Goal: Communication & Community: Answer question/provide support

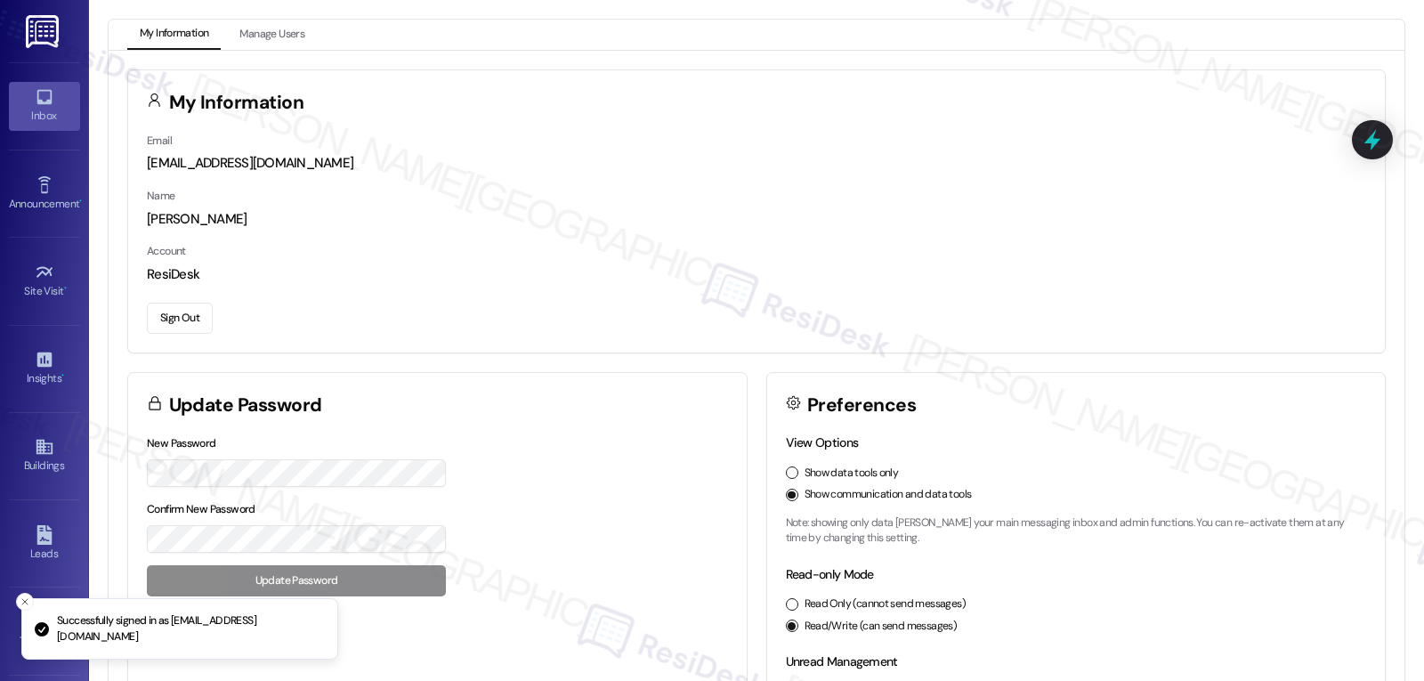
click at [45, 117] on div "Inbox" at bounding box center [44, 116] width 89 height 18
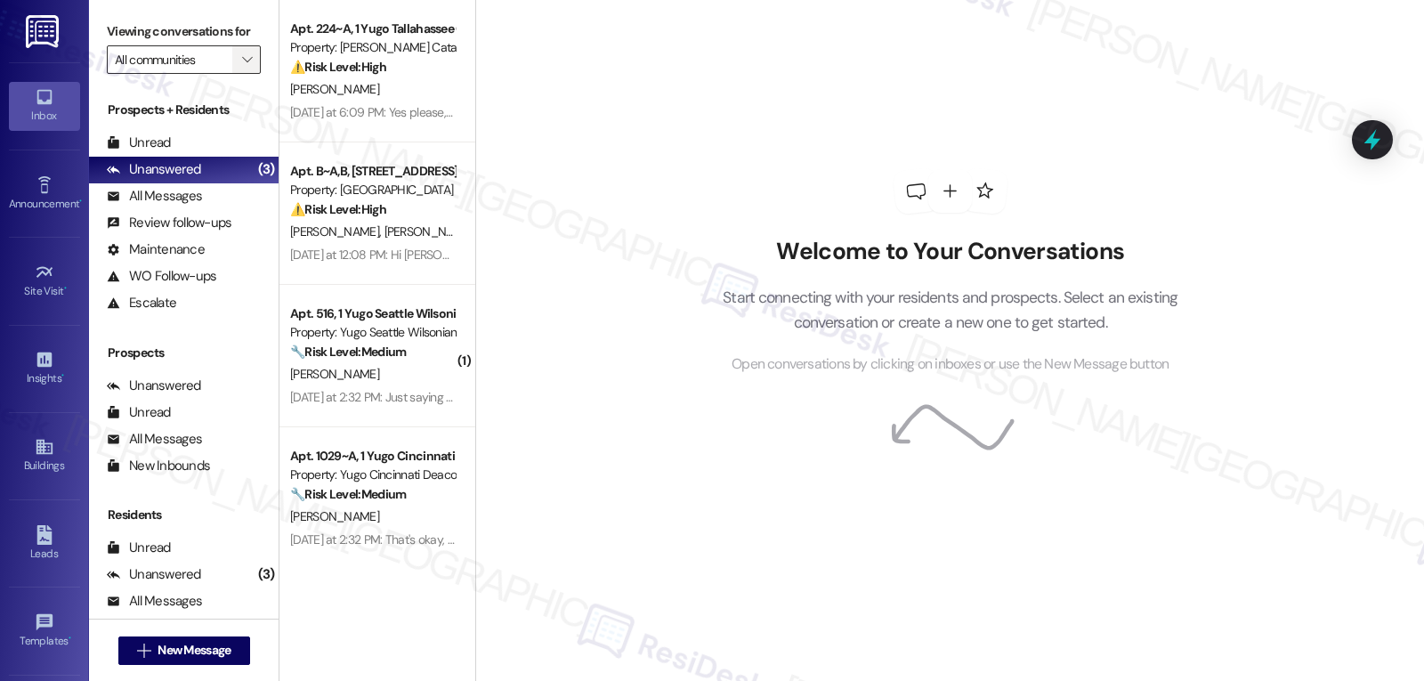
click at [239, 69] on span "" at bounding box center [247, 59] width 17 height 28
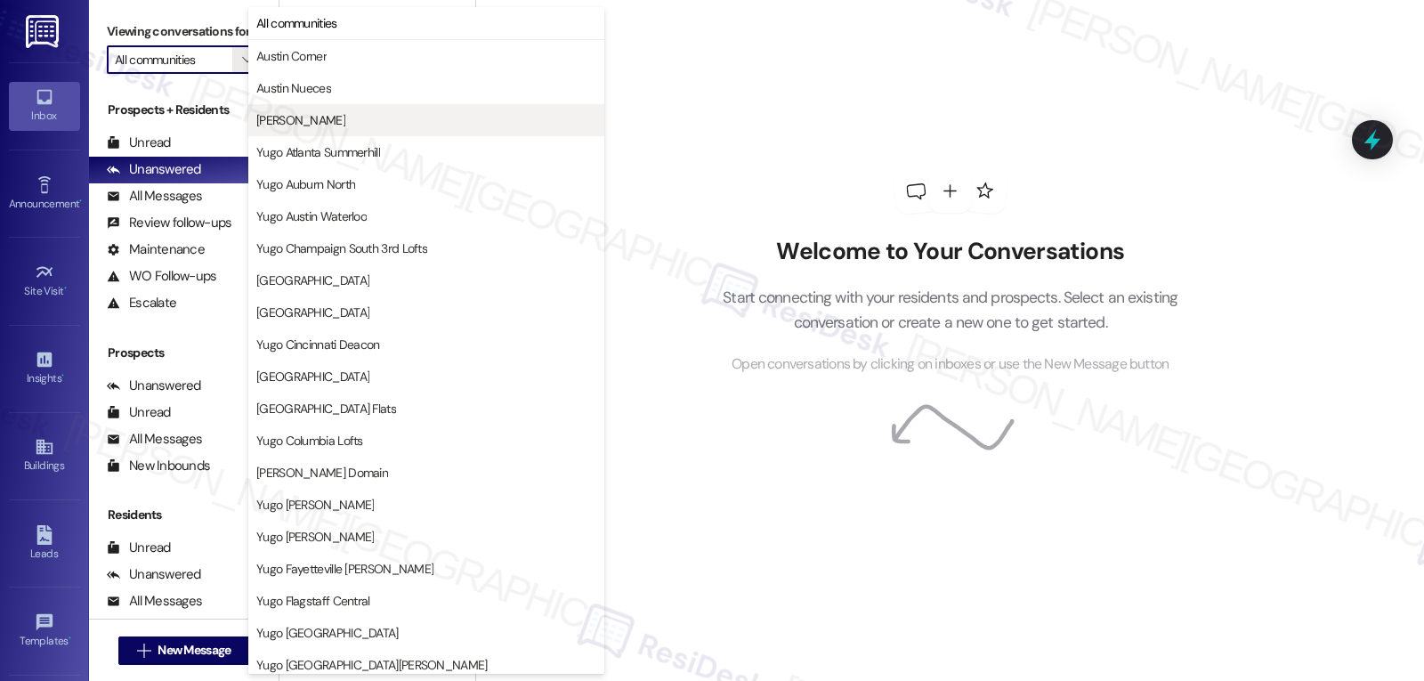
click at [324, 132] on button "[PERSON_NAME]" at bounding box center [426, 120] width 356 height 32
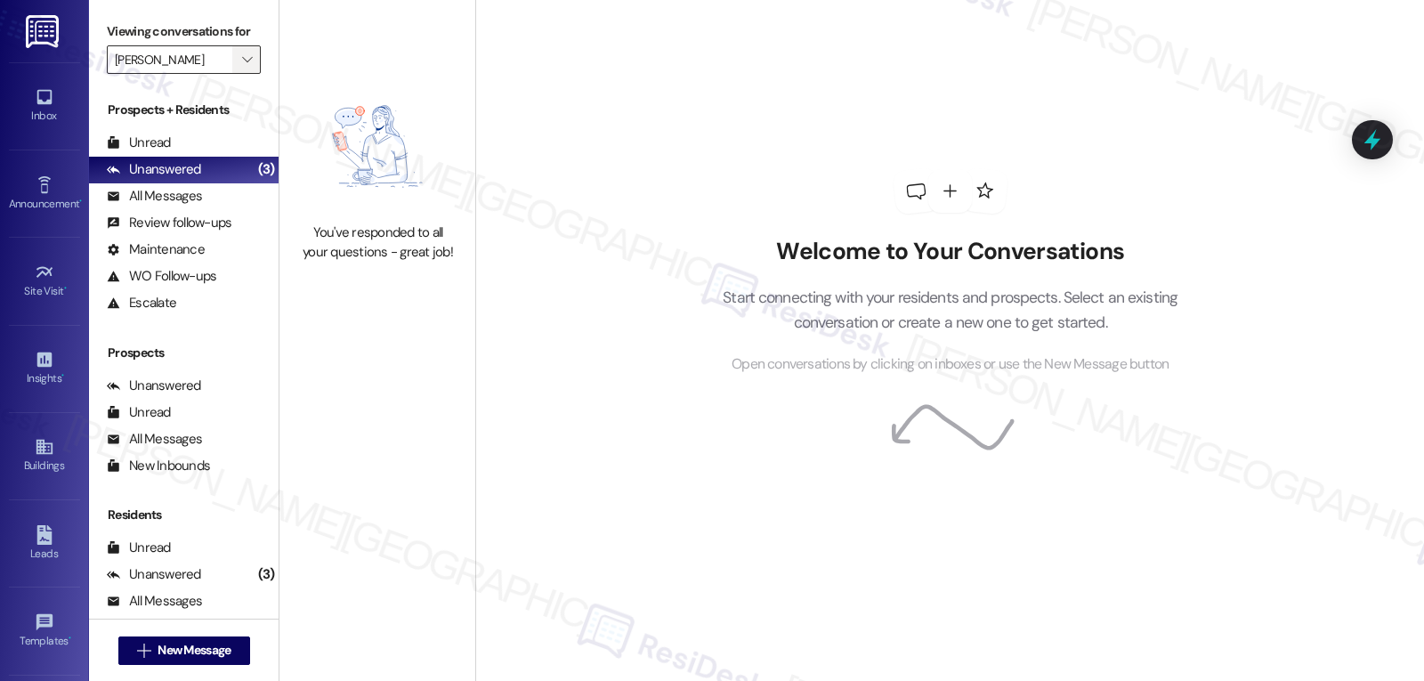
click at [240, 74] on span "" at bounding box center [247, 59] width 17 height 28
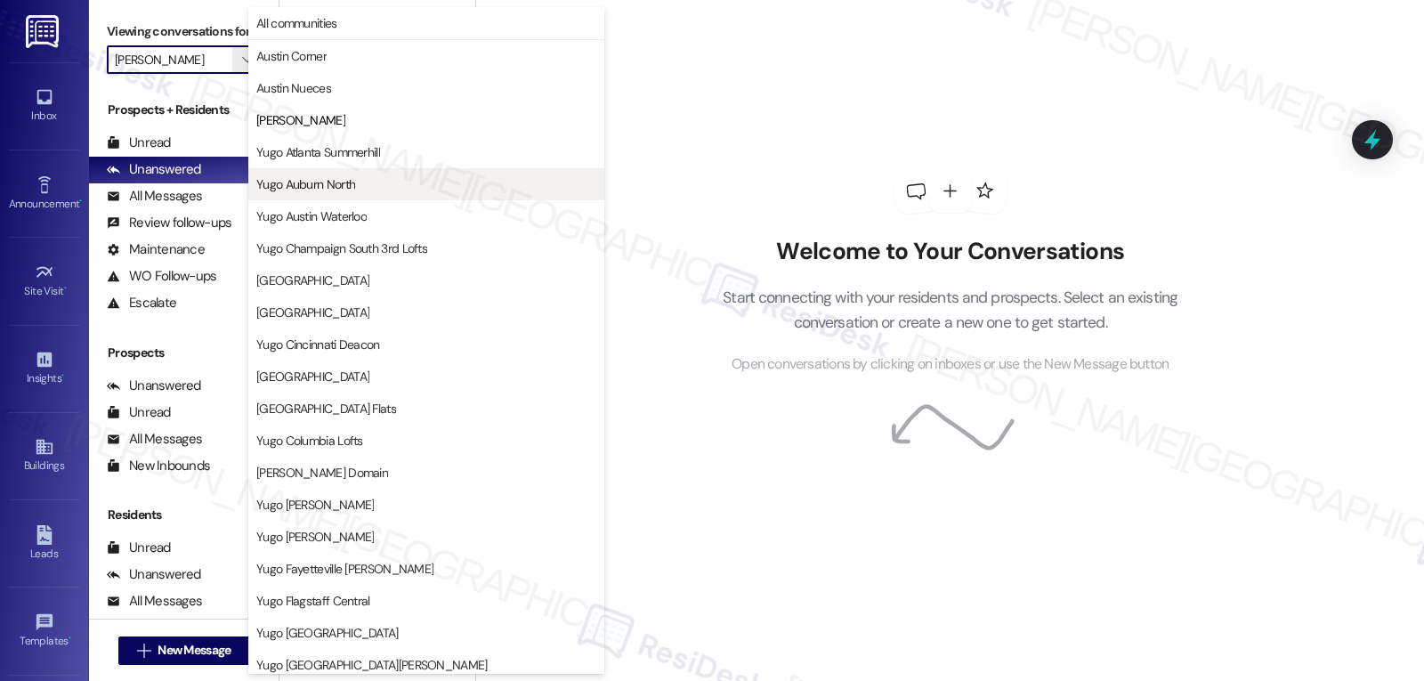
click at [341, 185] on span "Yugo Auburn North" at bounding box center [305, 184] width 99 height 18
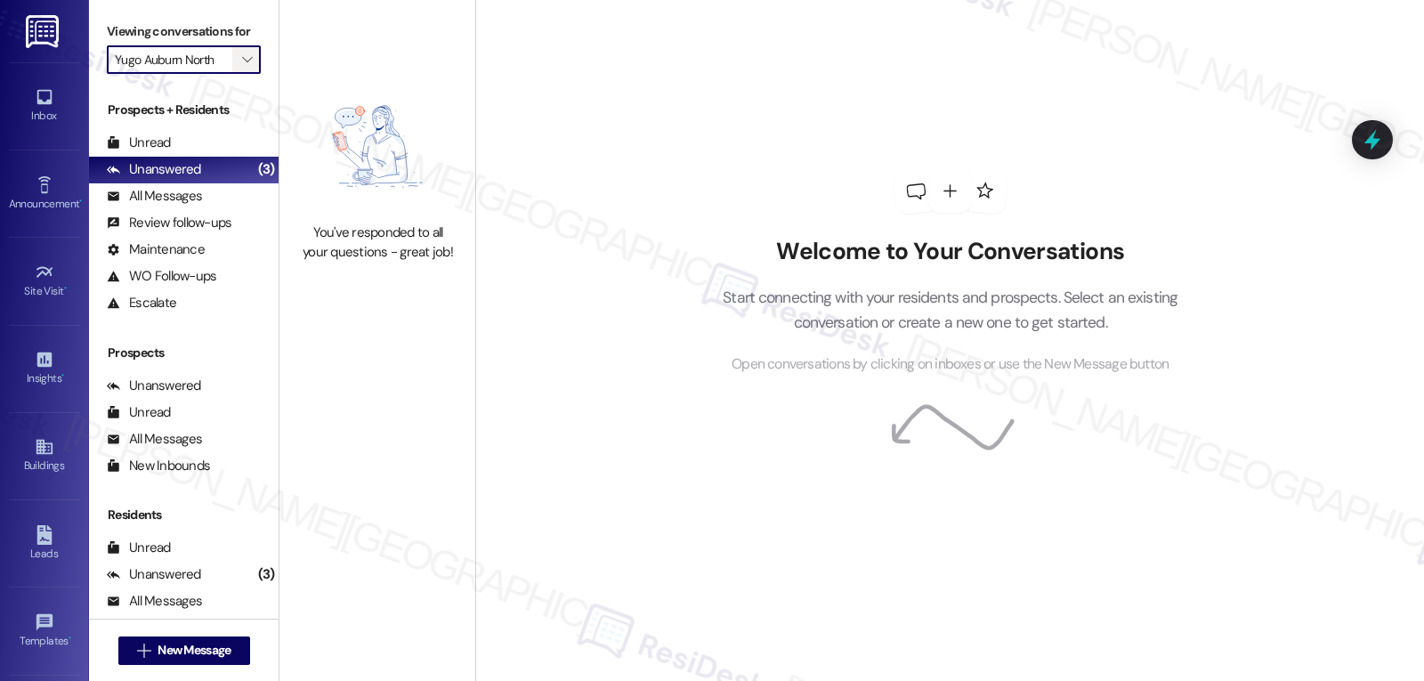
click at [242, 67] on icon "" at bounding box center [247, 60] width 10 height 14
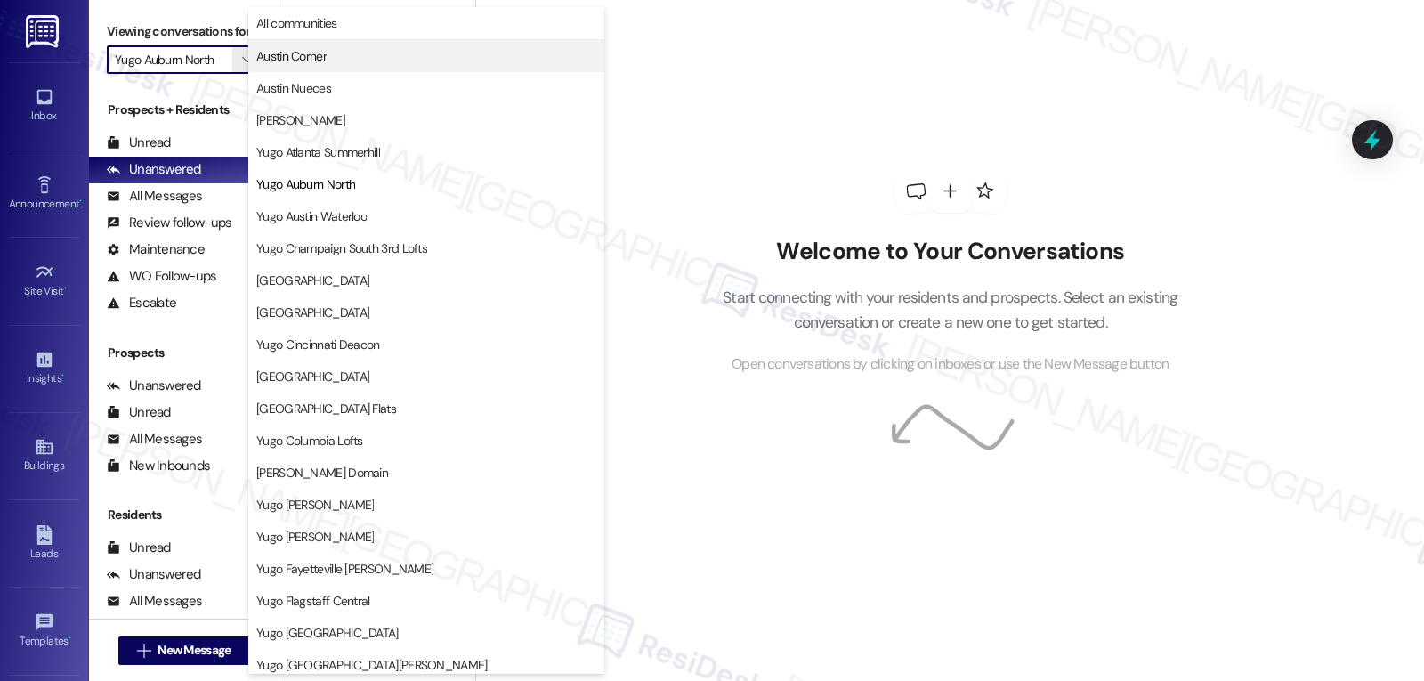
click at [318, 69] on button "Austin Corner" at bounding box center [426, 56] width 356 height 32
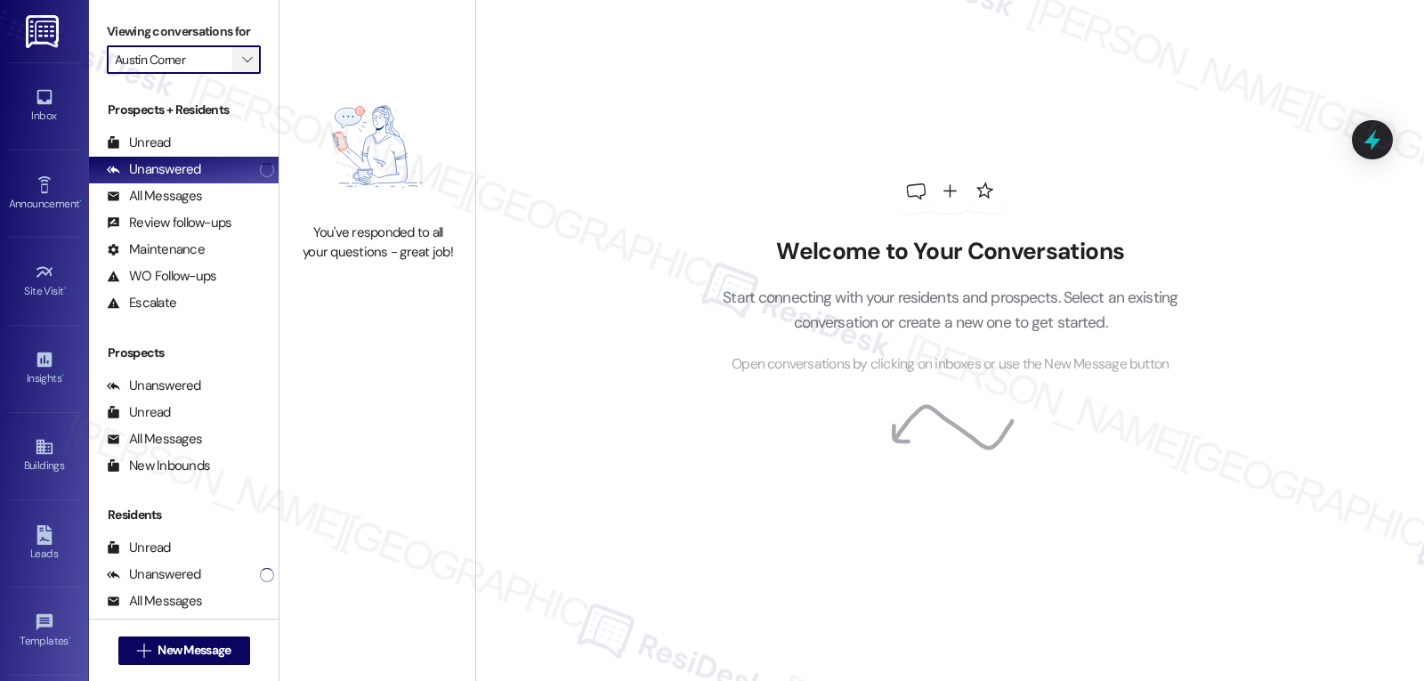
click at [242, 67] on icon "" at bounding box center [247, 60] width 10 height 14
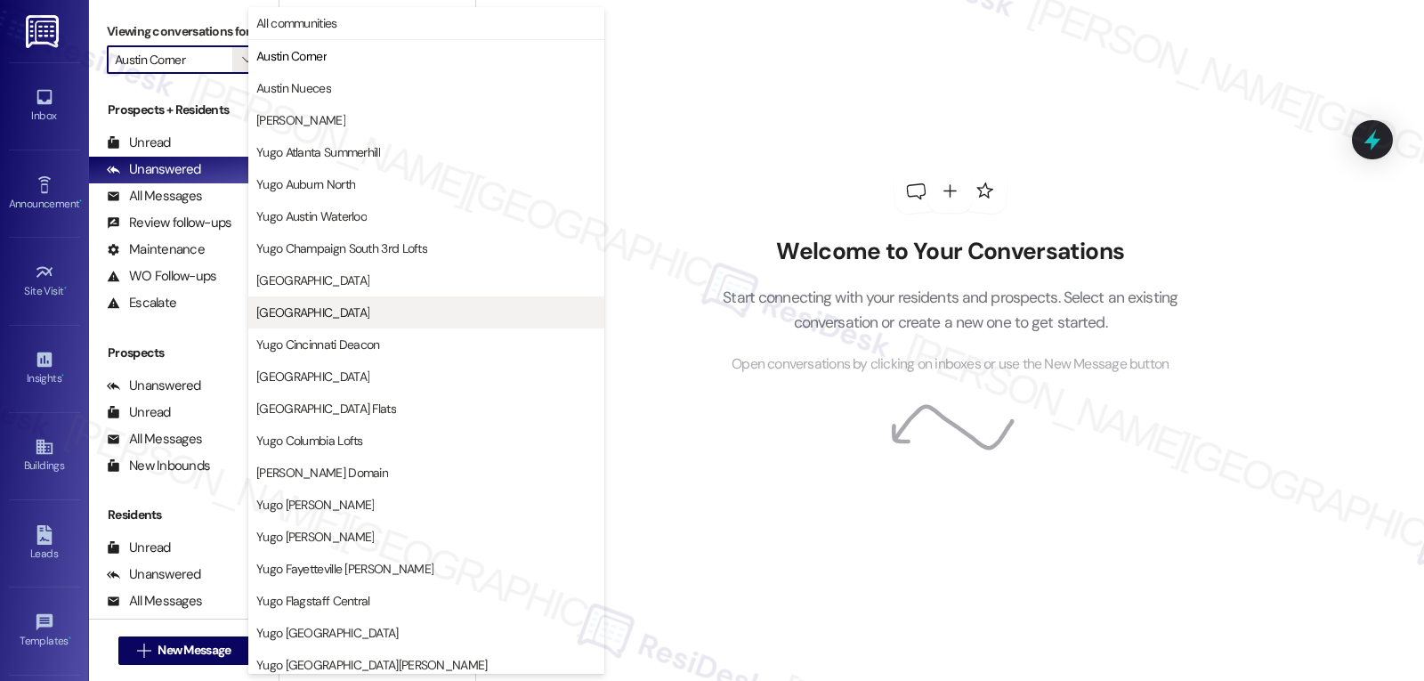
click at [349, 311] on span "[GEOGRAPHIC_DATA]" at bounding box center [312, 313] width 113 height 18
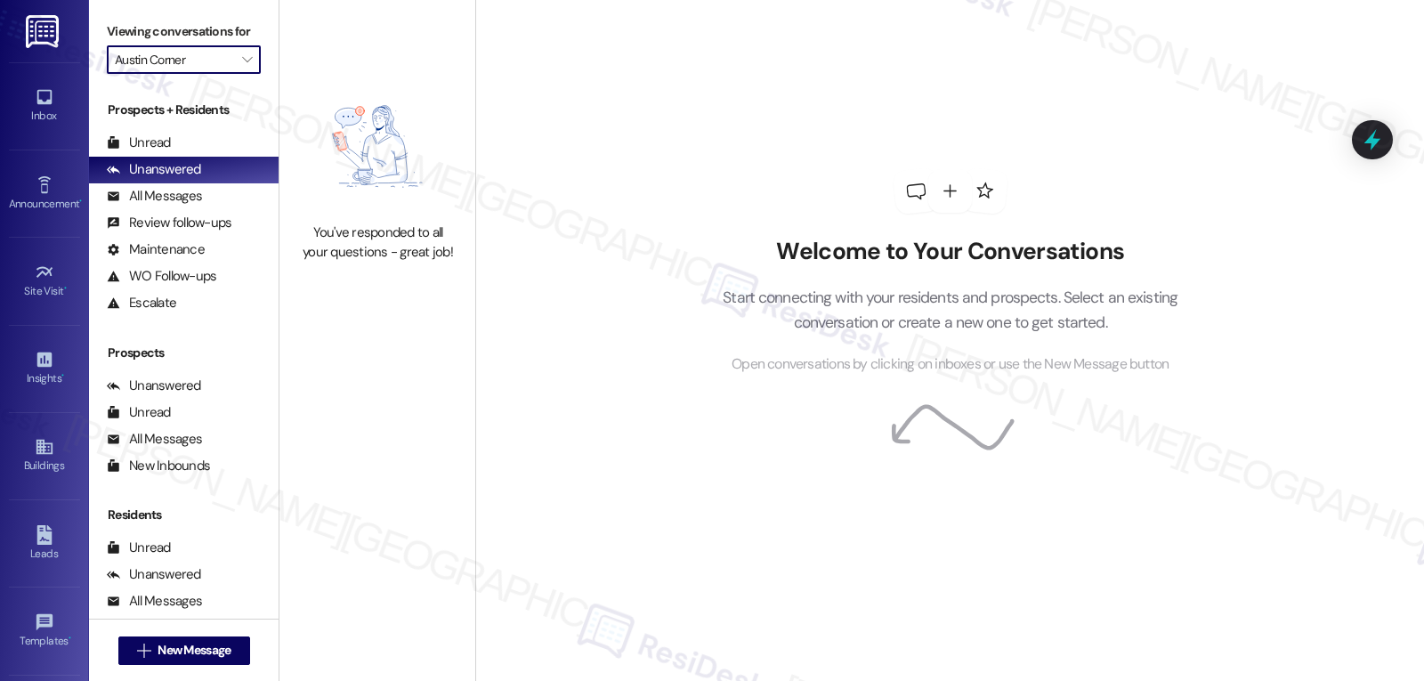
type input "[GEOGRAPHIC_DATA]"
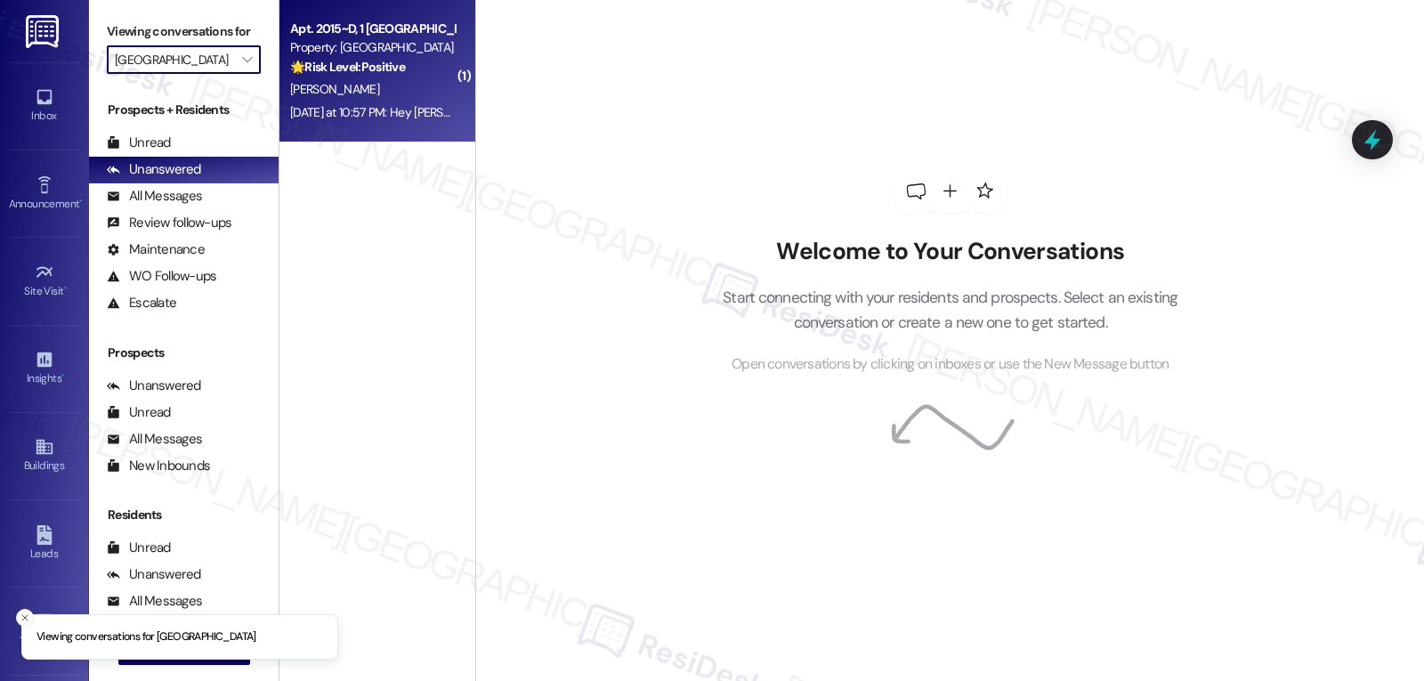
click at [371, 96] on div "[PERSON_NAME]" at bounding box center [372, 89] width 168 height 22
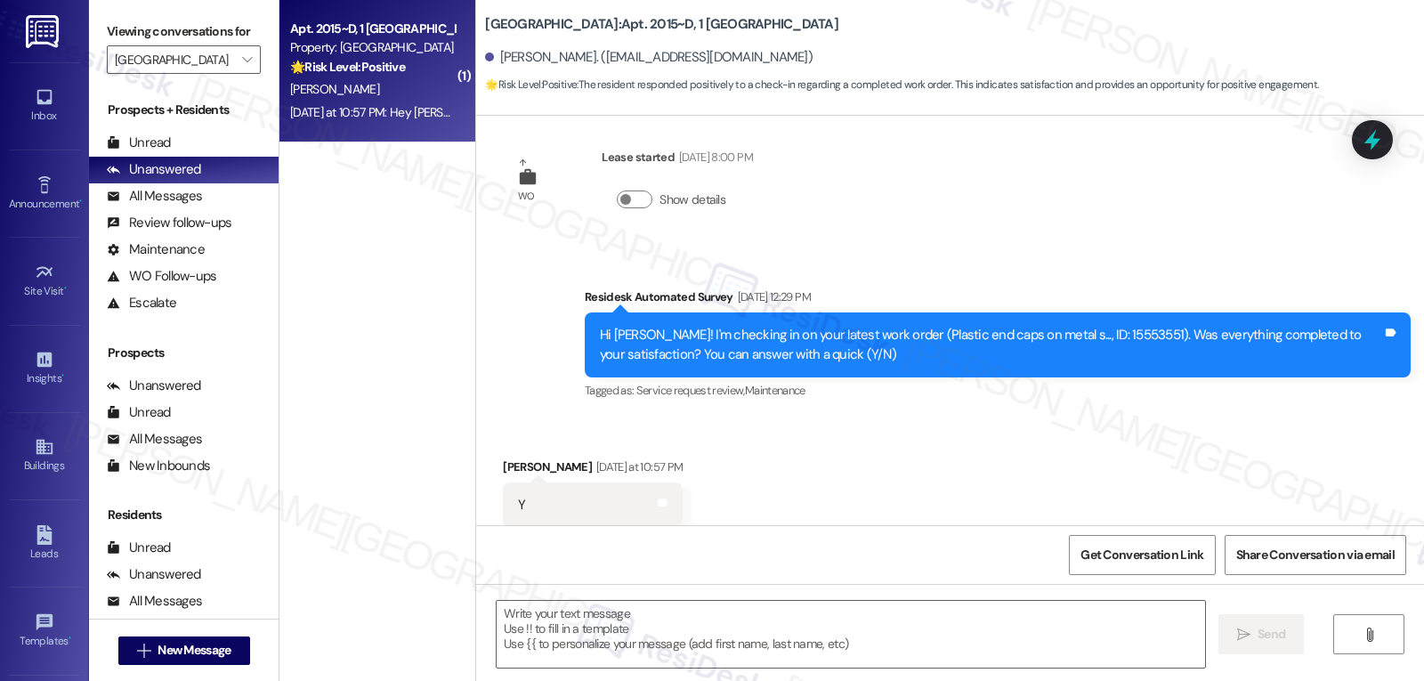
type textarea "Fetching suggested responses. Please feel free to read through the conversation…"
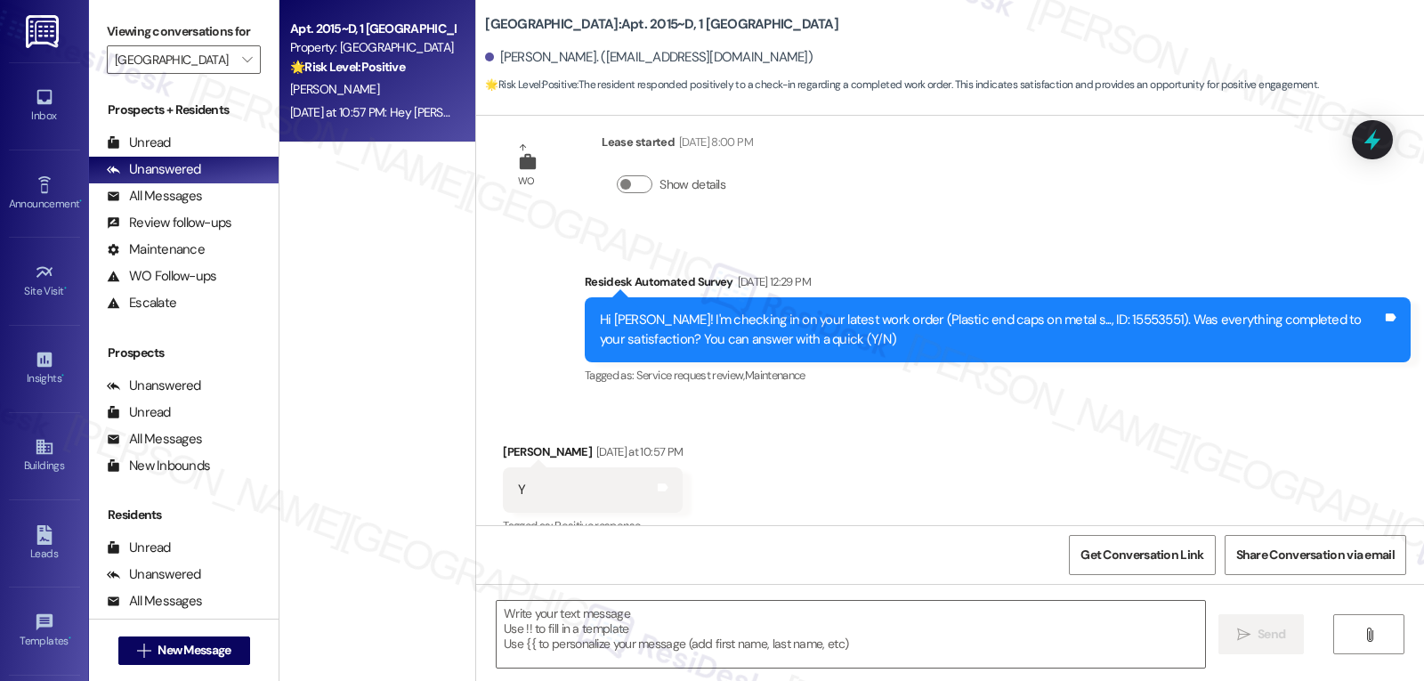
scroll to position [482, 0]
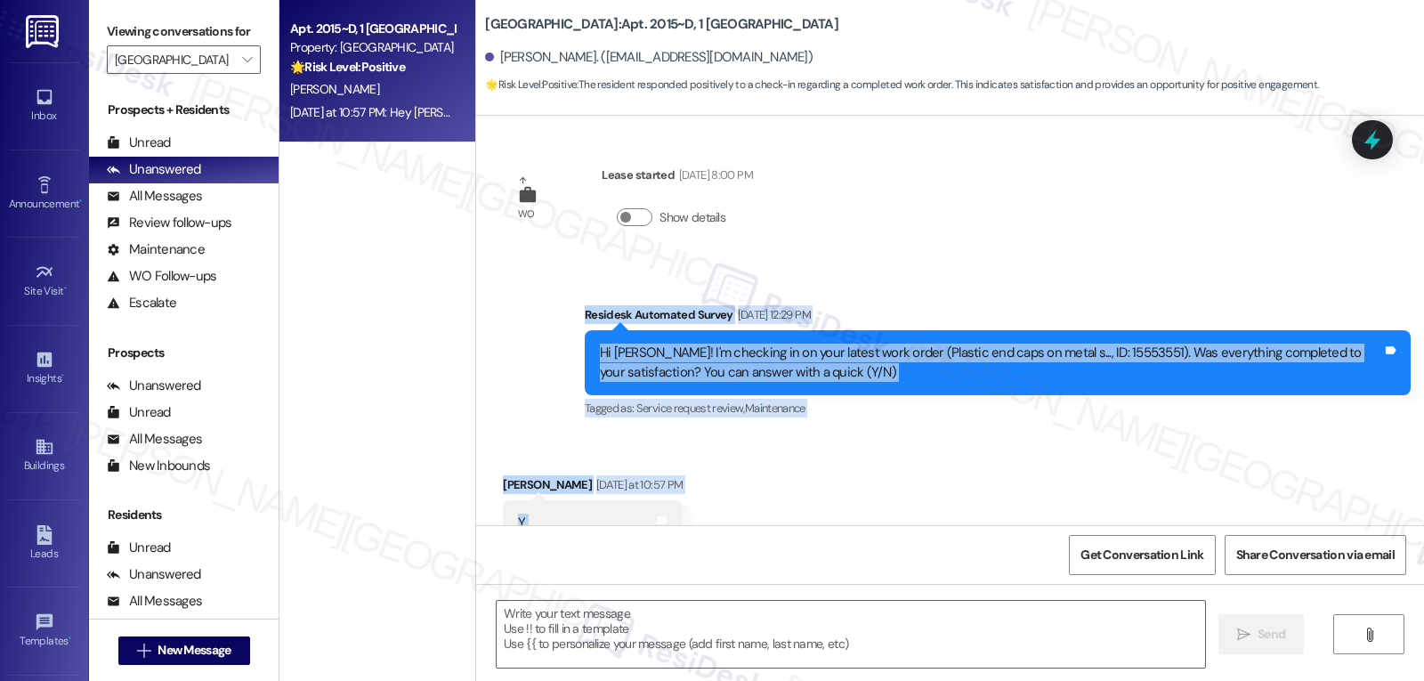
drag, startPoint x: 571, startPoint y: 295, endPoint x: 617, endPoint y: 490, distance: 200.2
click at [617, 490] on div "Sent via SMS [PERSON_NAME] (ResiDesk) [DATE] 1:39 PM Hi [PERSON_NAME]! We’re so…" at bounding box center [950, 320] width 948 height 409
copy div "Residesk Automated Survey [DATE] 12:29 PM Hi [PERSON_NAME]! I'm checking in on …"
click at [765, 625] on textarea at bounding box center [851, 634] width 709 height 67
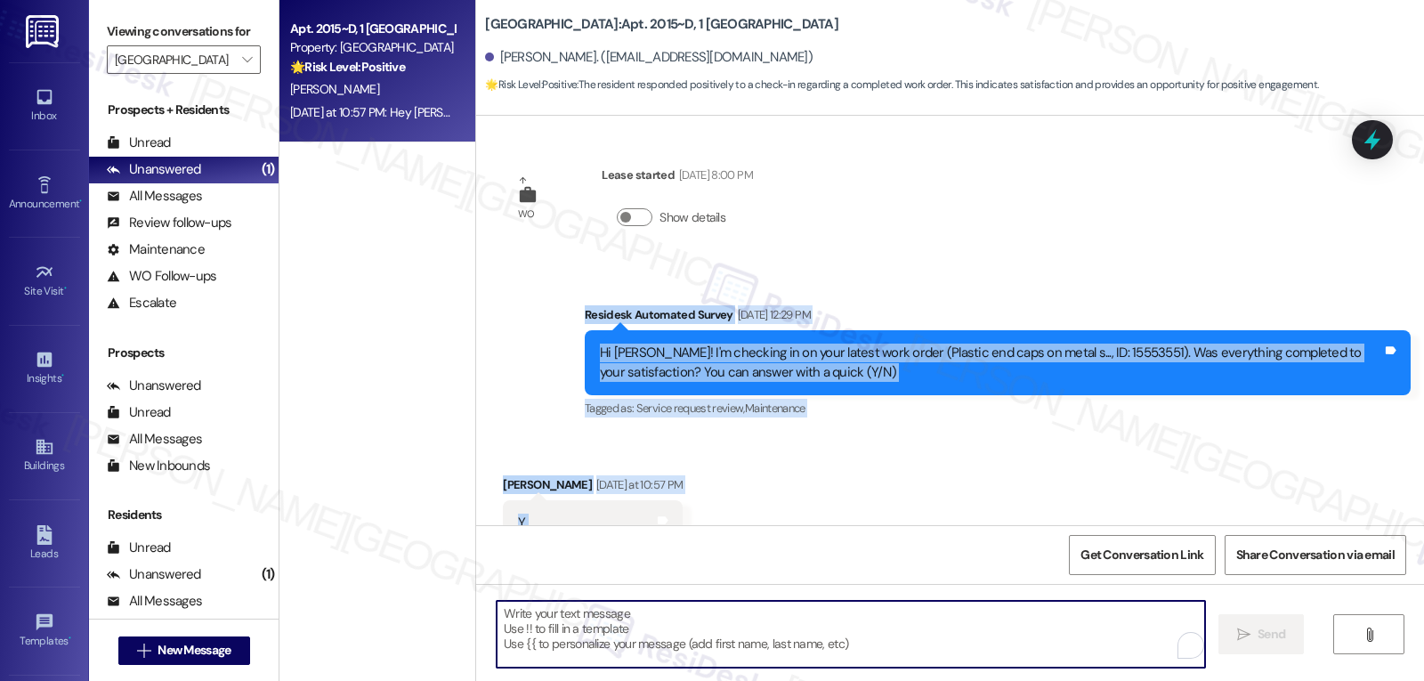
paste textarea "Thanks so much, [PERSON_NAME], we’re glad to hear the work on your end caps was…"
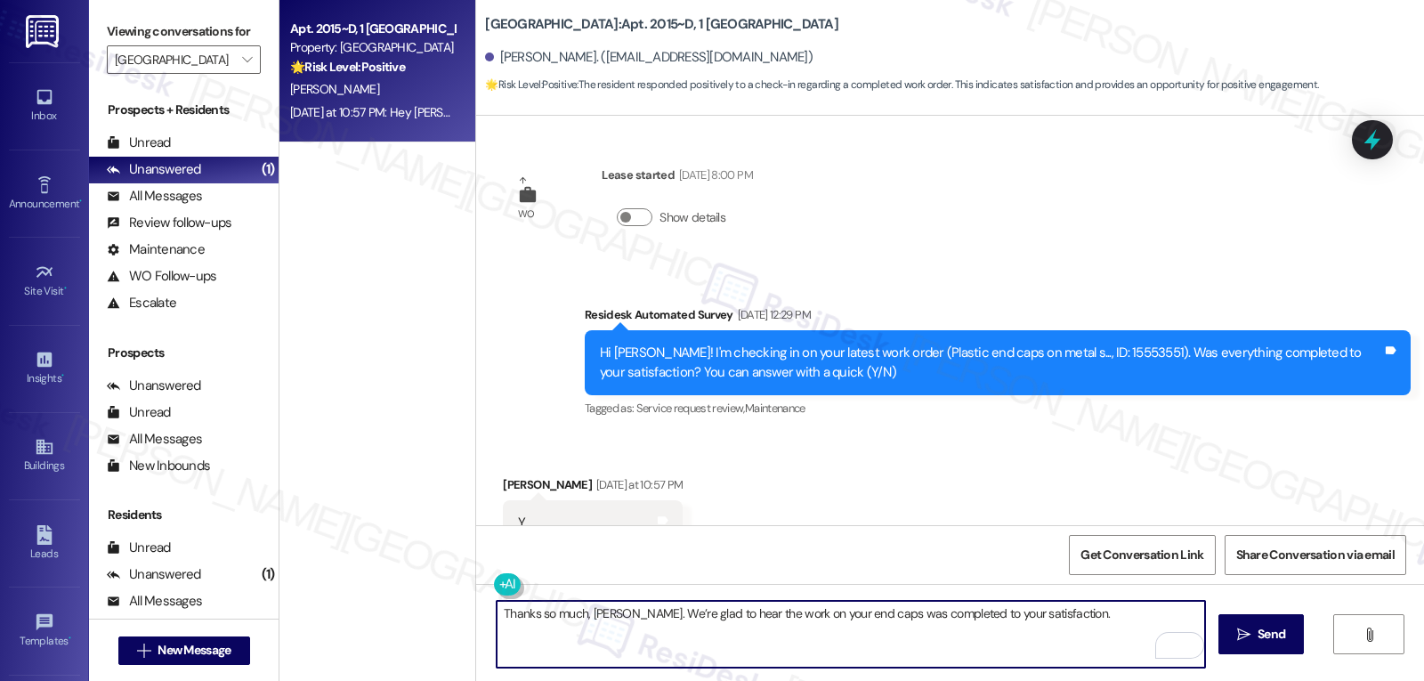
click at [606, 614] on textarea "Thanks so much, [PERSON_NAME]. We’re glad to hear the work on your end caps was…" at bounding box center [851, 634] width 709 height 67
click at [1104, 636] on textarea "Thanks so much, [PERSON_NAME]. We’re glad to hear the work on your end caps was…" at bounding box center [851, 634] width 709 height 67
click at [1065, 628] on textarea "Thanks so much, [PERSON_NAME]. We’re glad to hear the work on your end caps was…" at bounding box center [851, 634] width 709 height 67
paste textarea "If you ever have any questions or need anything, don’t hesitate to reach out. I…"
type textarea "Thanks so much, [PERSON_NAME]. We’re glad to hear the work on your end caps was…"
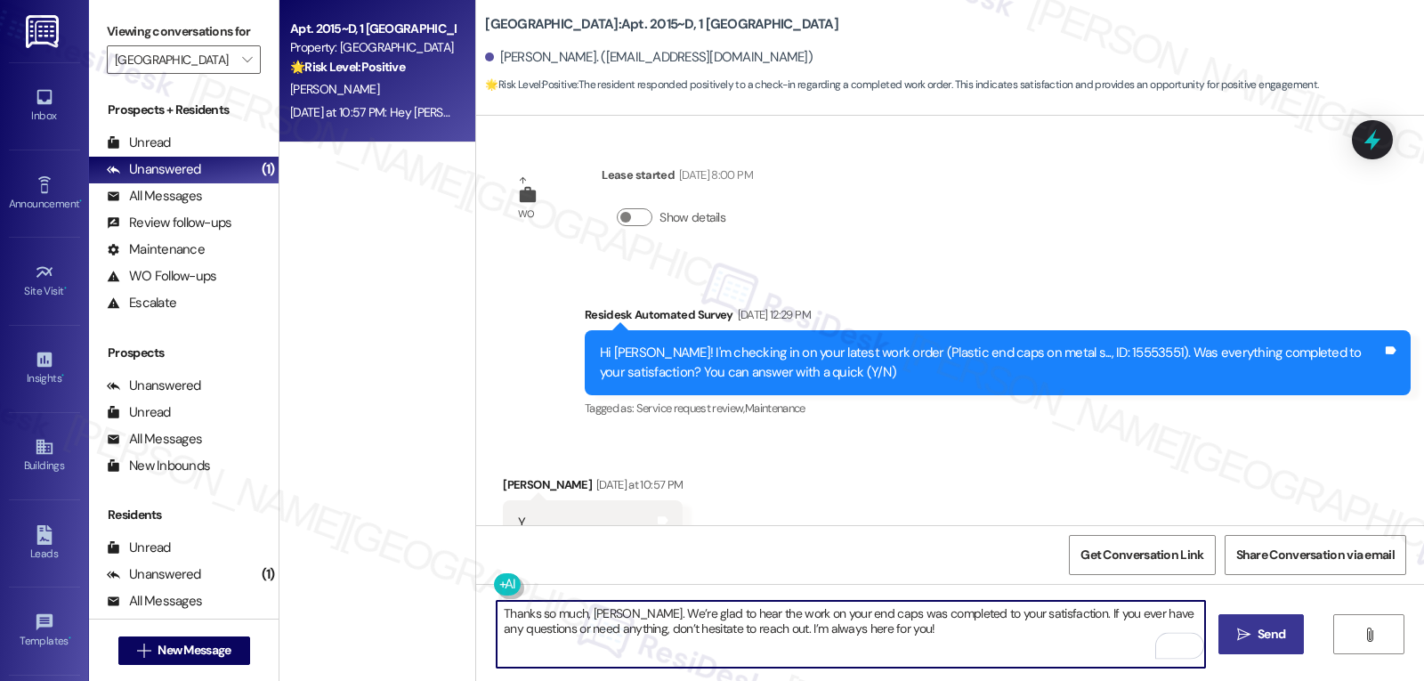
click at [1260, 634] on span "Send" at bounding box center [1272, 634] width 28 height 19
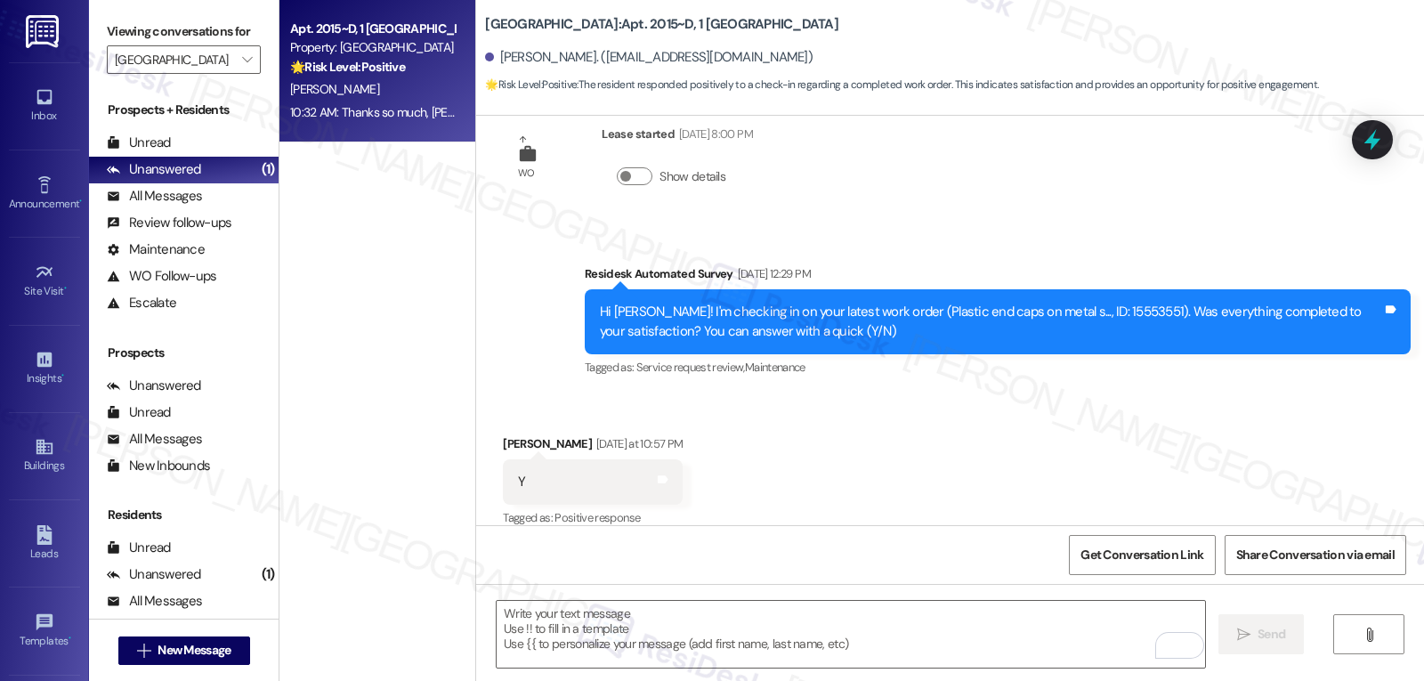
scroll to position [980, 0]
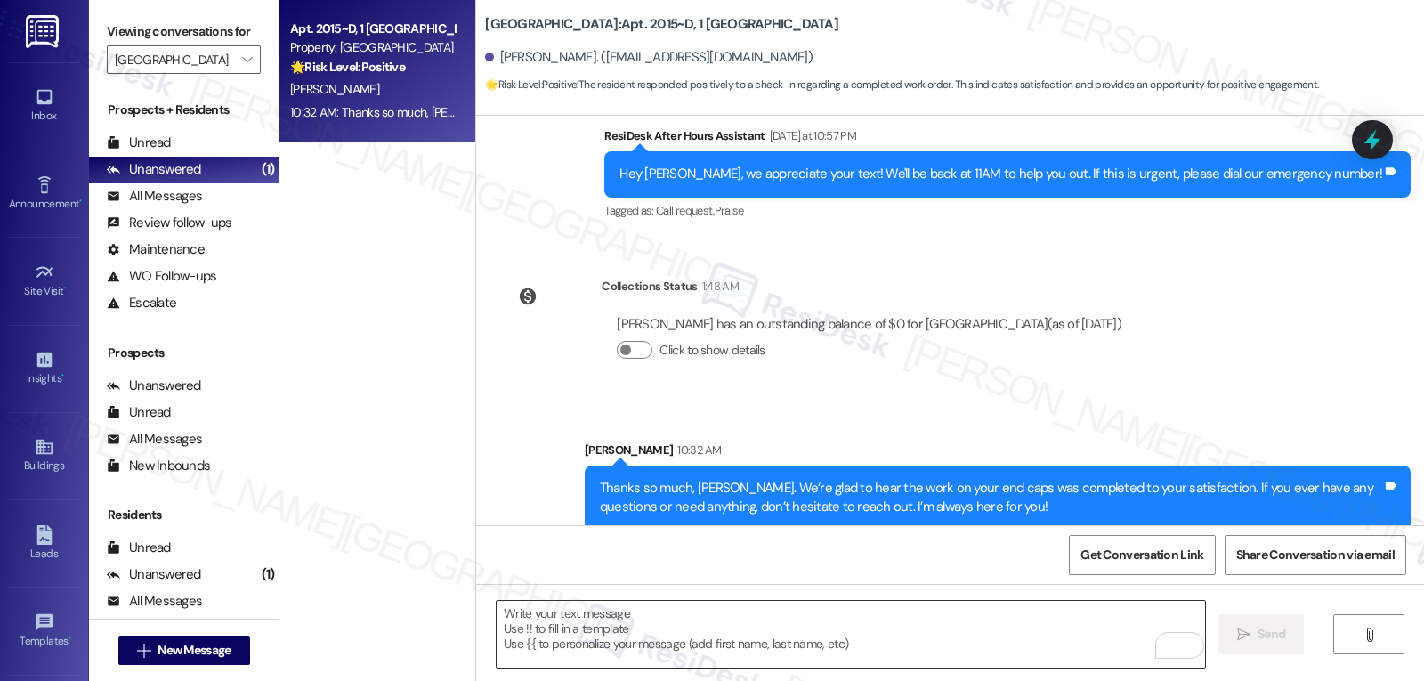
click at [683, 647] on textarea "To enrich screen reader interactions, please activate Accessibility in Grammarl…" at bounding box center [851, 634] width 709 height 67
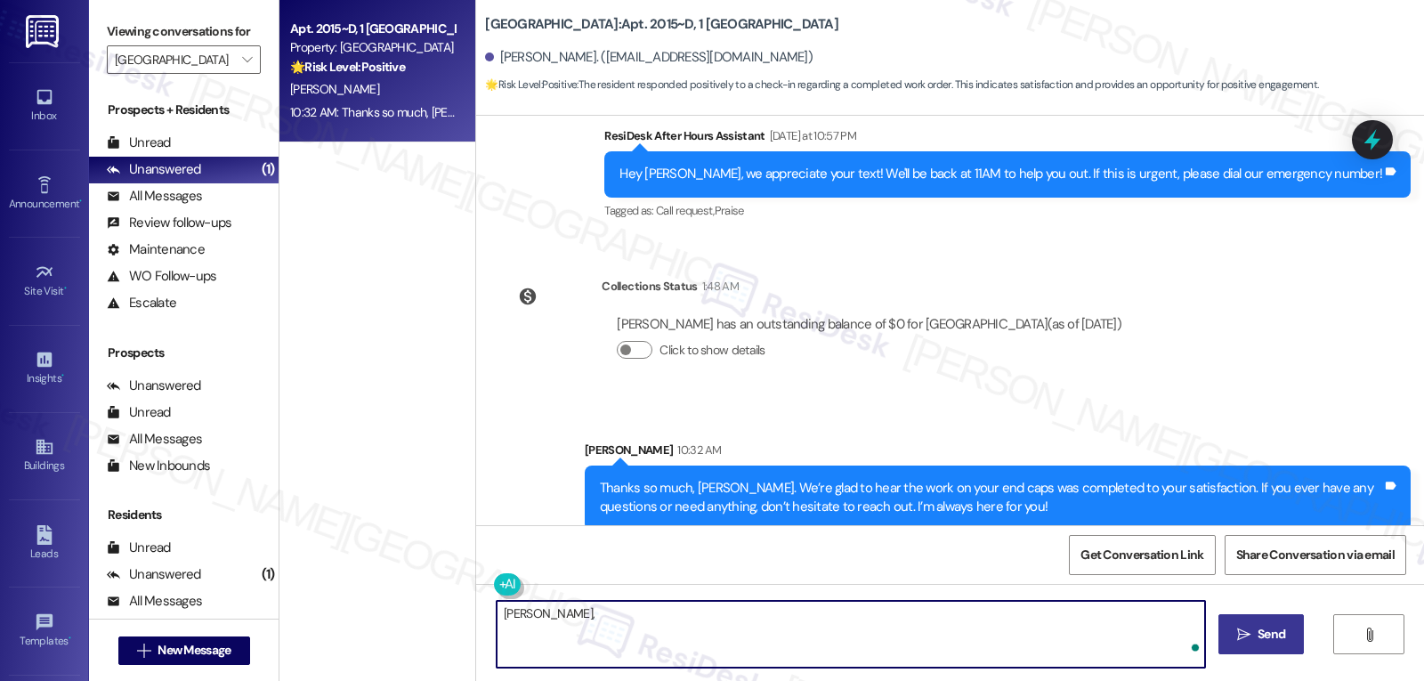
paste textarea "I hope you’re enjoying your time at {{property}}! Has it been meeting your expe…"
type textarea "[PERSON_NAME], I hope you’re enjoying your time at {{property}}! Has it been me…"
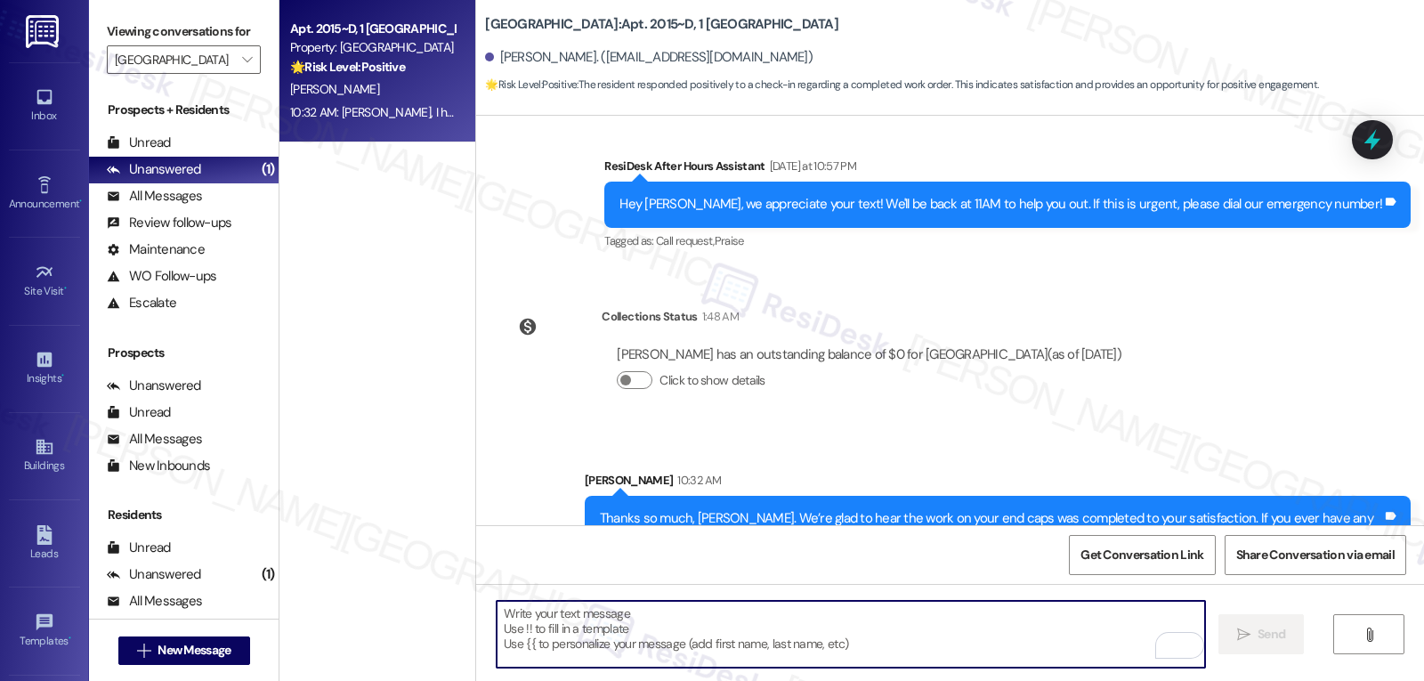
scroll to position [1123, 0]
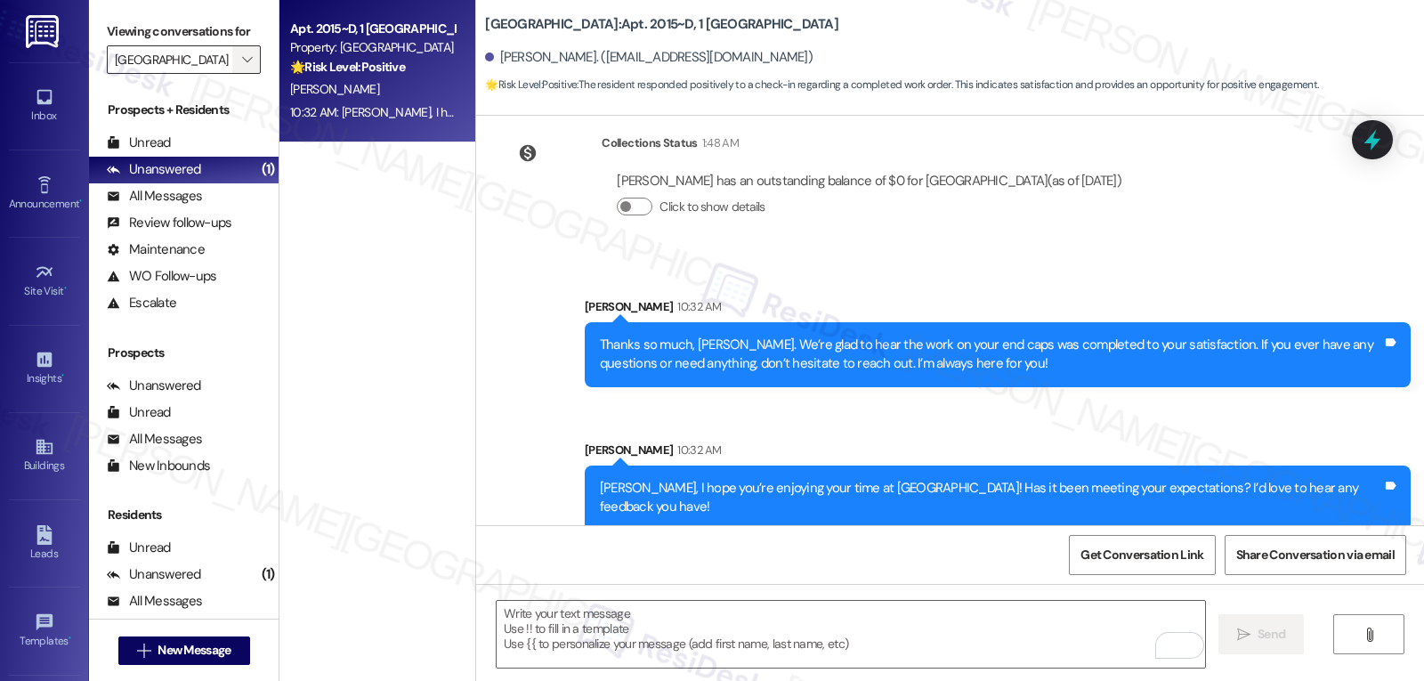
click at [239, 74] on span "" at bounding box center [247, 59] width 17 height 28
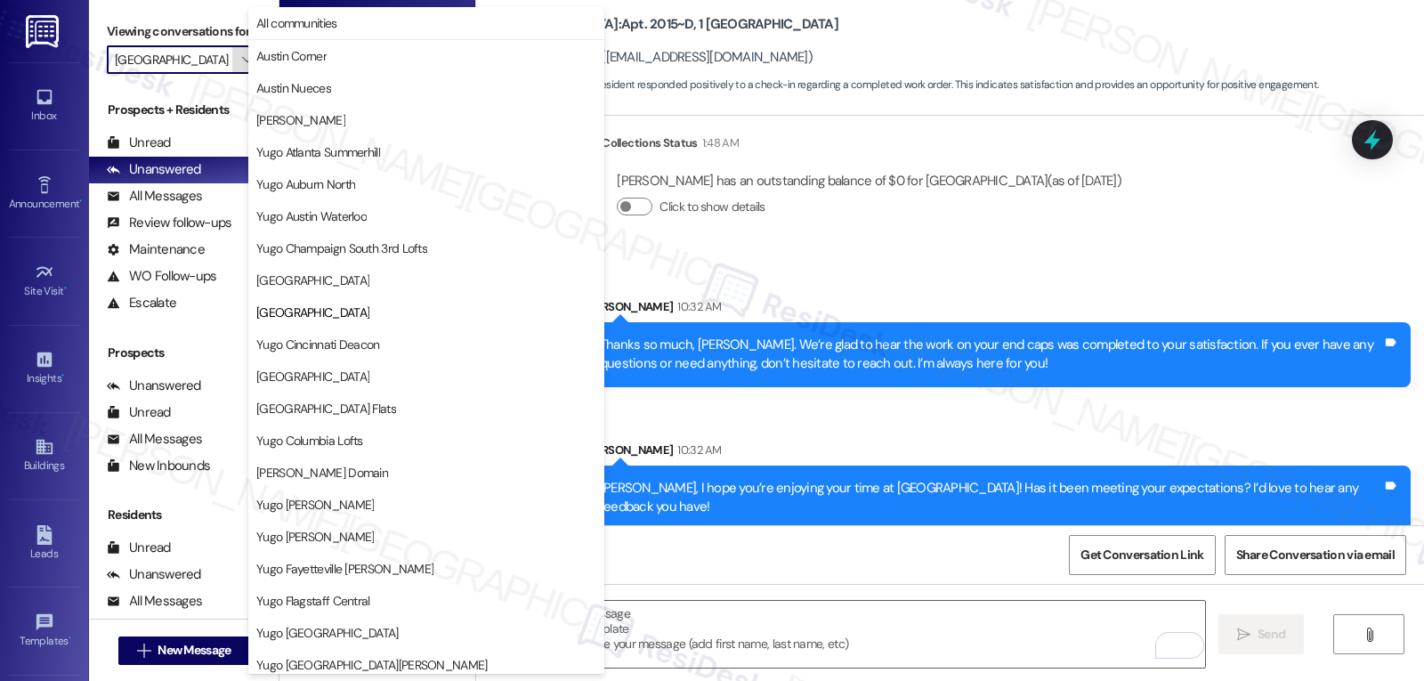
scroll to position [289, 0]
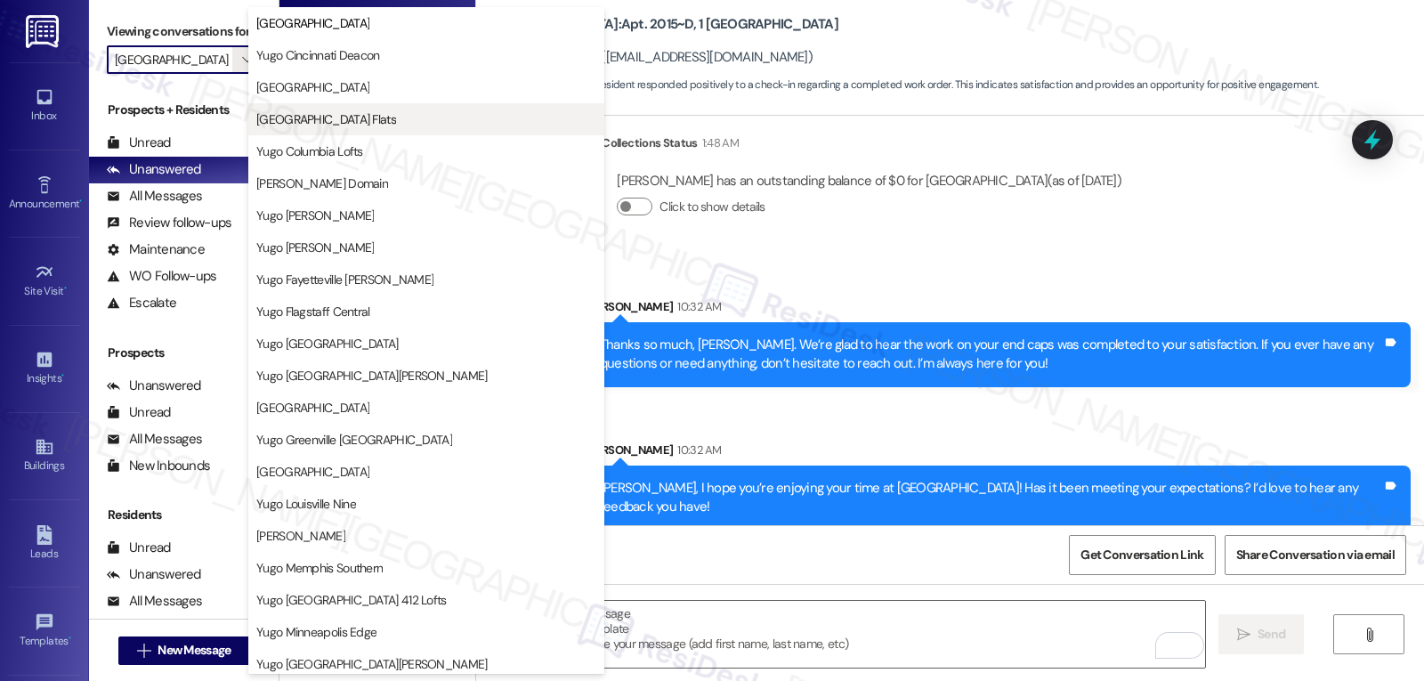
click at [378, 130] on button "[GEOGRAPHIC_DATA] Flats" at bounding box center [426, 119] width 356 height 32
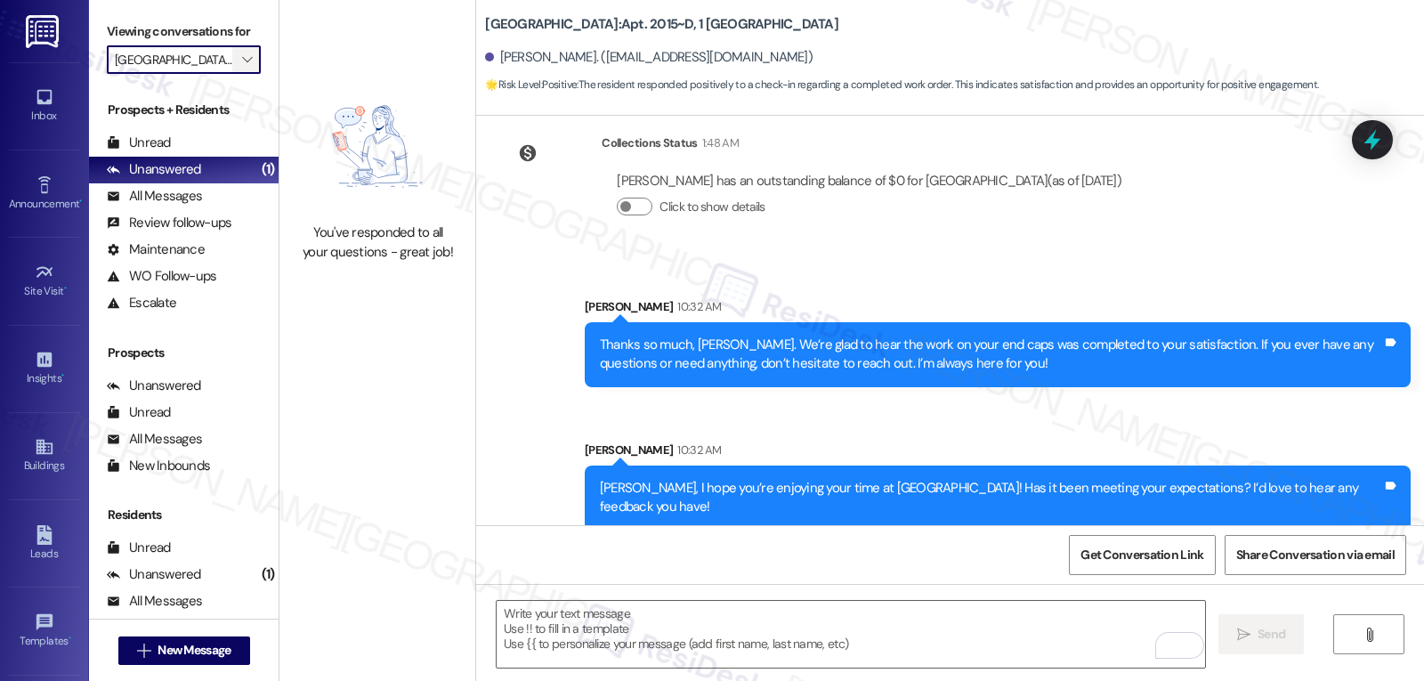
click at [242, 67] on icon "" at bounding box center [247, 60] width 10 height 14
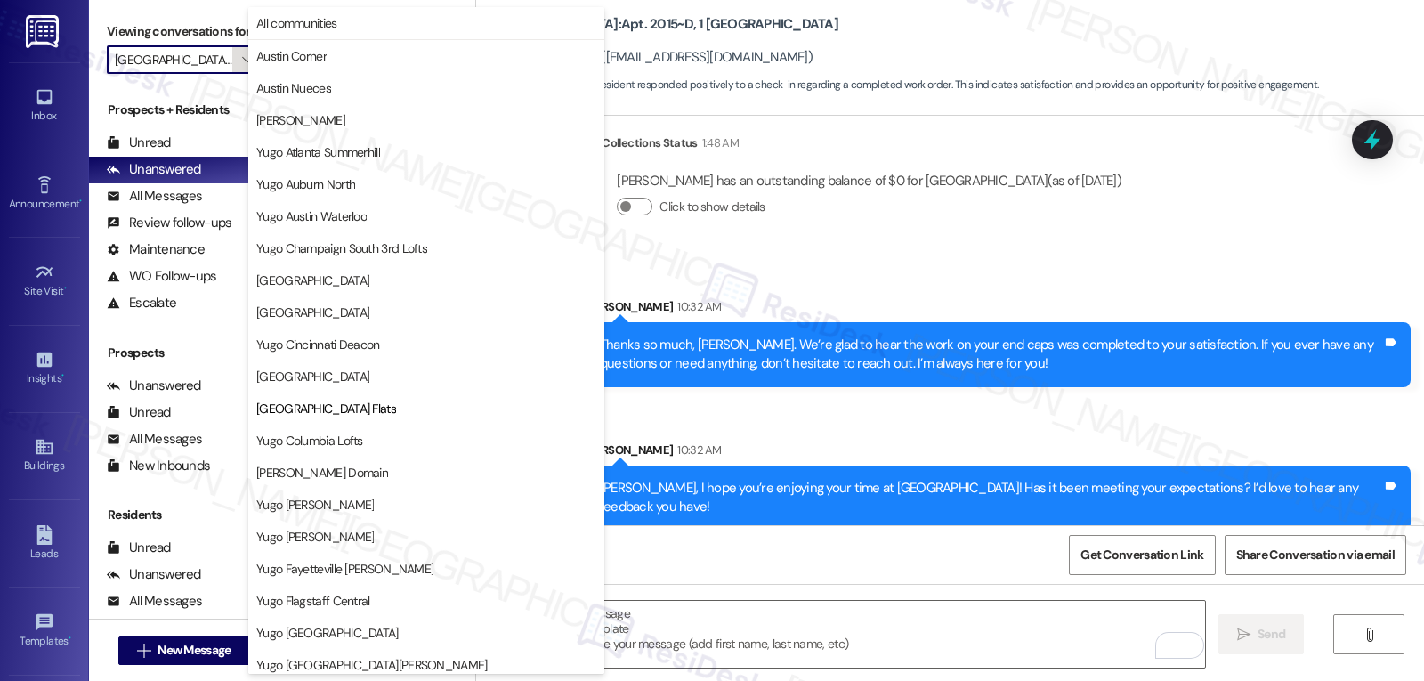
scroll to position [289, 0]
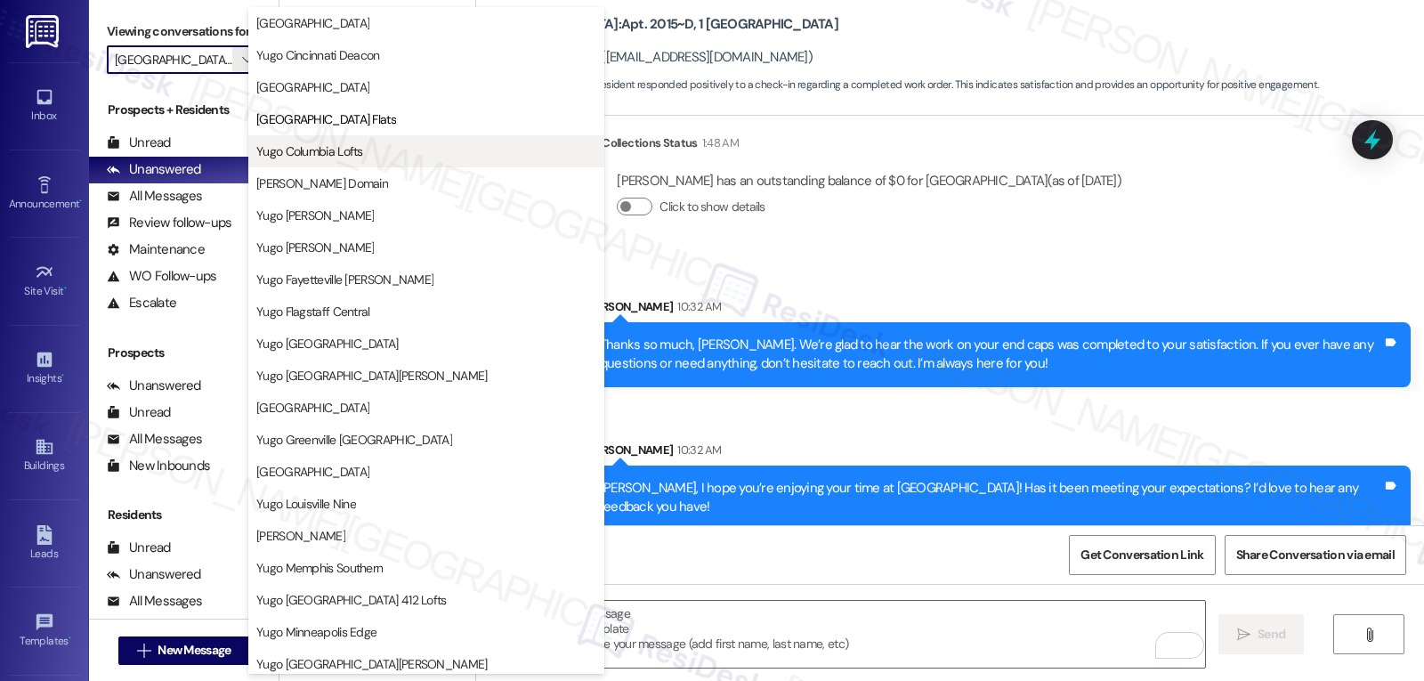
click at [375, 150] on span "Yugo Columbia Lofts" at bounding box center [426, 151] width 340 height 18
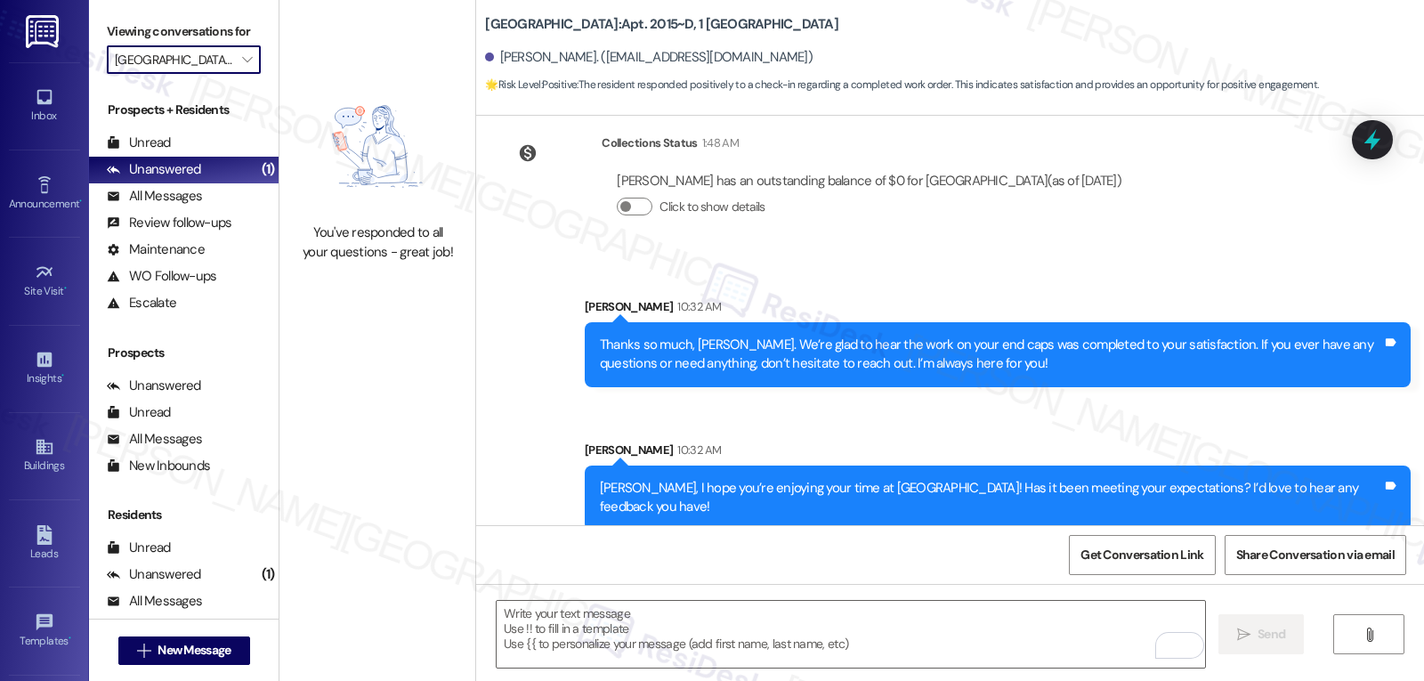
type input "Yugo Columbia Lofts"
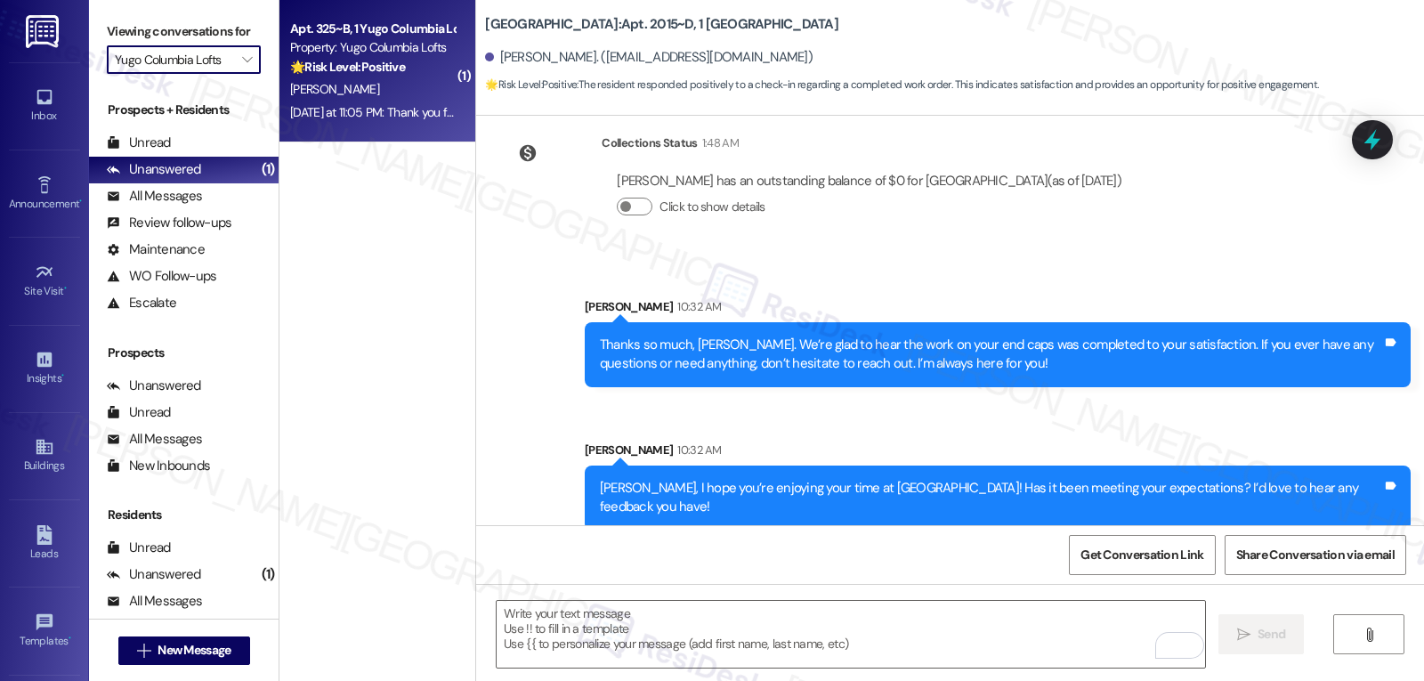
click at [368, 94] on div "[PERSON_NAME]" at bounding box center [372, 89] width 168 height 22
type textarea "Fetching suggested responses. Please feel free to read through the conversation…"
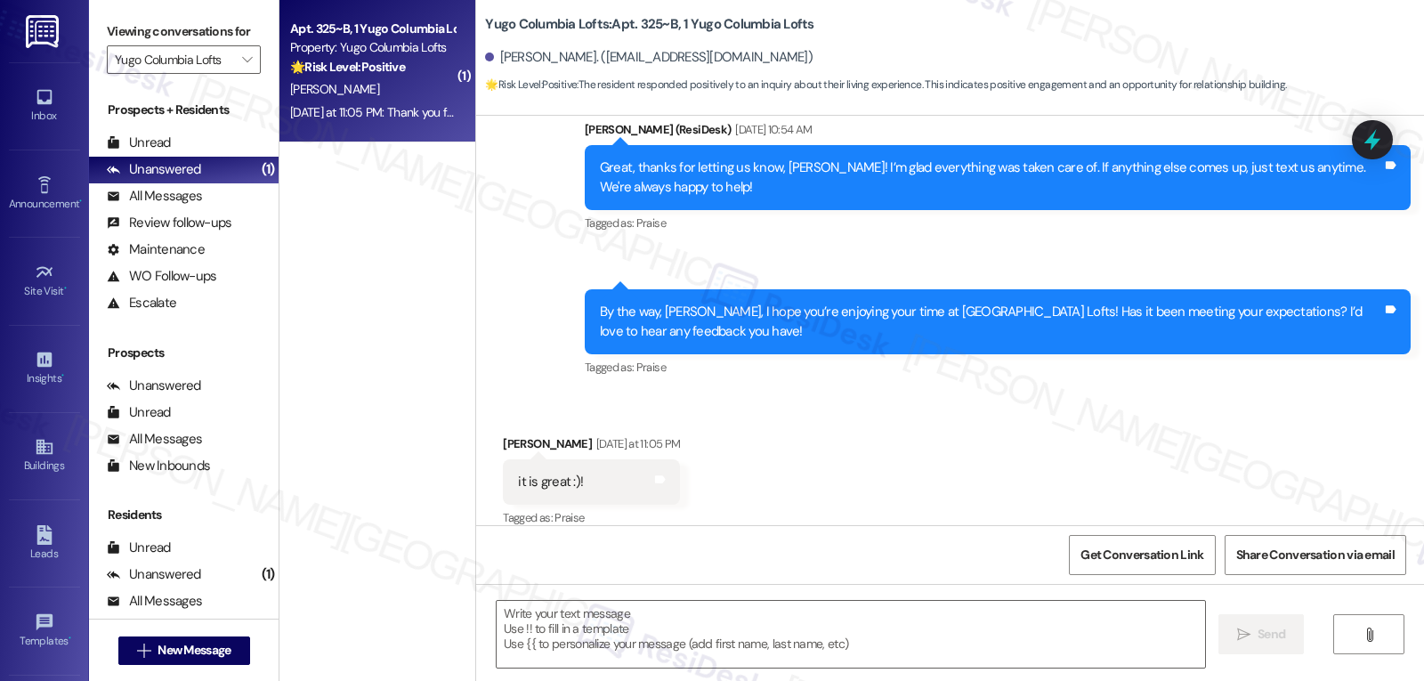
scroll to position [529, 0]
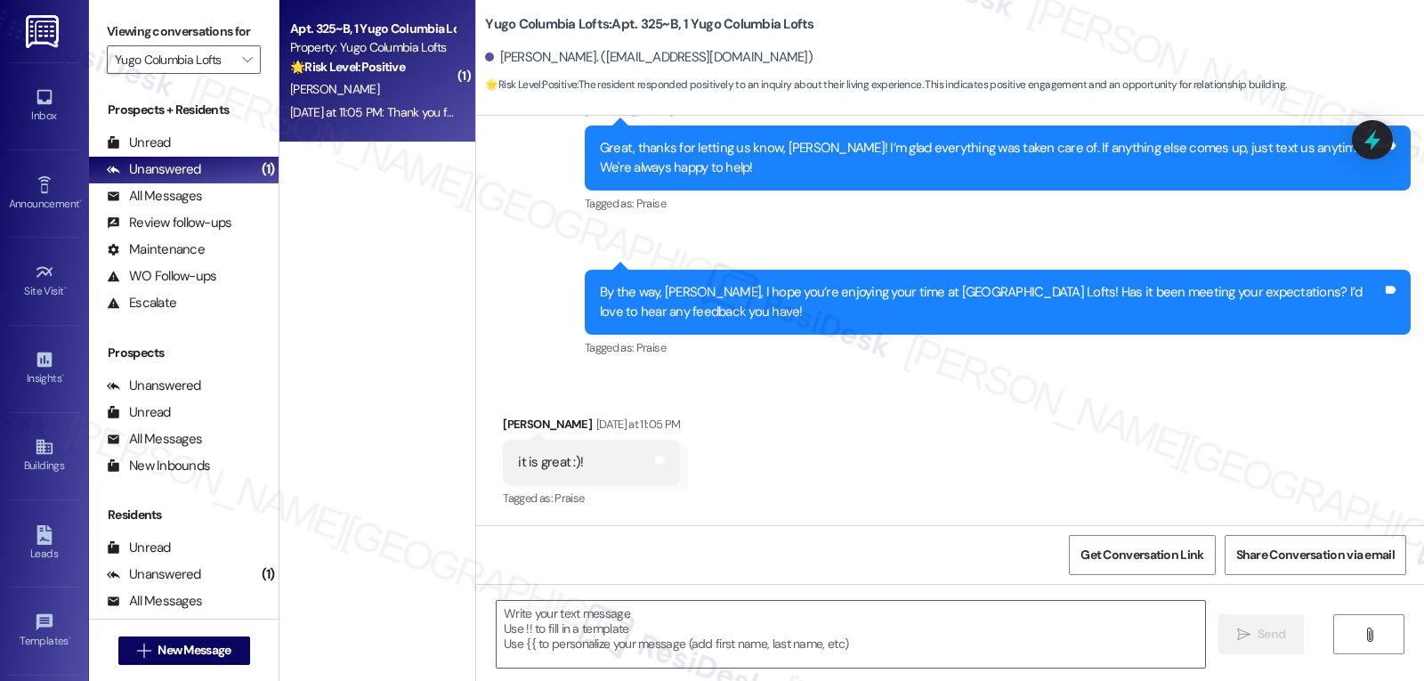
type textarea "Fetching suggested responses. Please feel free to read through the conversation…"
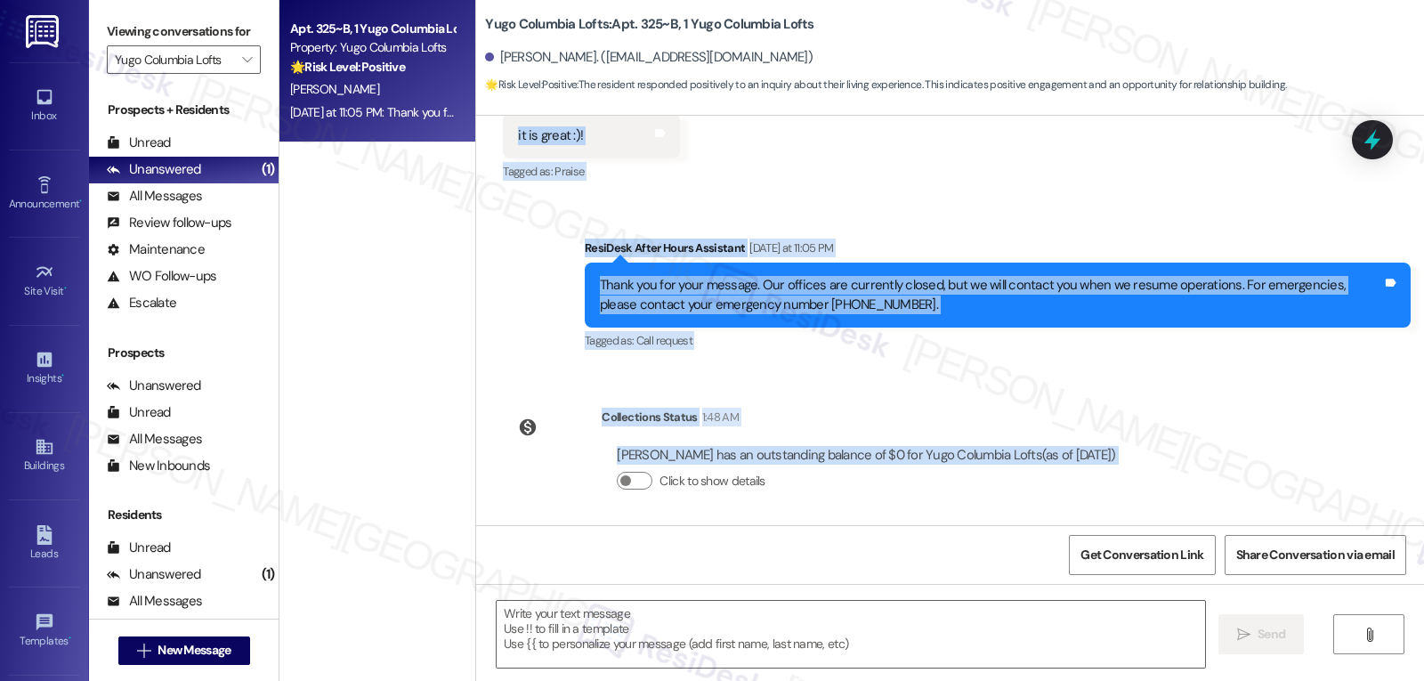
scroll to position [862, 0]
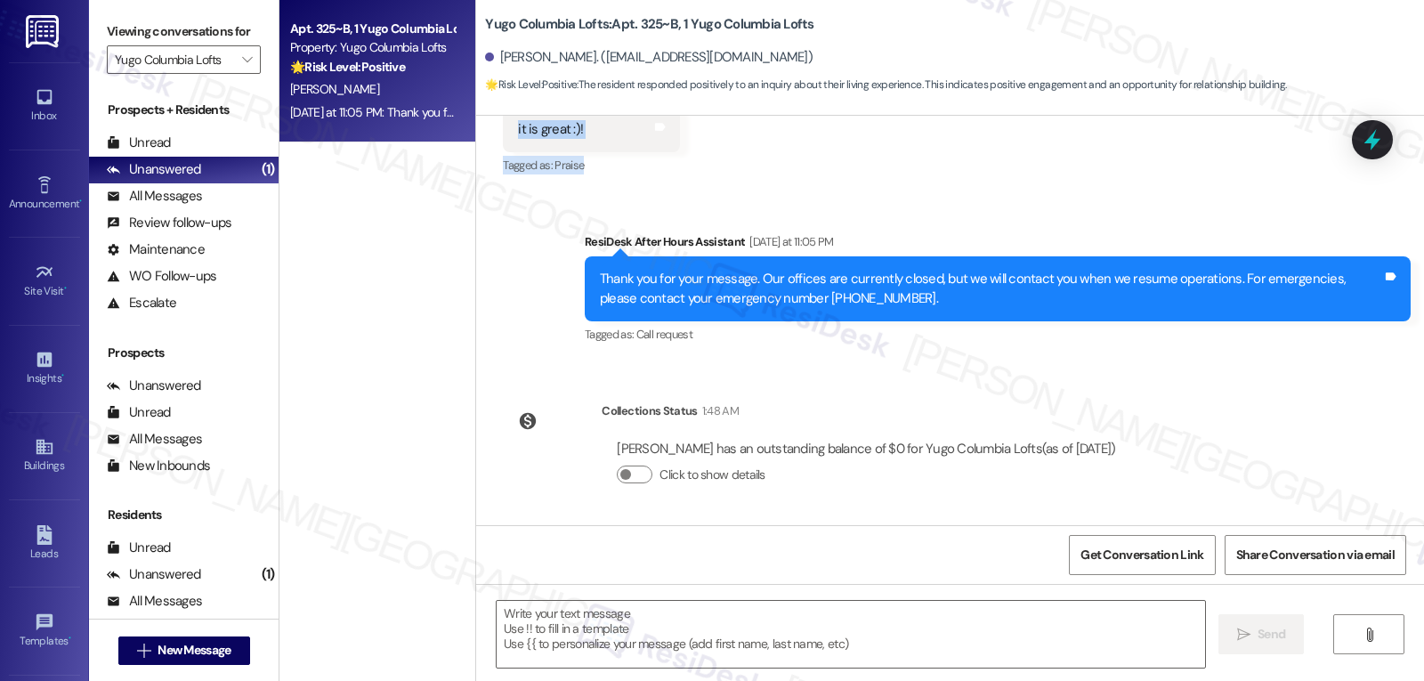
drag, startPoint x: 570, startPoint y: 151, endPoint x: 1023, endPoint y: 160, distance: 453.2
click at [1023, 160] on div "WO Lease started [DATE] 8:00 PM Show details Survey, sent via SMS Residesk Auto…" at bounding box center [950, 320] width 948 height 409
copy div "Loremips Dolorsita Consec Adi 68, 8998 el 04:05 SE Do Eius! T'i utlabore et do …"
click at [701, 656] on textarea at bounding box center [851, 634] width 709 height 67
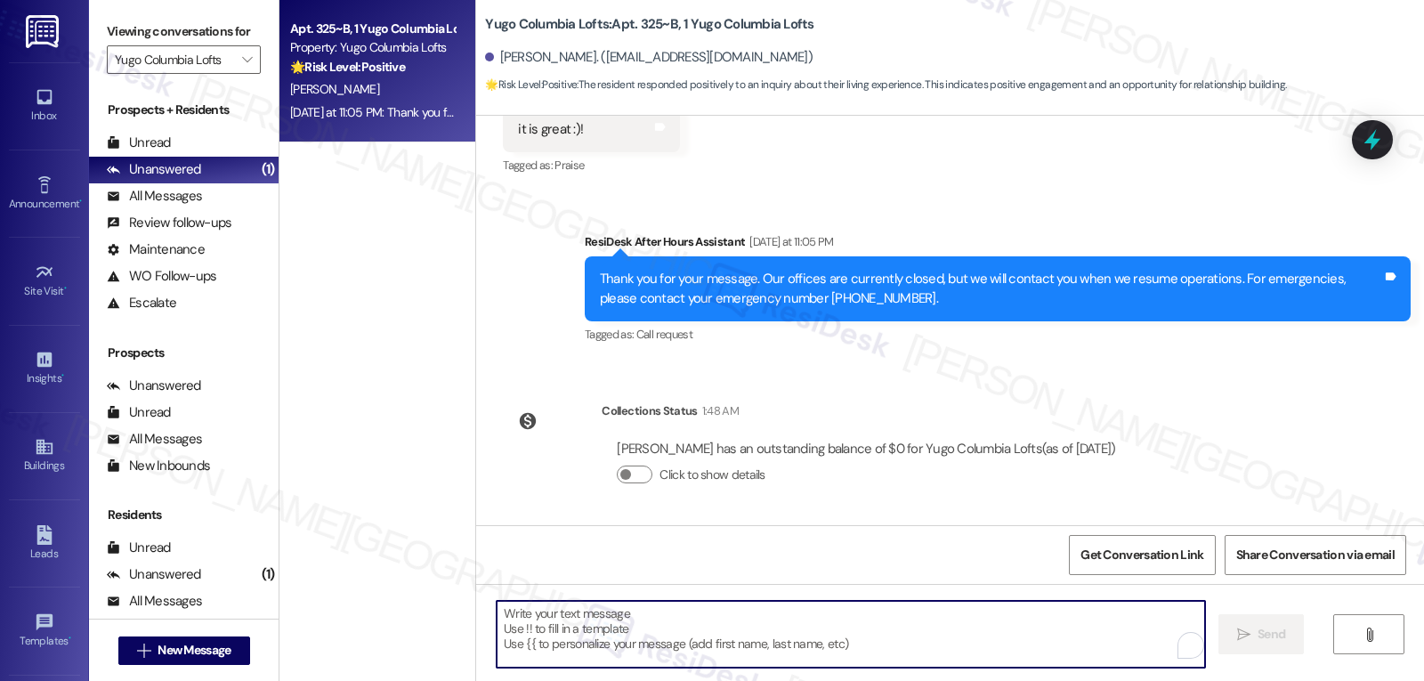
paste textarea "Wonderful to hear that, [PERSON_NAME]! We’re so glad you’re enjoying your time …"
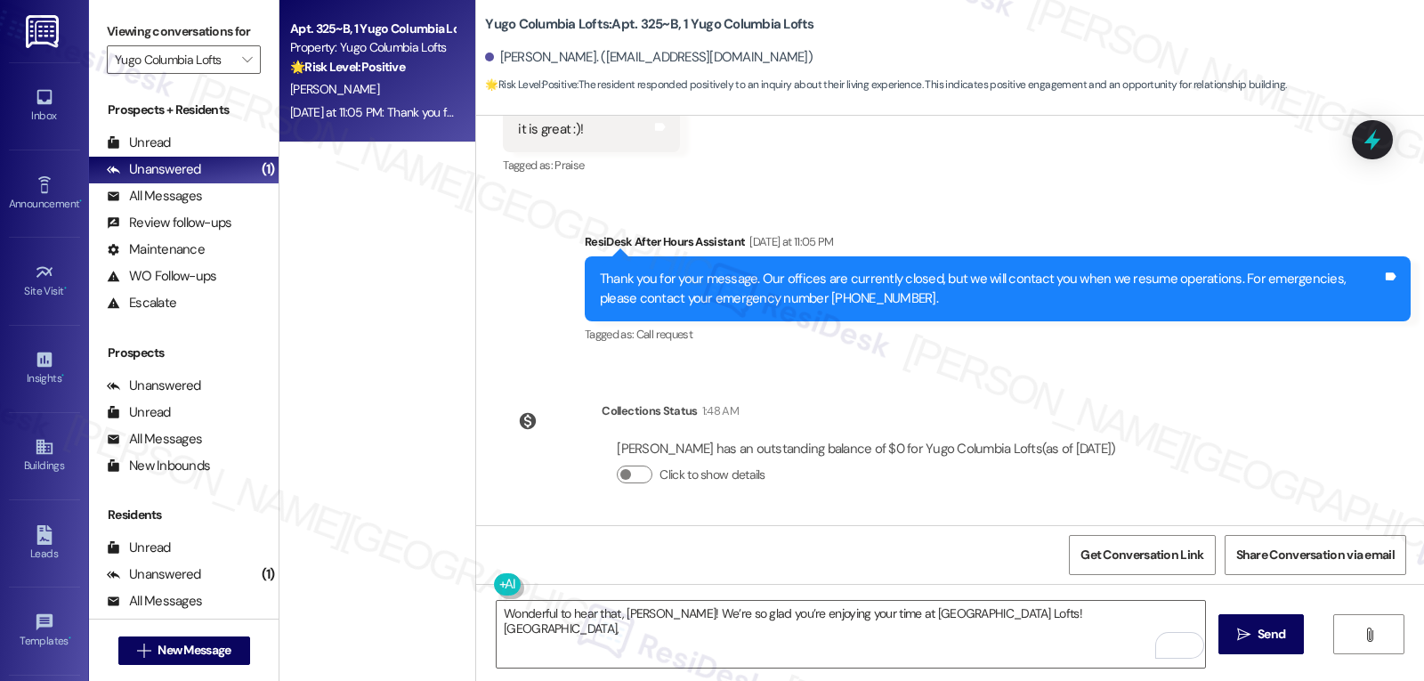
click at [931, 673] on div "Wonderful to hear that, [PERSON_NAME]! We’re so glad you’re enjoying your time …" at bounding box center [950, 651] width 948 height 134
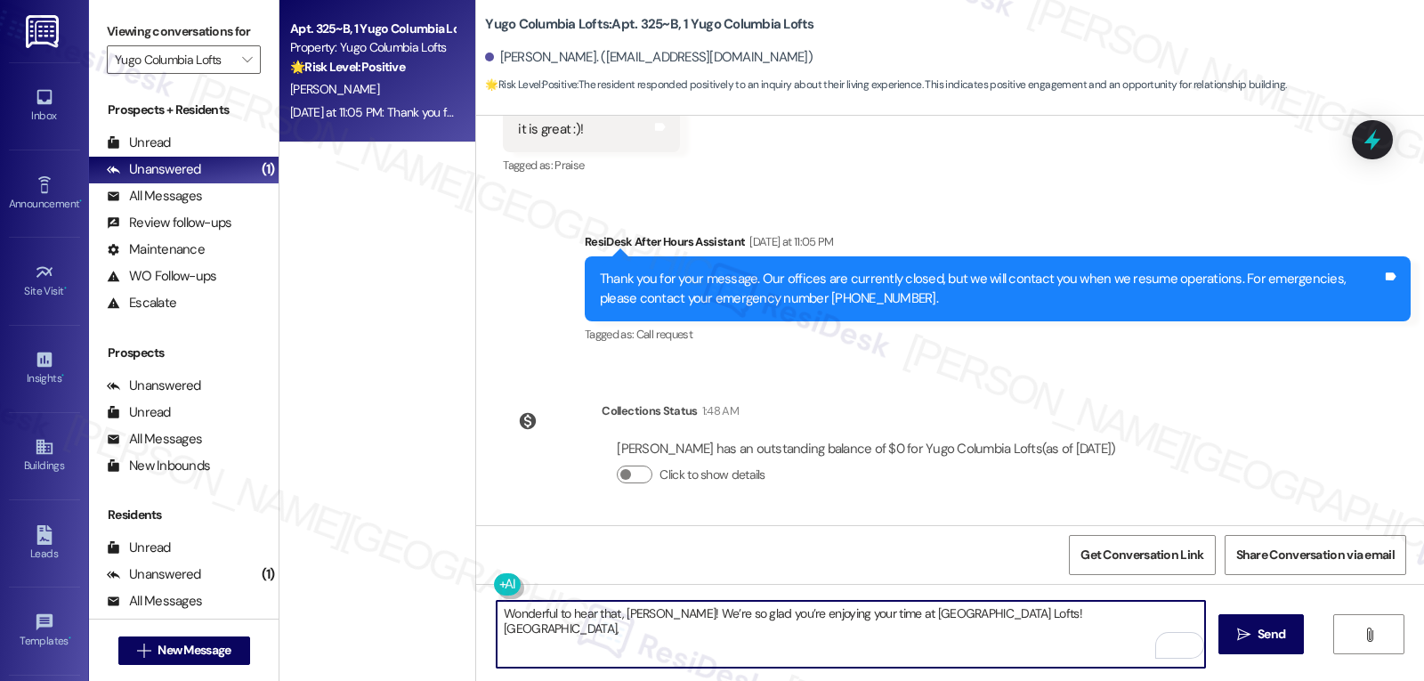
click at [942, 660] on textarea "Wonderful to hear that, [PERSON_NAME]! We’re so glad you’re enjoying your time …" at bounding box center [851, 634] width 709 height 67
click at [1059, 621] on textarea "Wonderful to hear that, [PERSON_NAME]! We’re so glad you’re enjoying your time …" at bounding box center [851, 634] width 709 height 67
paste textarea "your feedback means a lot to us, and we’d love it if you could leave a Google R…"
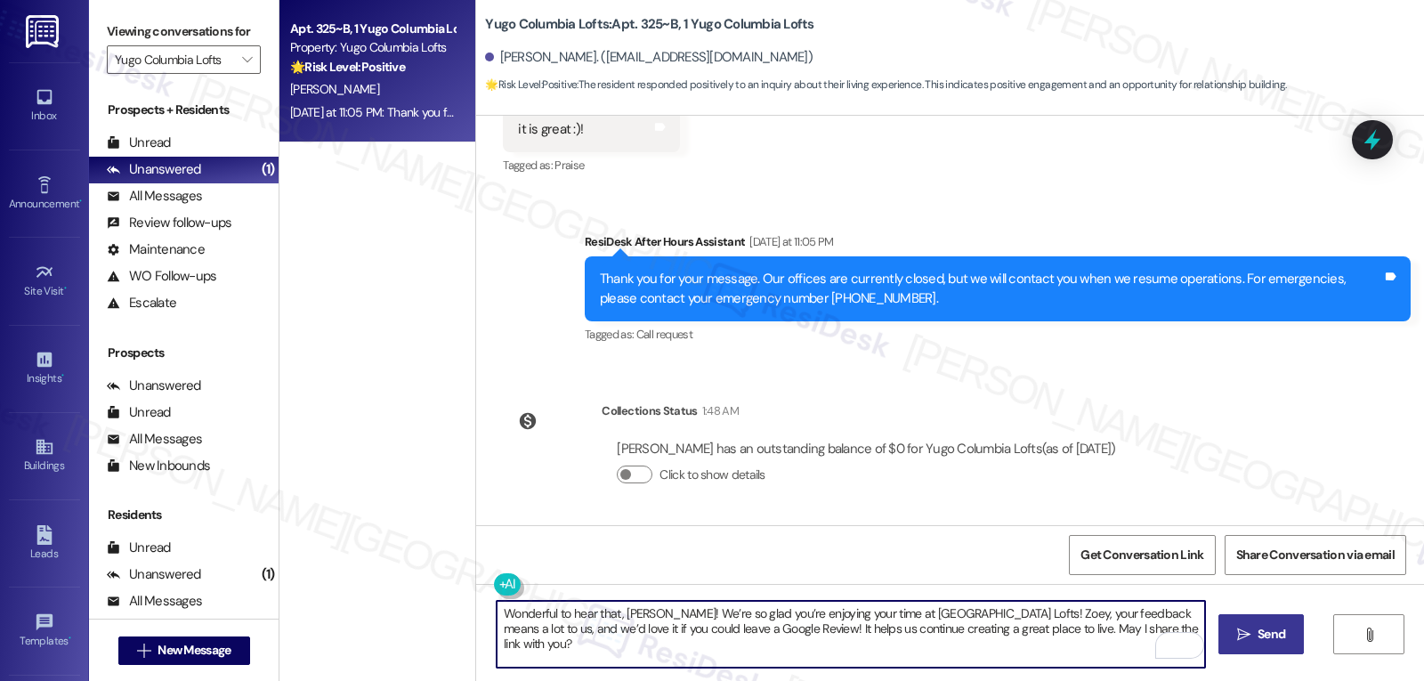
type textarea "Wonderful to hear that, [PERSON_NAME]! We’re so glad you’re enjoying your time …"
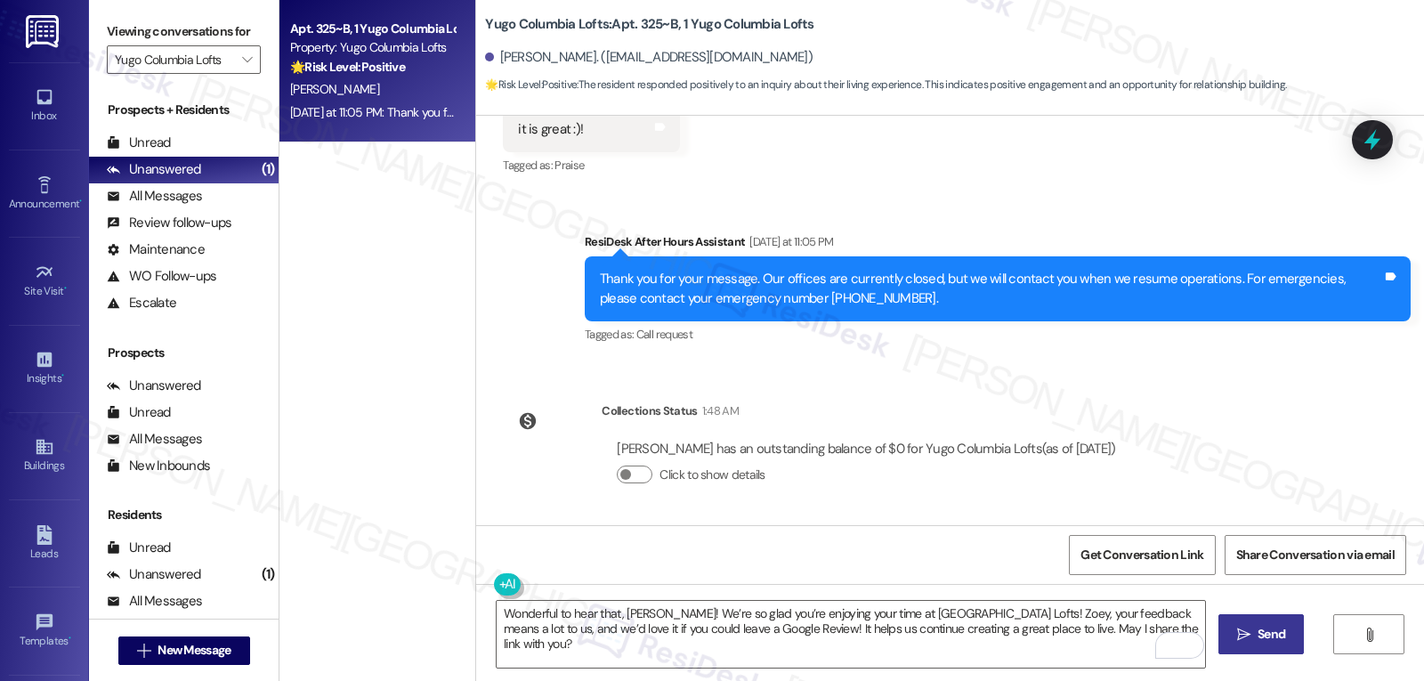
click at [1287, 628] on span "Send" at bounding box center [1271, 634] width 35 height 19
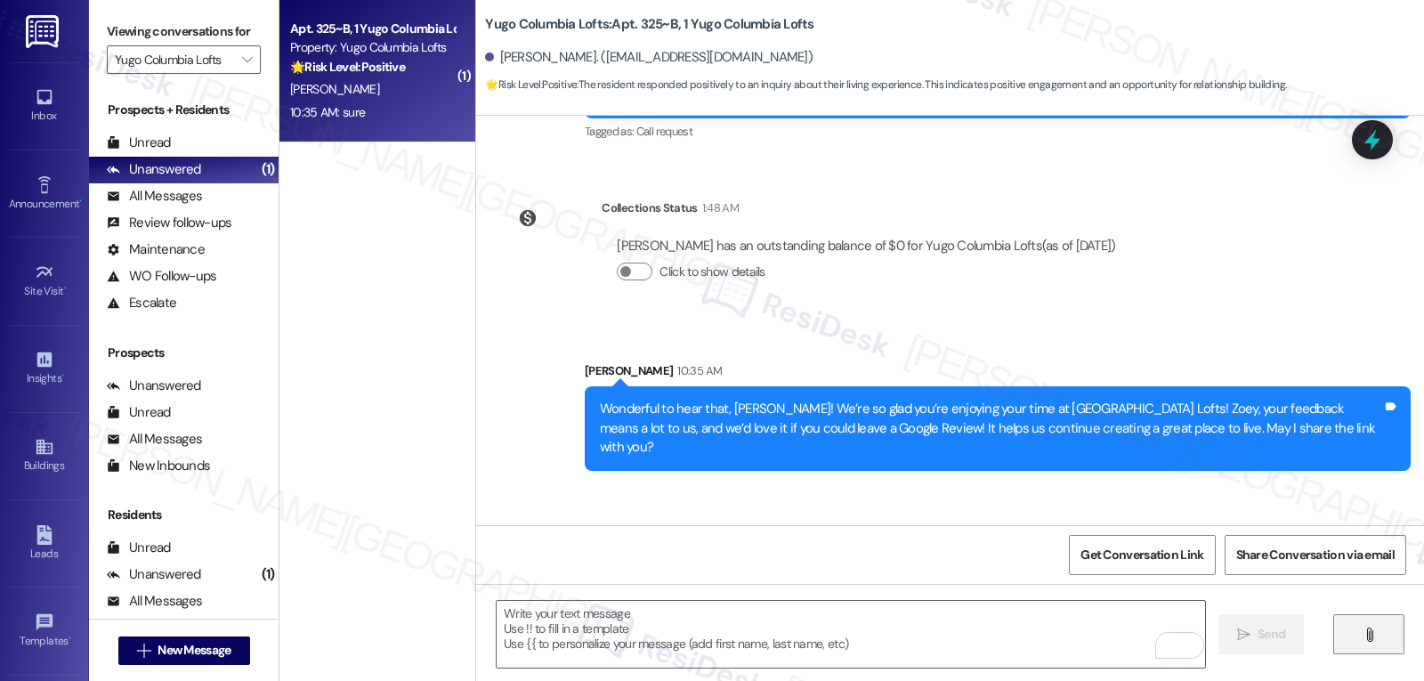
scroll to position [1129, 0]
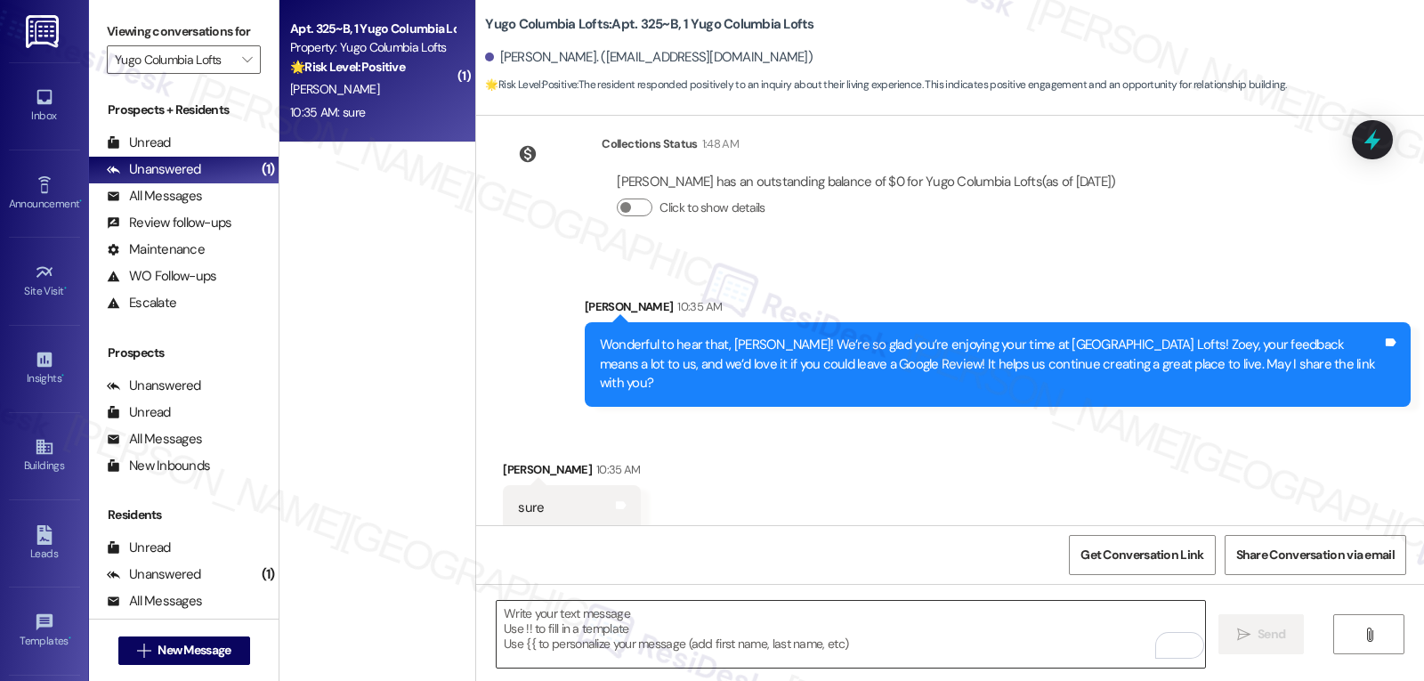
click at [686, 625] on textarea "To enrich screen reader interactions, please activate Accessibility in Grammarl…" at bounding box center [851, 634] width 709 height 67
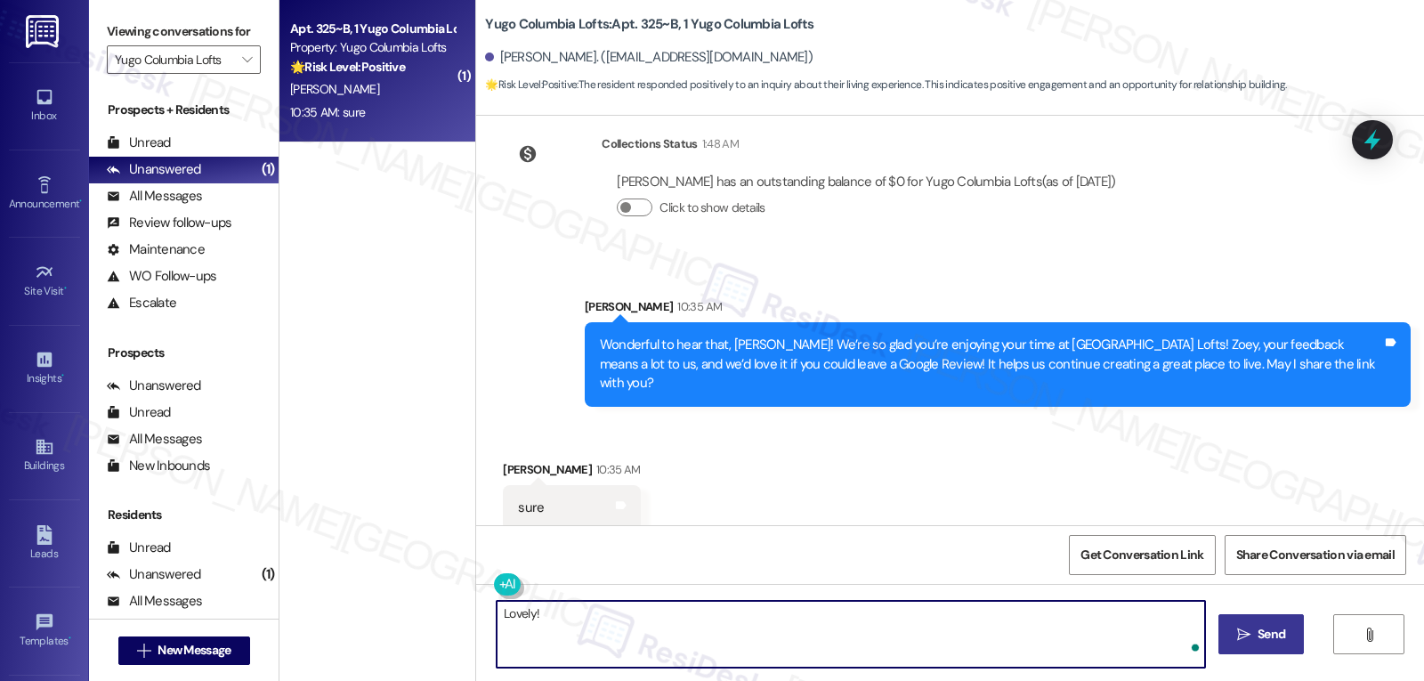
paste textarea "It’ll only take a minute! Here’s a quick link to leave your review: {{google_re…"
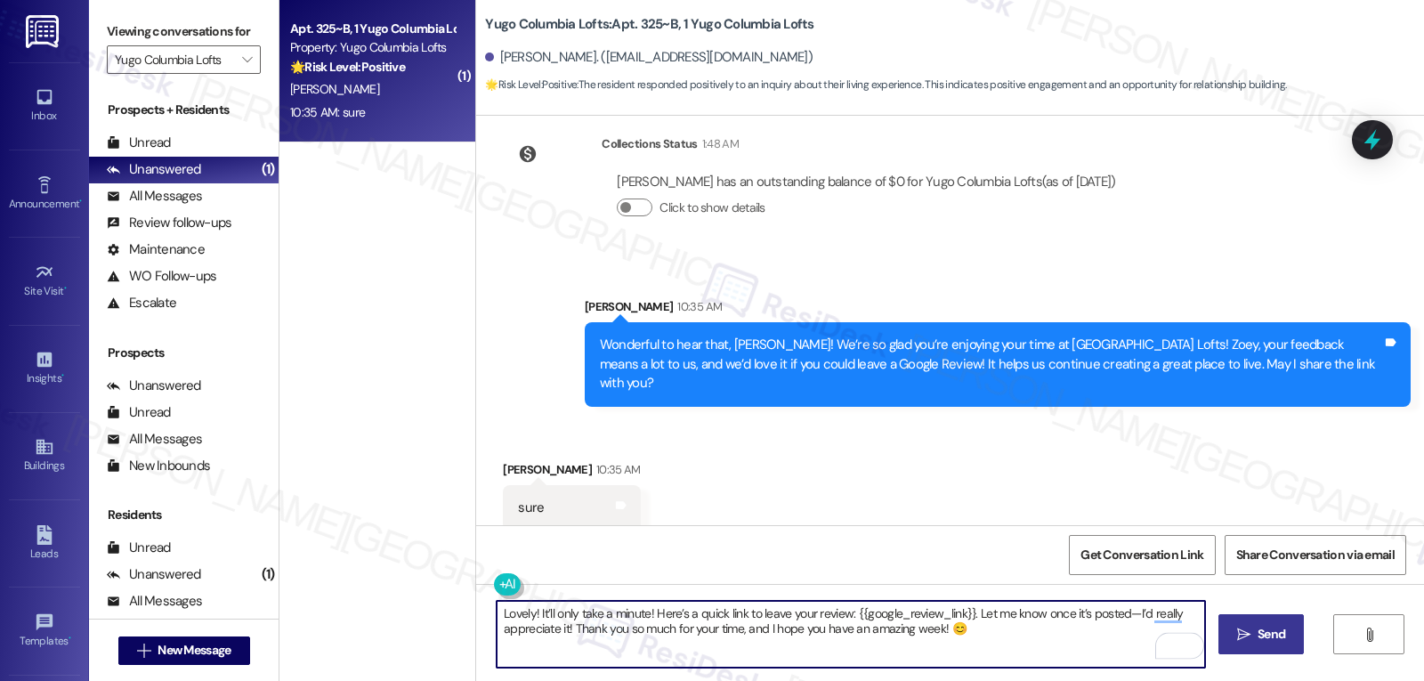
click at [638, 615] on textarea "Lovely! It’ll only take a minute! Here’s a quick link to leave your review: {{g…" at bounding box center [851, 634] width 709 height 67
drag, startPoint x: 638, startPoint y: 618, endPoint x: 531, endPoint y: 619, distance: 107.7
click at [531, 619] on textarea "Lovely! It’ll only take a minute! Here’s a quick link to leave your review: {{g…" at bounding box center [851, 634] width 709 height 67
click at [555, 630] on textarea "Lovely! I Thank you, [PERSON_NAME]! Here’s a quick link to leave your review: {…" at bounding box center [851, 634] width 709 height 67
type textarea "Lovely! I Thank you, [PERSON_NAME]! Here’s a quick link to leave your review: {…"
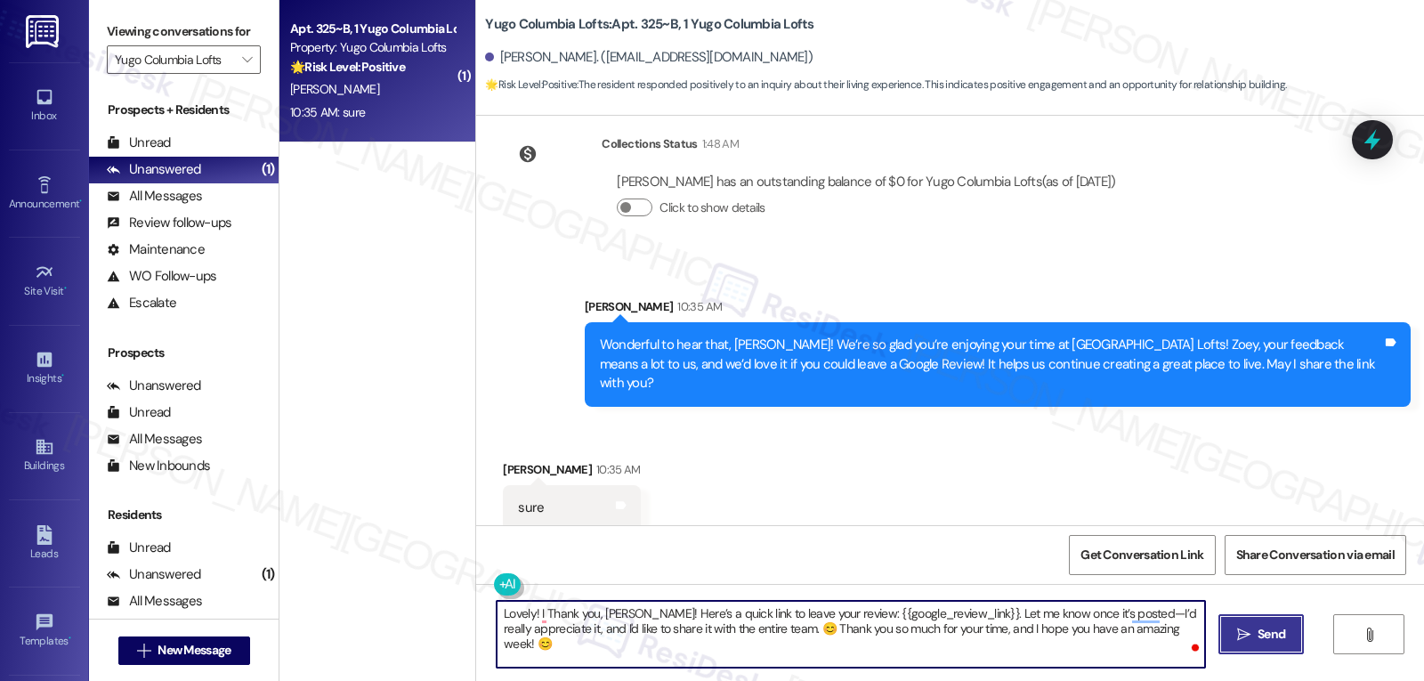
click at [1244, 636] on icon "" at bounding box center [1243, 635] width 13 height 14
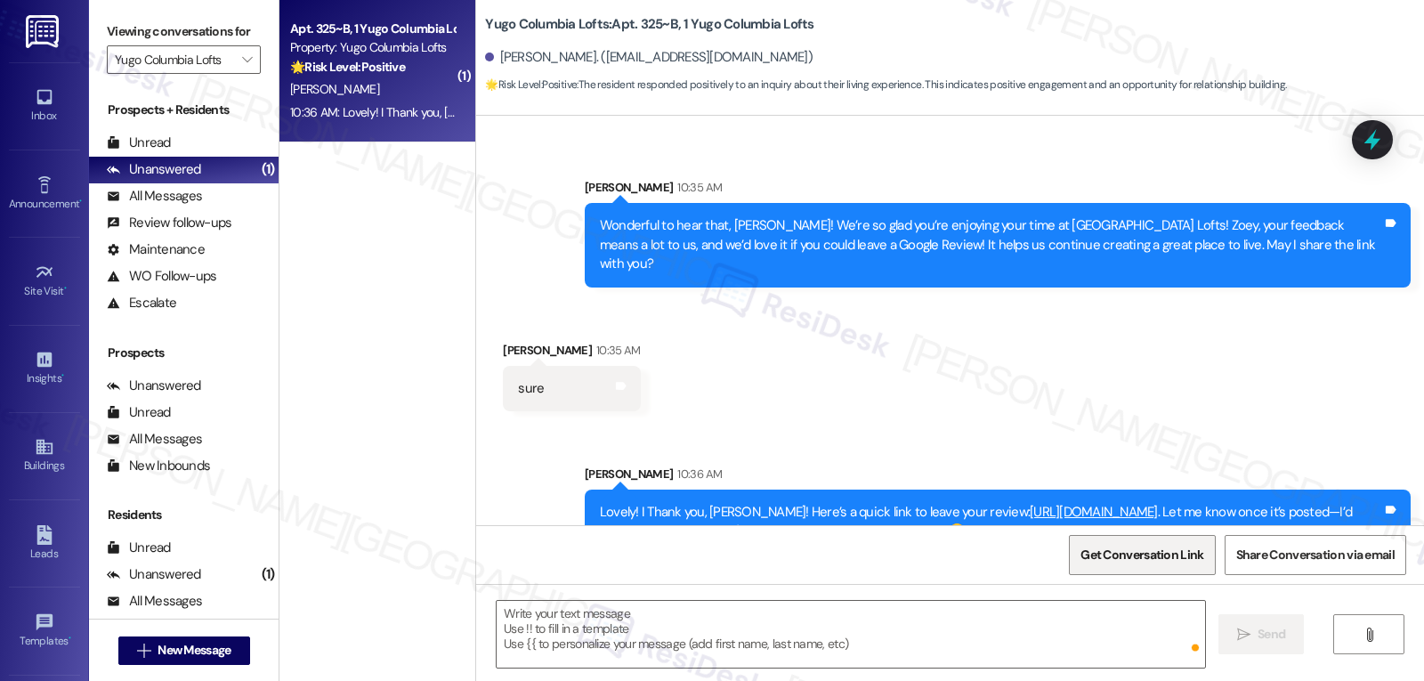
scroll to position [1292, 0]
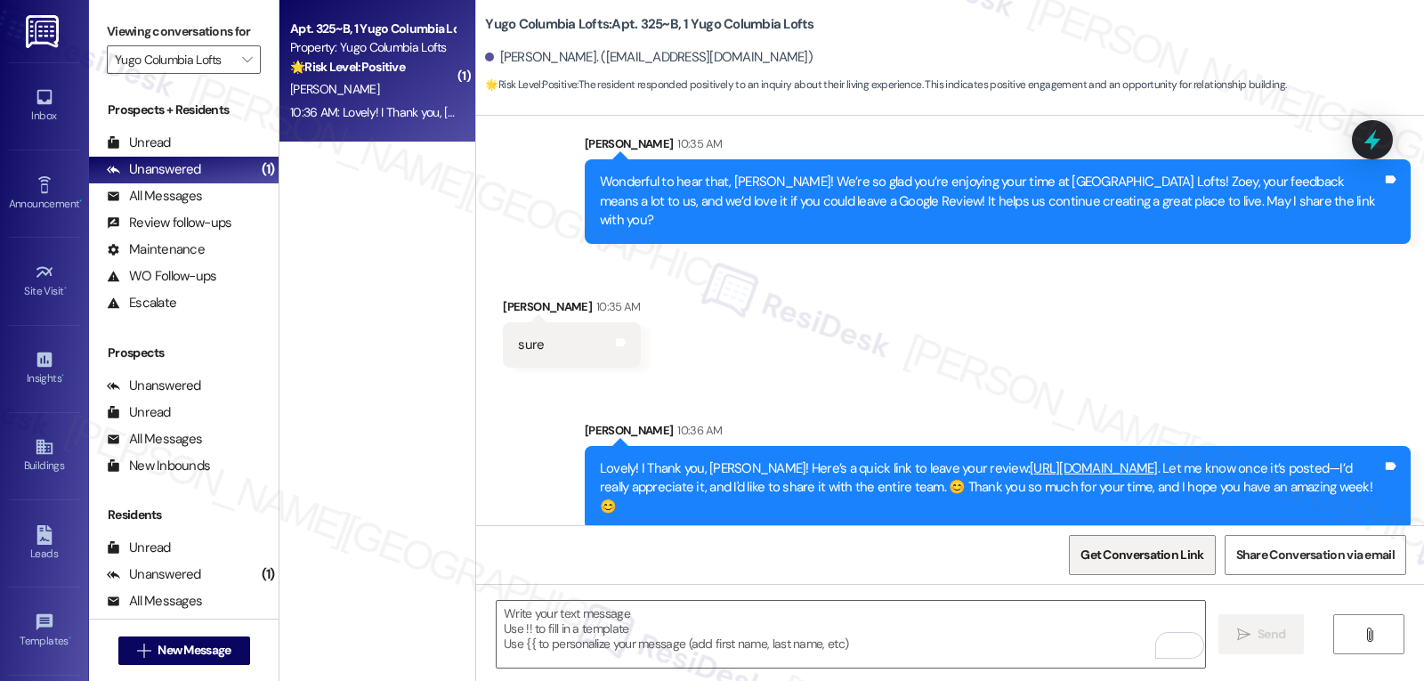
click at [1171, 563] on span "Get Conversation Link" at bounding box center [1142, 555] width 123 height 19
click at [922, 267] on div "Received via SMS [PERSON_NAME] 10:35 AM sure Tags and notes" at bounding box center [950, 319] width 948 height 124
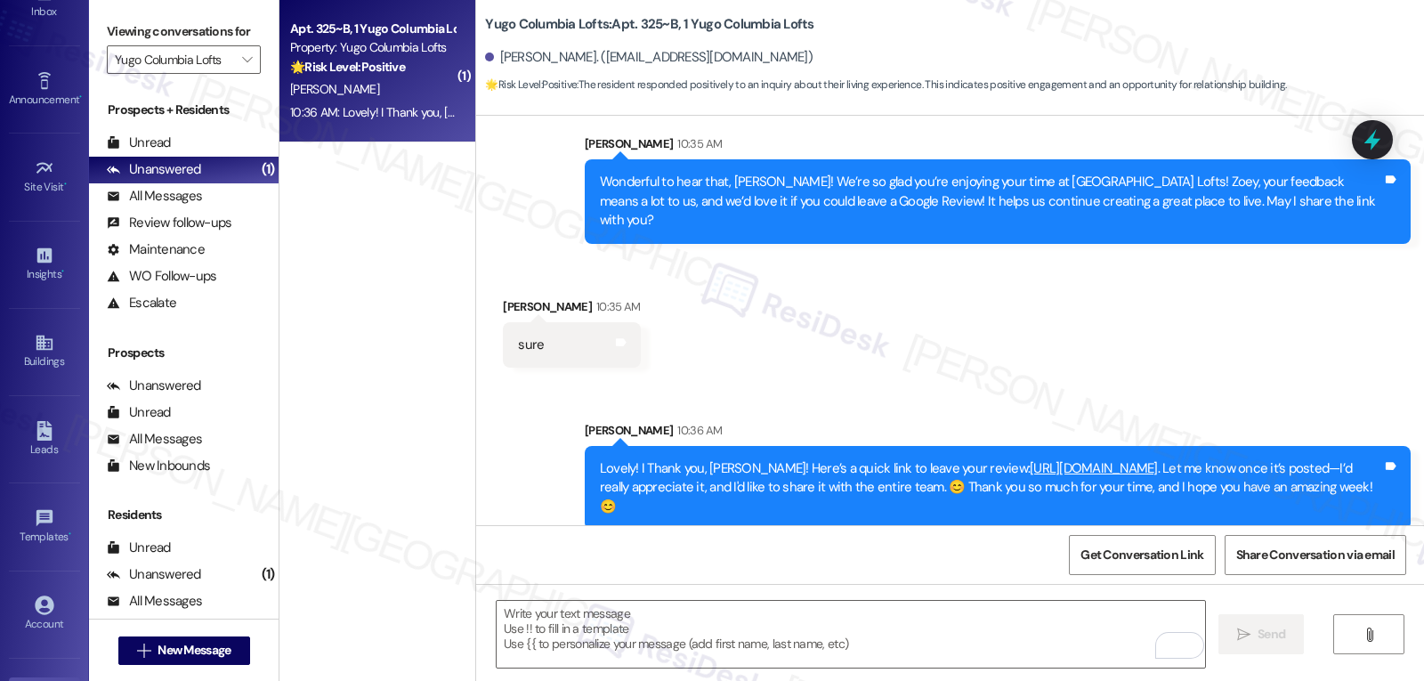
scroll to position [168, 0]
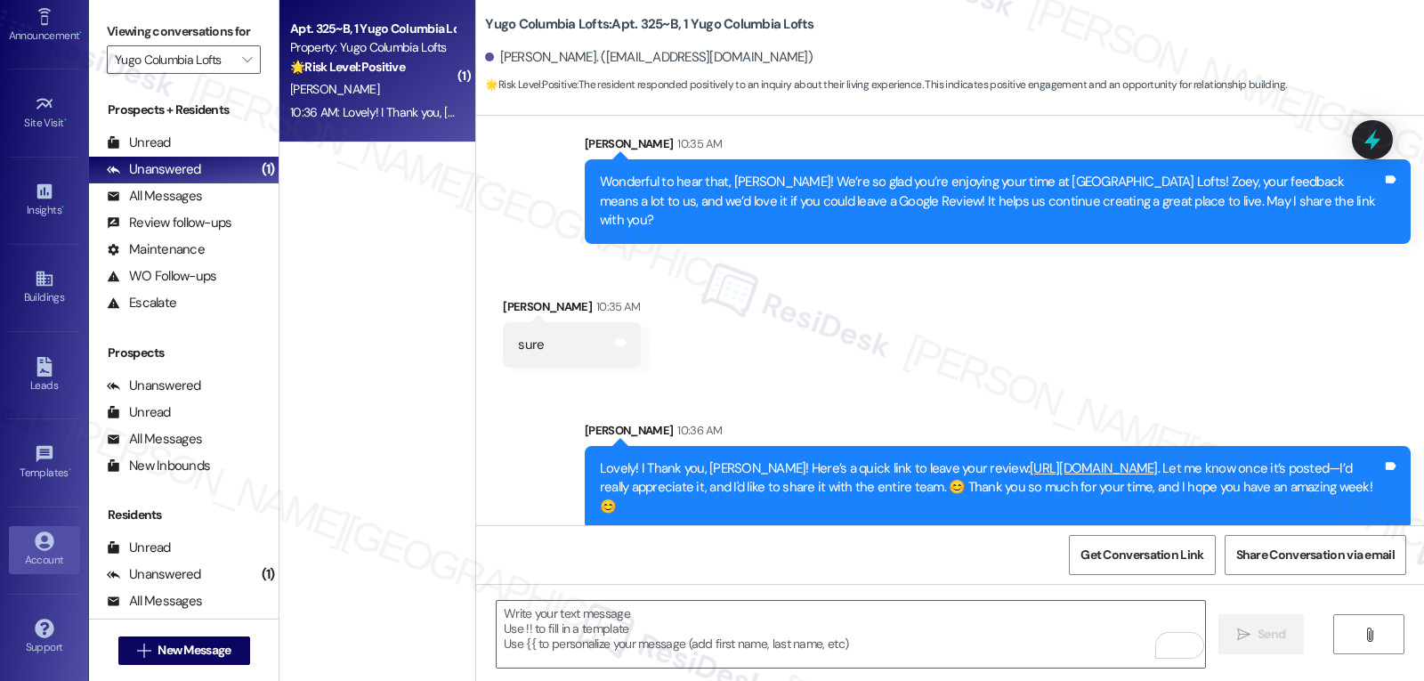
click at [30, 569] on div "Account" at bounding box center [44, 560] width 89 height 18
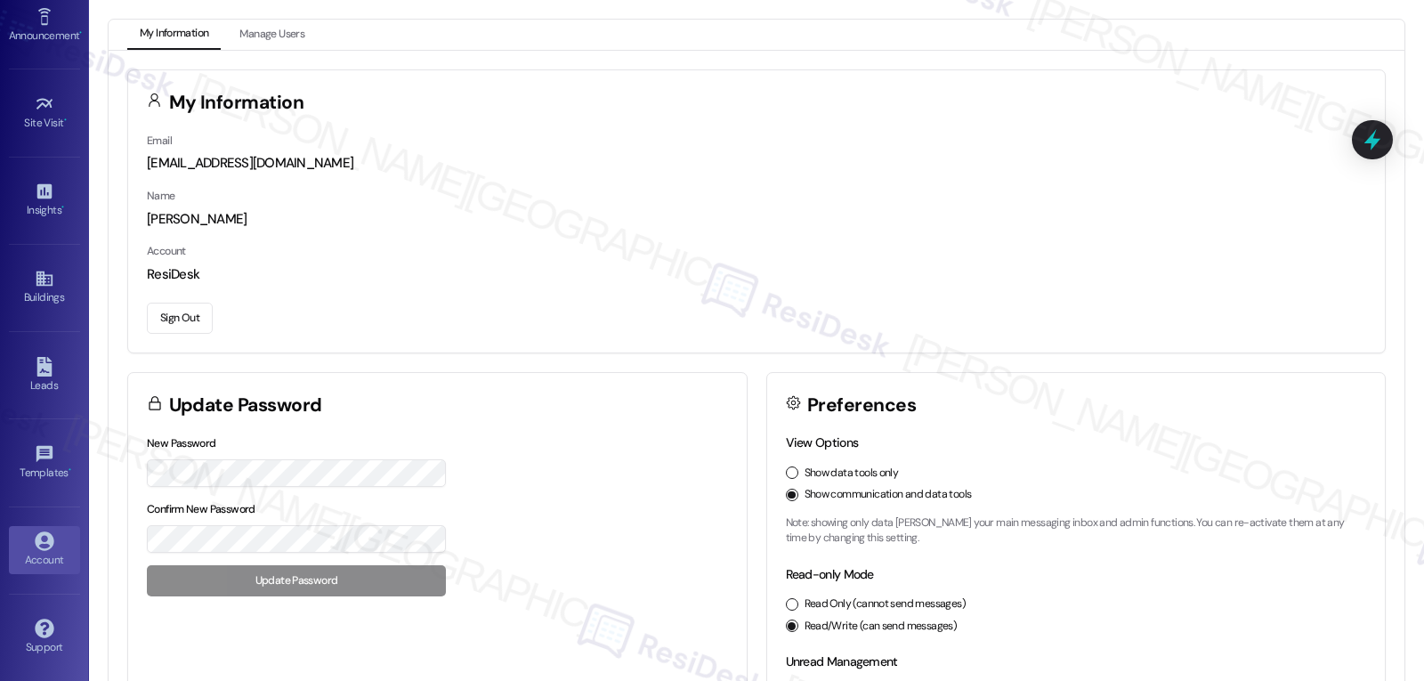
click at [182, 325] on button "Sign Out" at bounding box center [180, 318] width 66 height 31
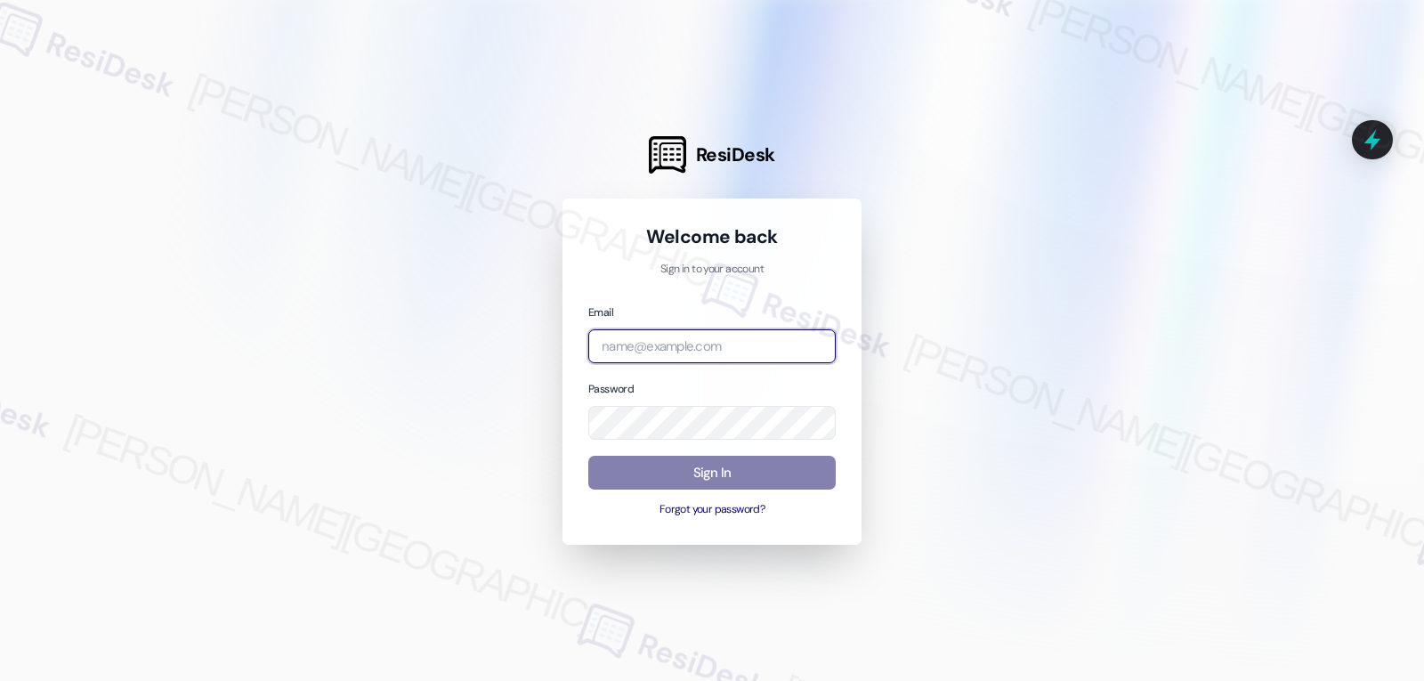
click at [712, 355] on input "email" at bounding box center [711, 346] width 247 height 35
click at [683, 348] on input "email" at bounding box center [711, 346] width 247 height 35
paste input "[EMAIL_ADDRESS][DOMAIN_NAME]"
type input "[EMAIL_ADDRESS][DOMAIN_NAME]"
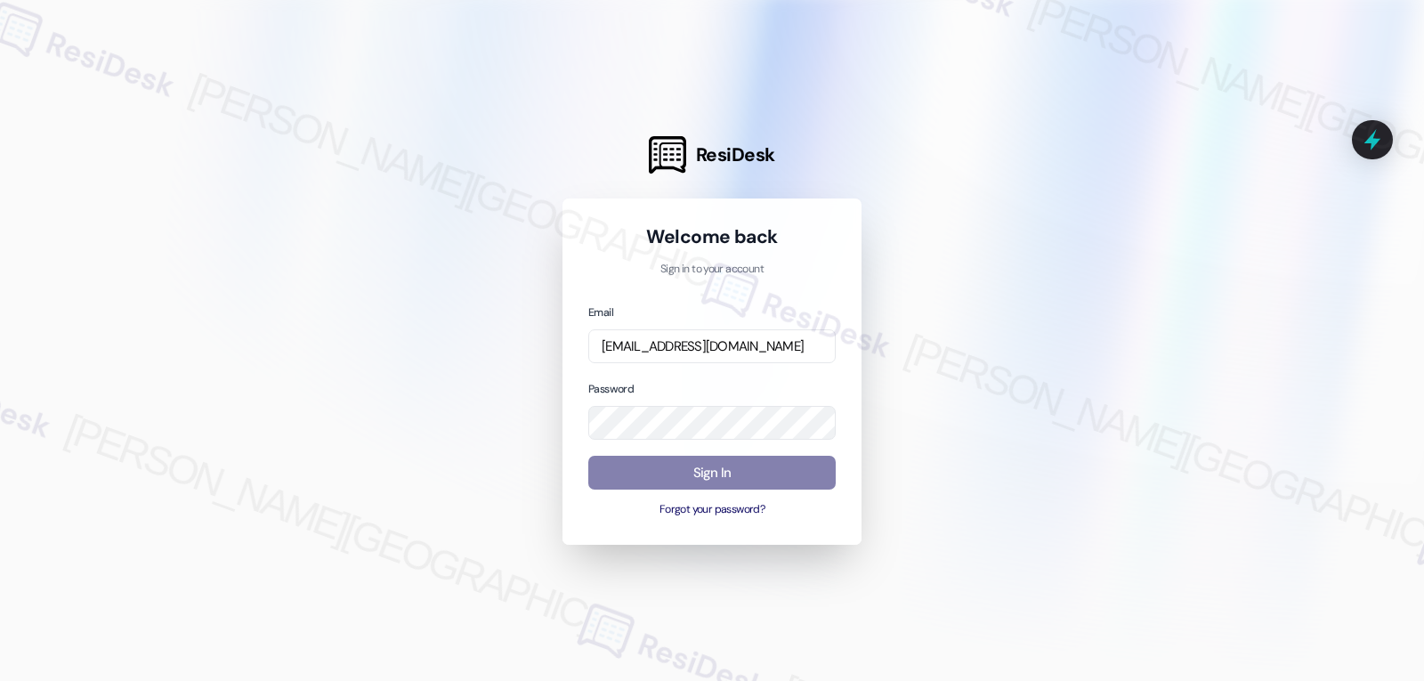
scroll to position [0, 0]
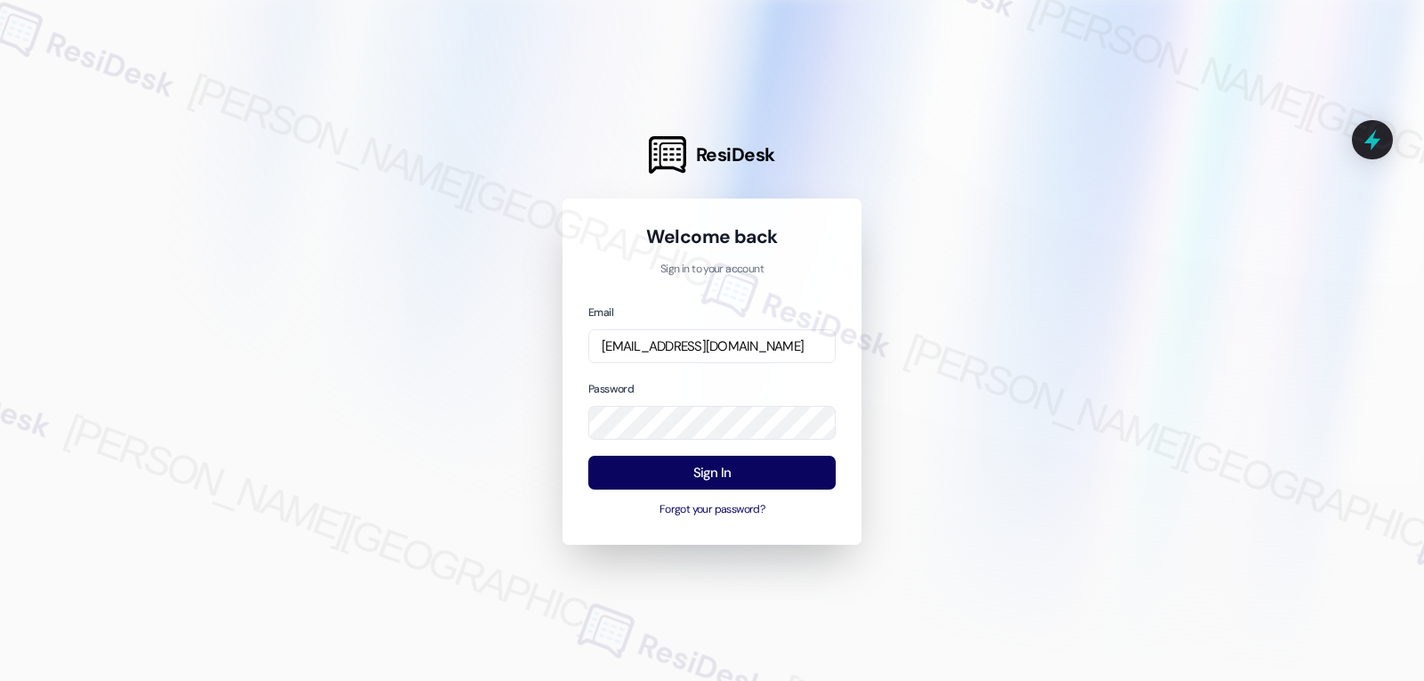
click at [490, 282] on div at bounding box center [712, 340] width 1424 height 681
click at [701, 479] on button "Sign In" at bounding box center [711, 473] width 247 height 35
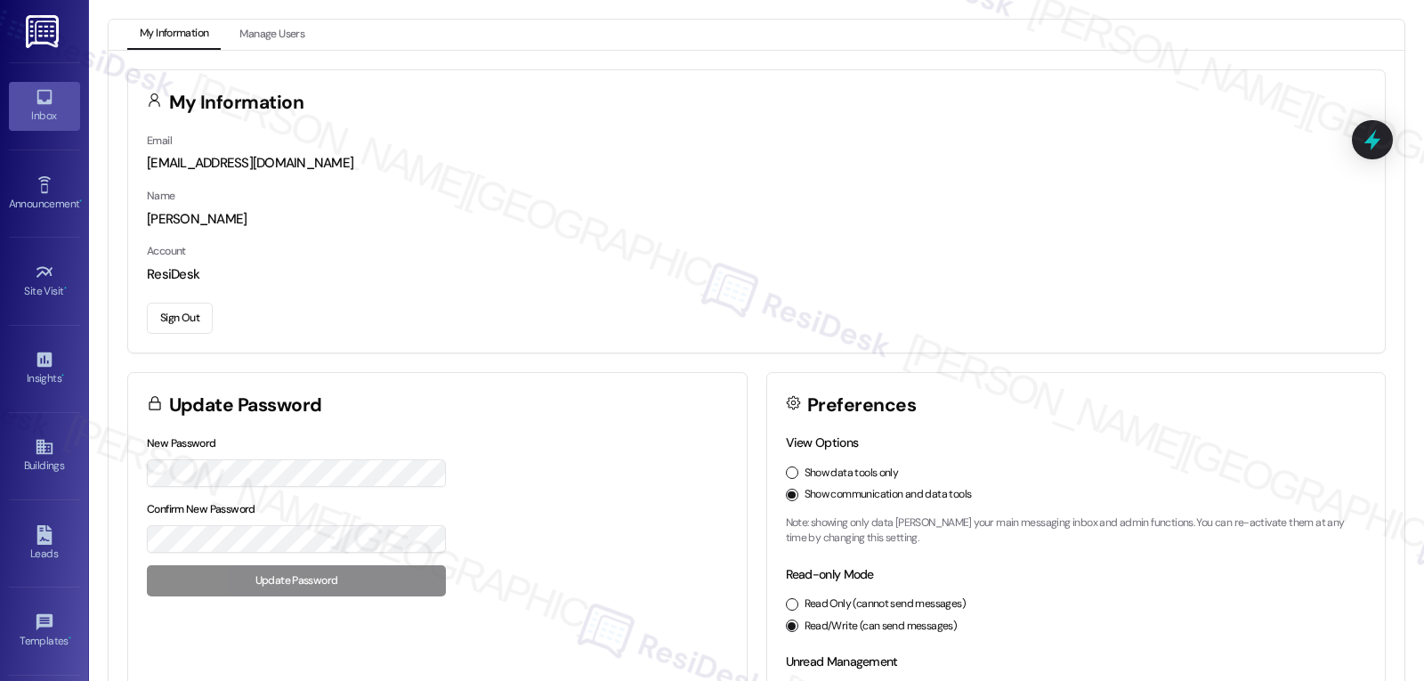
click at [45, 105] on icon at bounding box center [45, 97] width 20 height 20
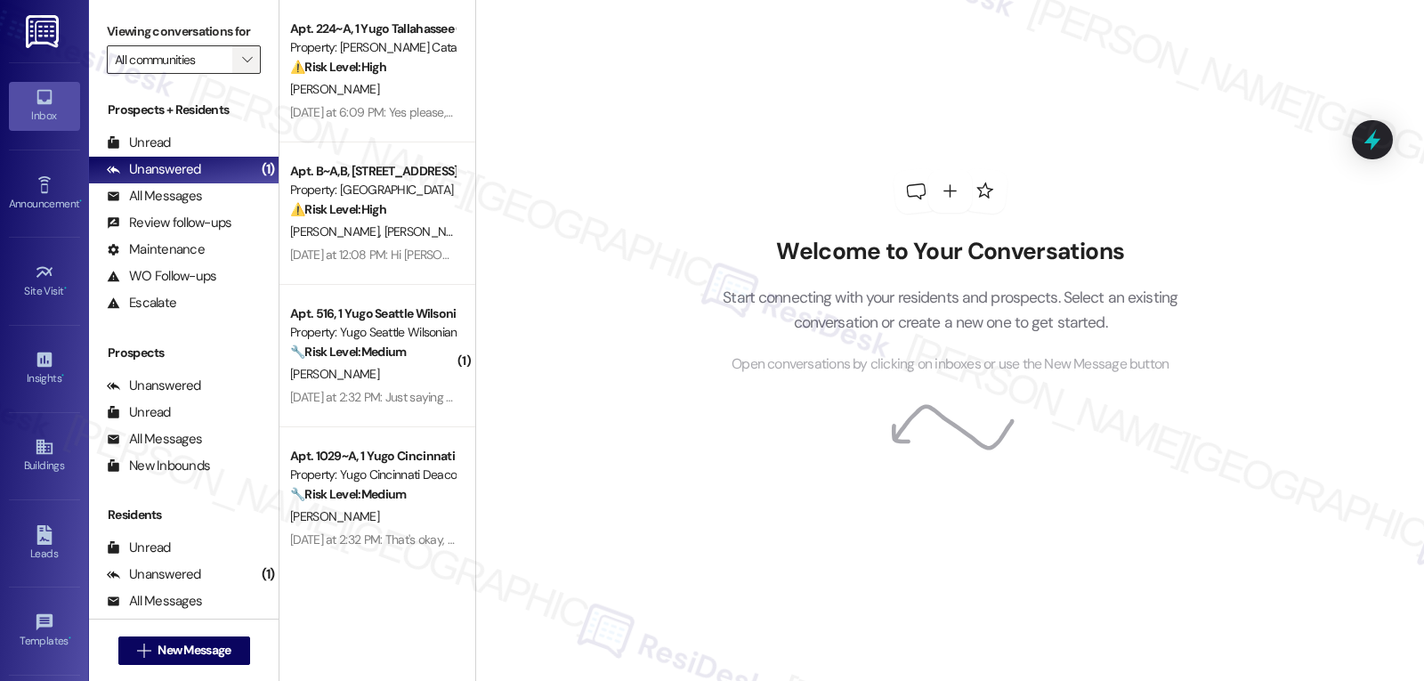
click at [232, 74] on button "" at bounding box center [246, 59] width 28 height 28
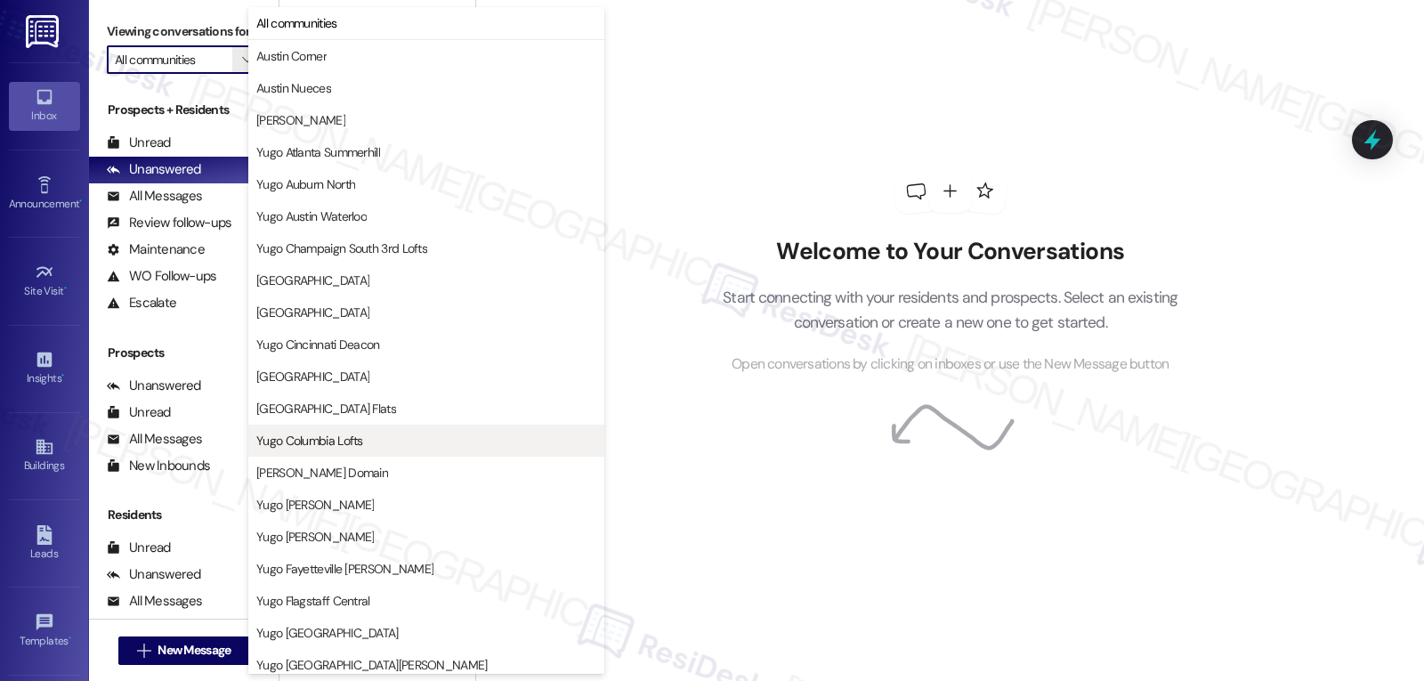
click at [371, 449] on span "Yugo Columbia Lofts" at bounding box center [426, 441] width 340 height 18
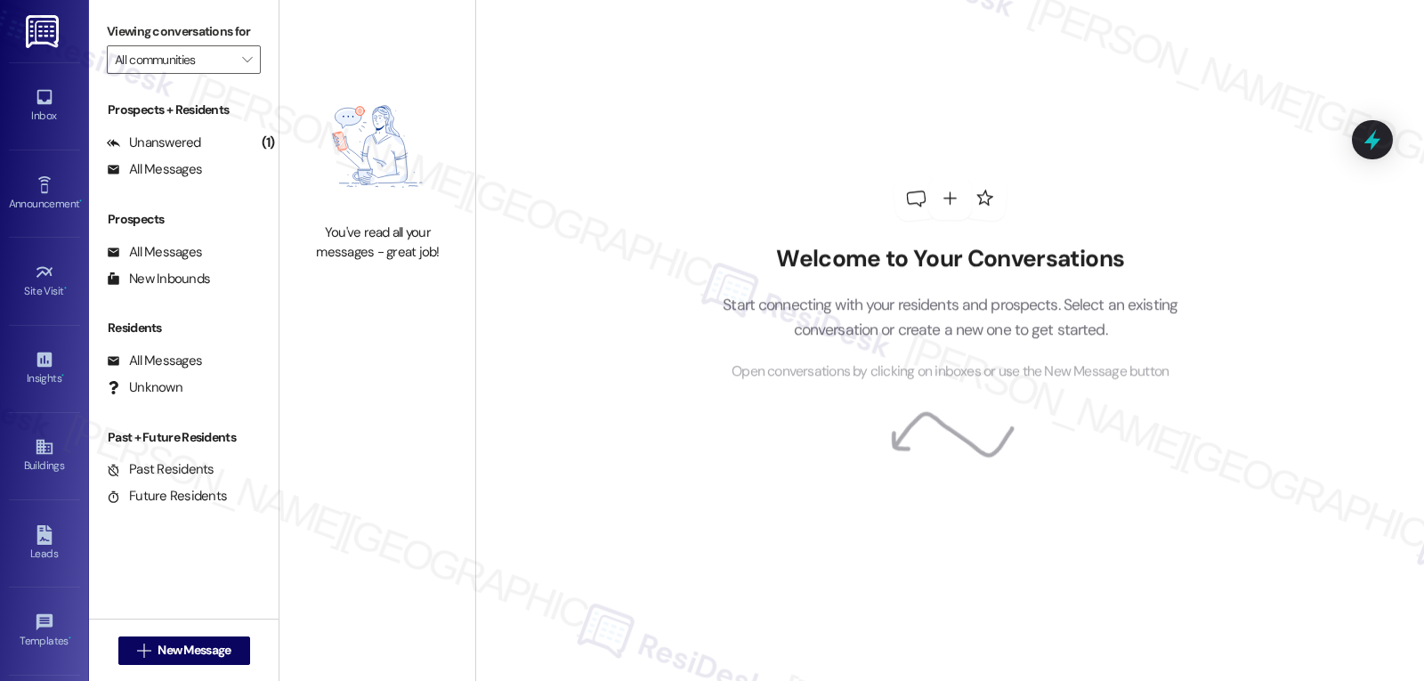
type input "Yugo Columbia Lofts"
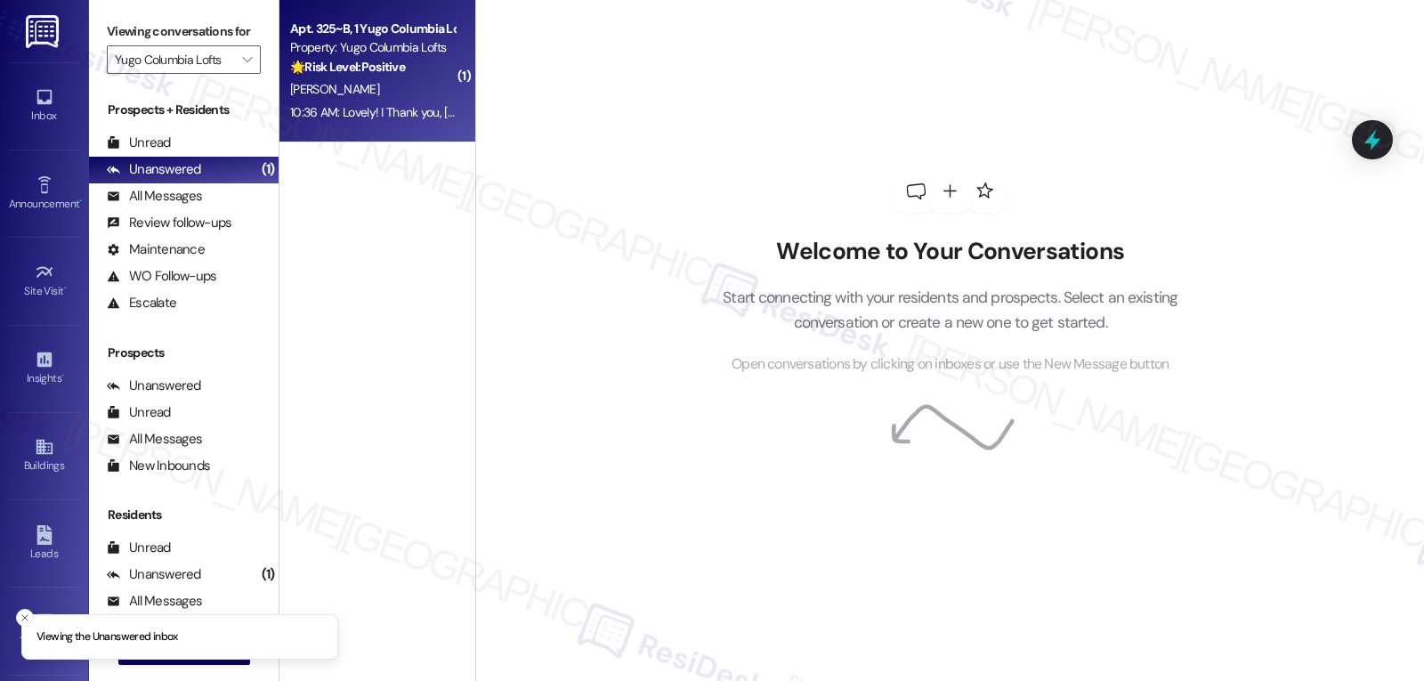
click at [369, 117] on div "10:36 AM: Lovely! I Thank you, [PERSON_NAME]! Here’s a quick link to leave your…" at bounding box center [1027, 112] width 1474 height 16
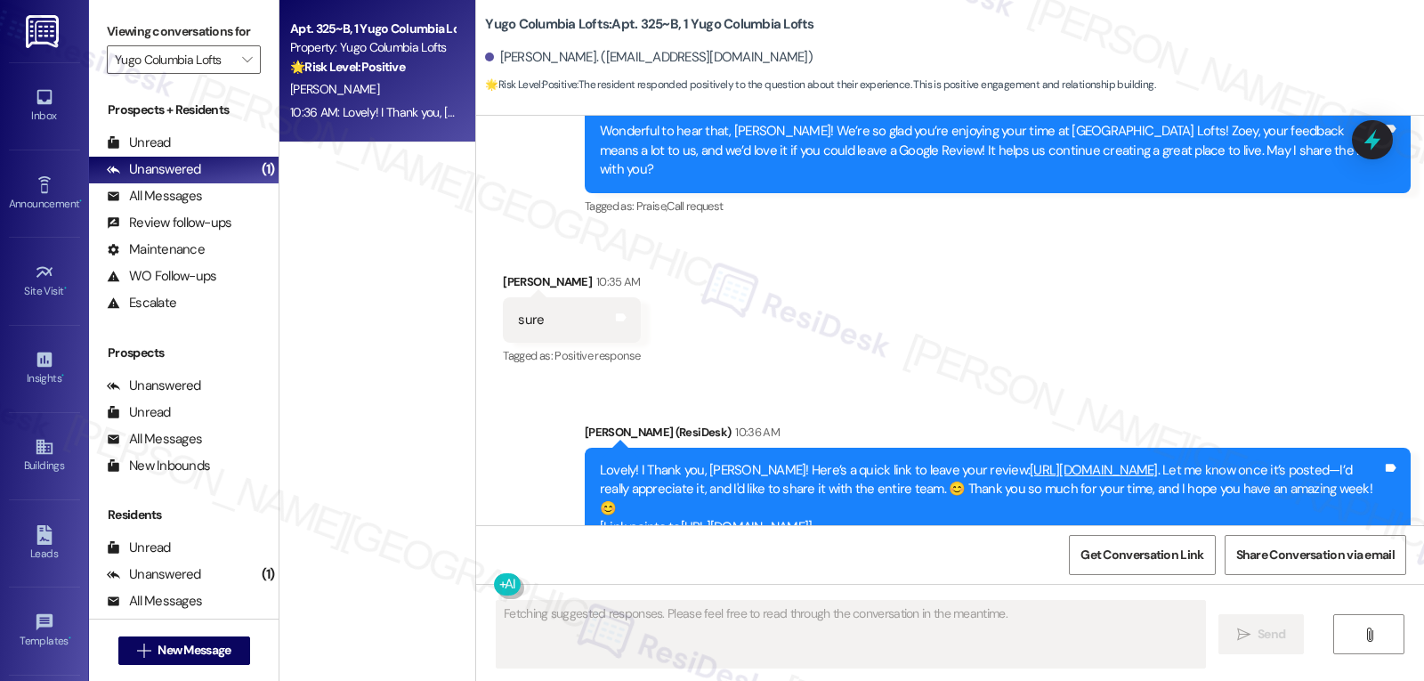
scroll to position [1408, 0]
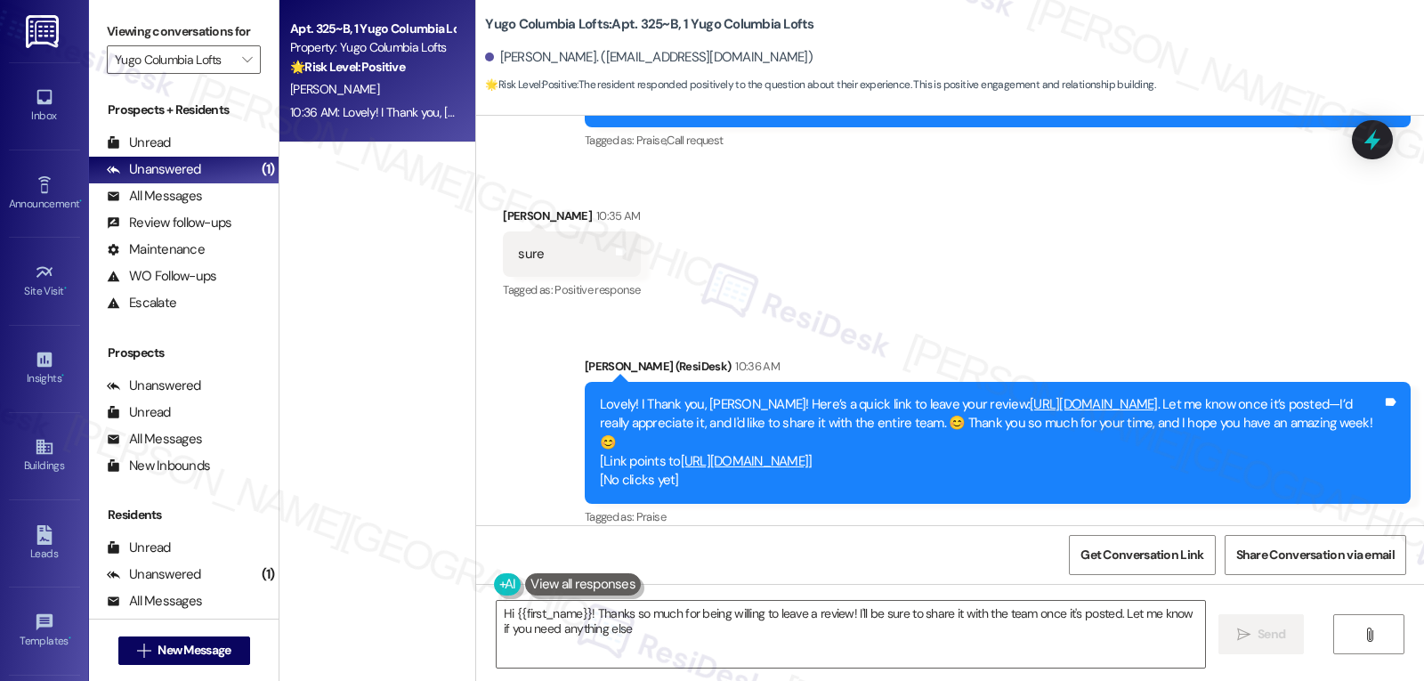
type textarea "Hi {{first_name}}! Thanks so much for being willing to leave a review! I'll be …"
click at [243, 69] on button "" at bounding box center [246, 59] width 28 height 28
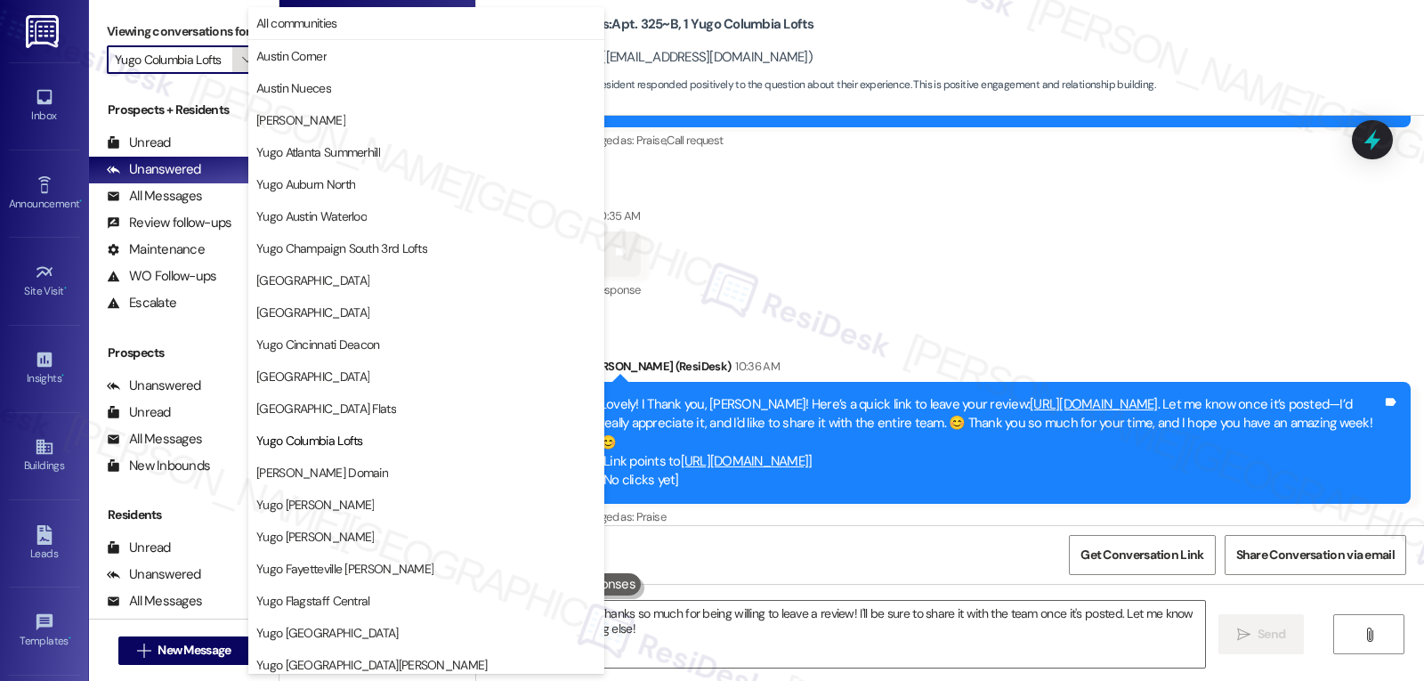
scroll to position [289, 0]
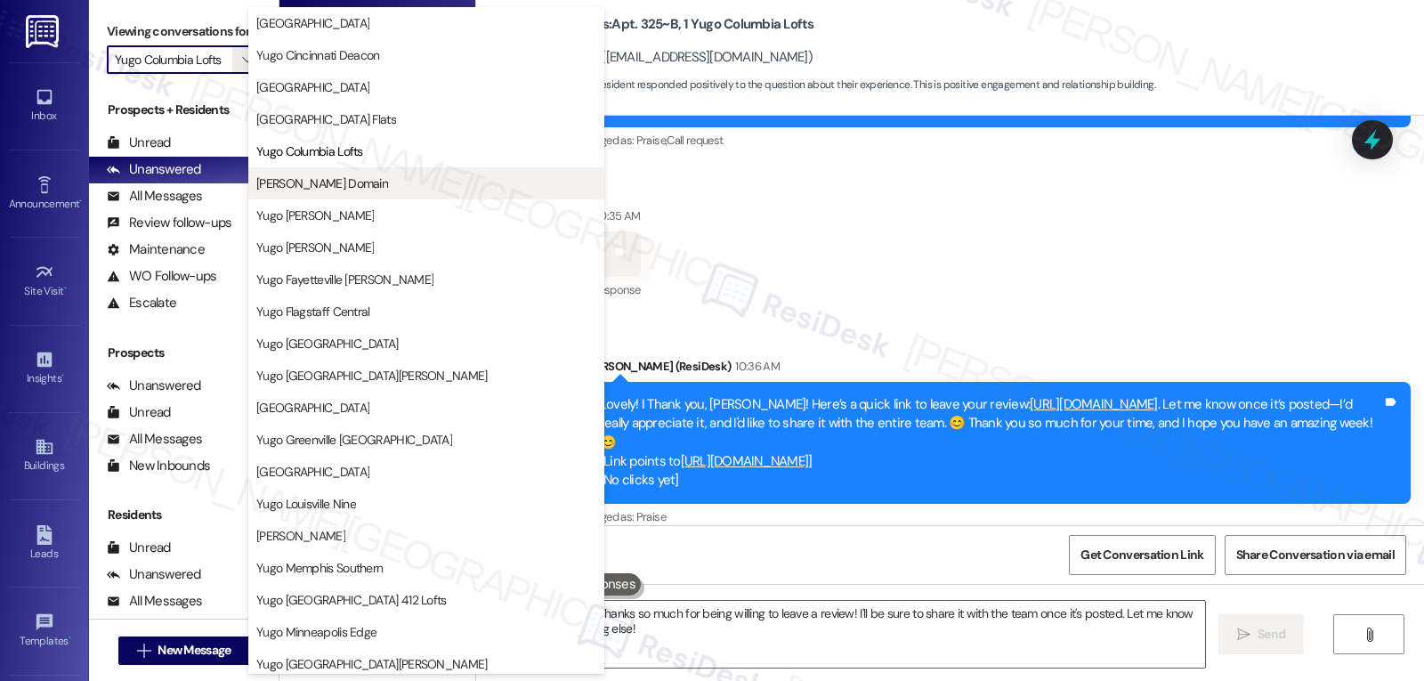
click at [379, 194] on button "[PERSON_NAME] Domain" at bounding box center [426, 183] width 356 height 32
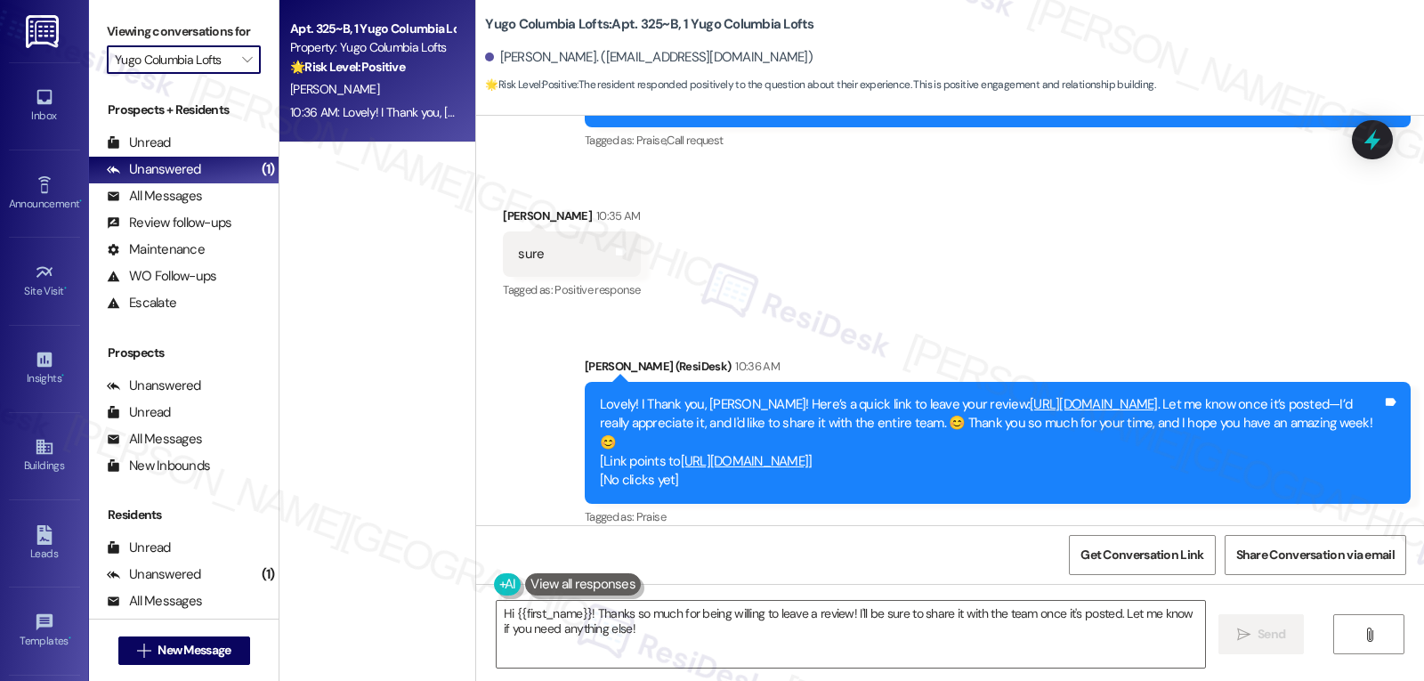
type input "[PERSON_NAME] Domain"
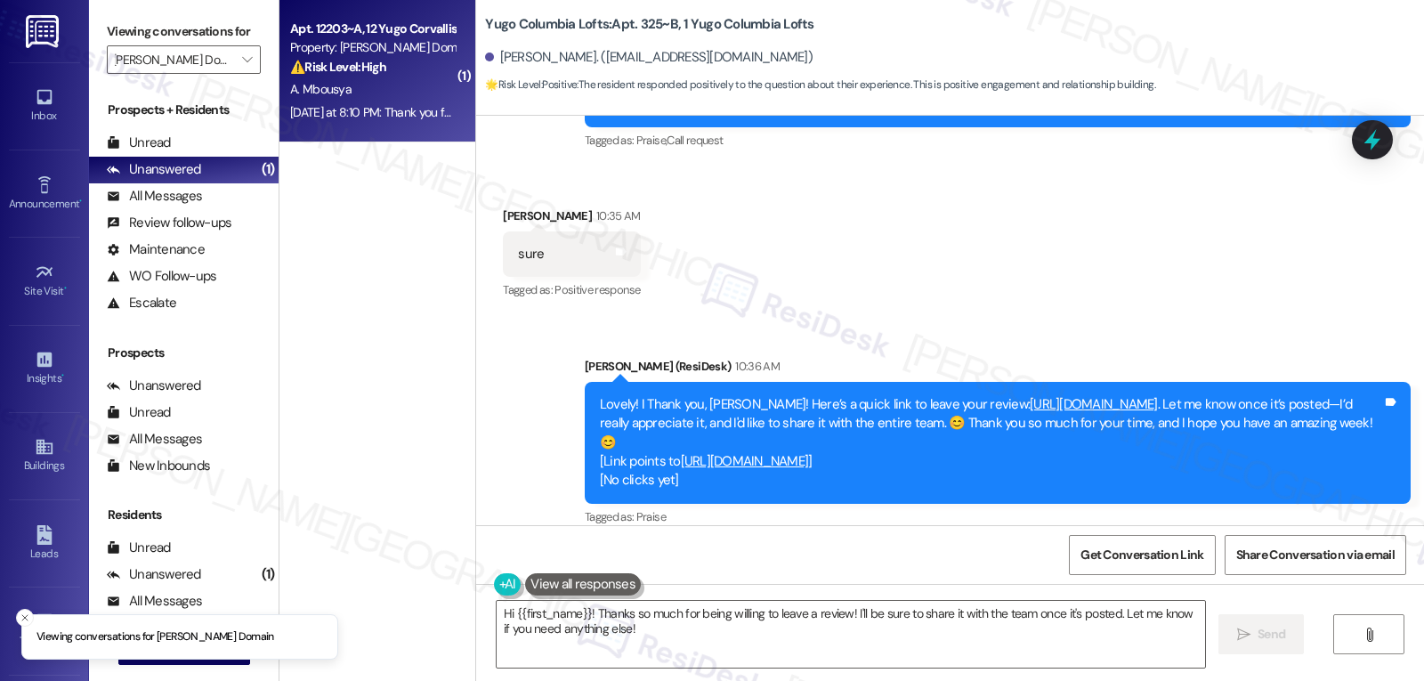
click at [379, 90] on div "A. Mbousya" at bounding box center [372, 89] width 168 height 22
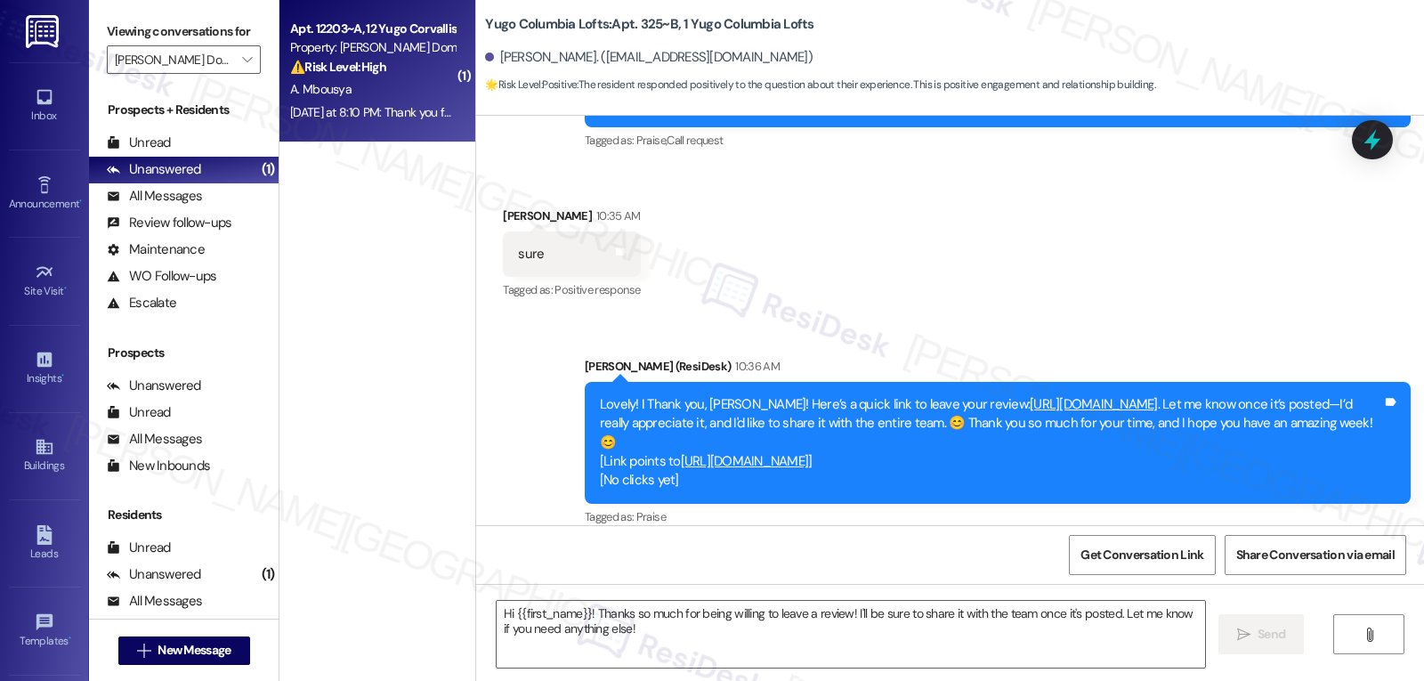
type textarea "Fetching suggested responses. Please feel free to read through the conversation…"
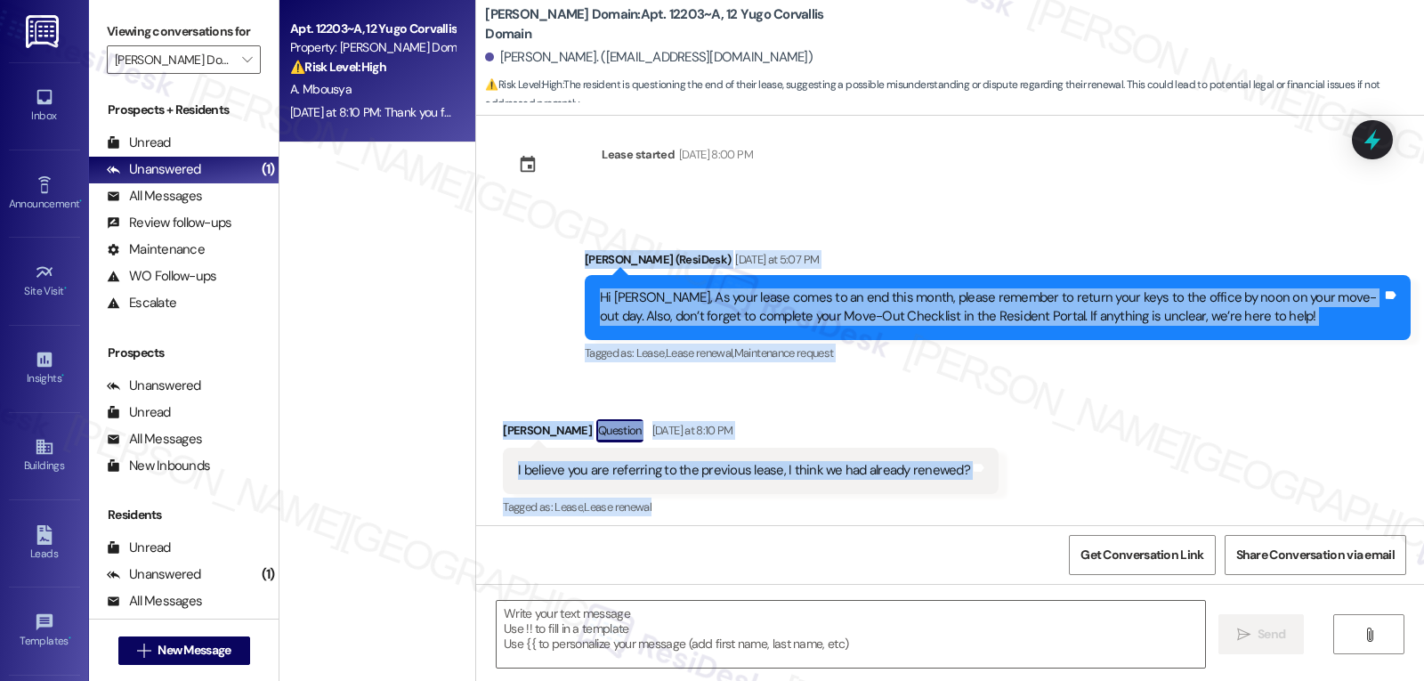
scroll to position [529, 0]
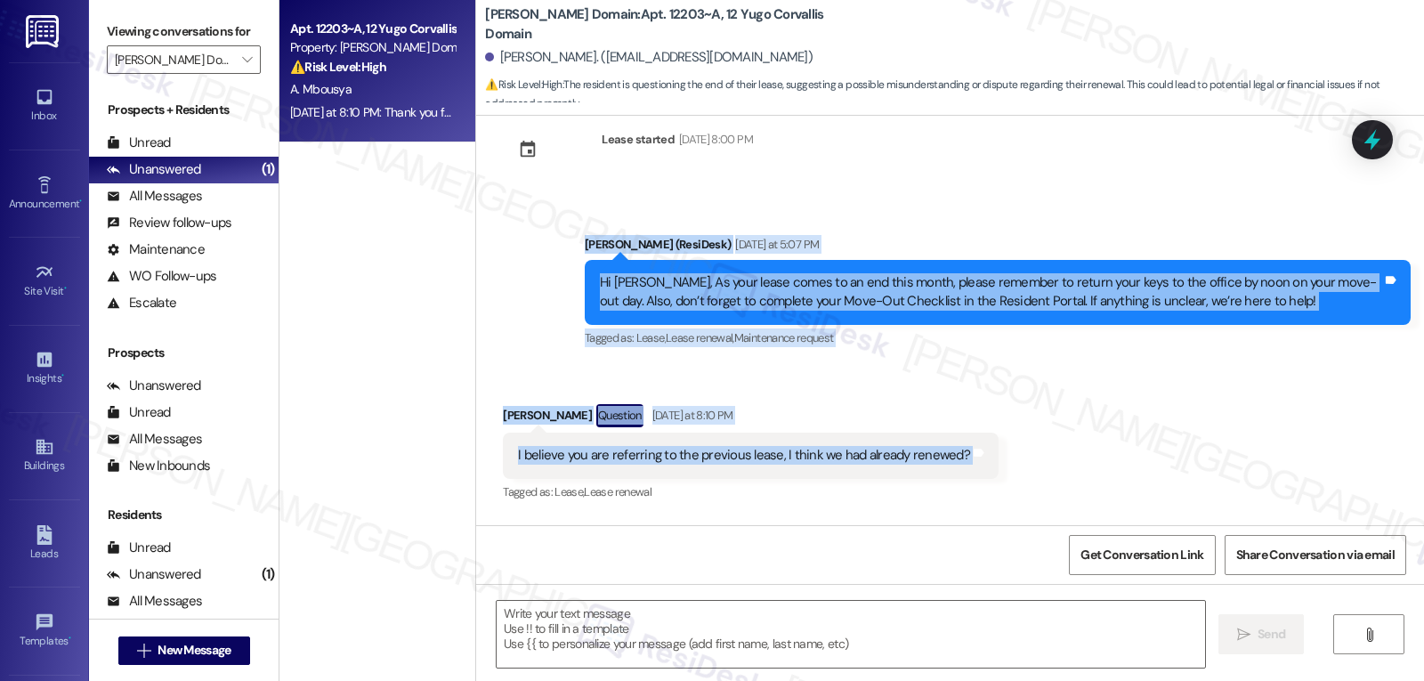
drag, startPoint x: 571, startPoint y: 258, endPoint x: 1064, endPoint y: 454, distance: 530.6
click at [1064, 454] on div "Announcement, sent via SMS [PERSON_NAME] (ResiDesk) [DATE] 5:59 PM Hi [PERSON_N…" at bounding box center [950, 320] width 948 height 409
copy div "[PERSON_NAME] (ResiDesk) [DATE] at 5:07 PM Hi [PERSON_NAME], As your lease come…"
click at [685, 613] on textarea at bounding box center [851, 634] width 709 height 67
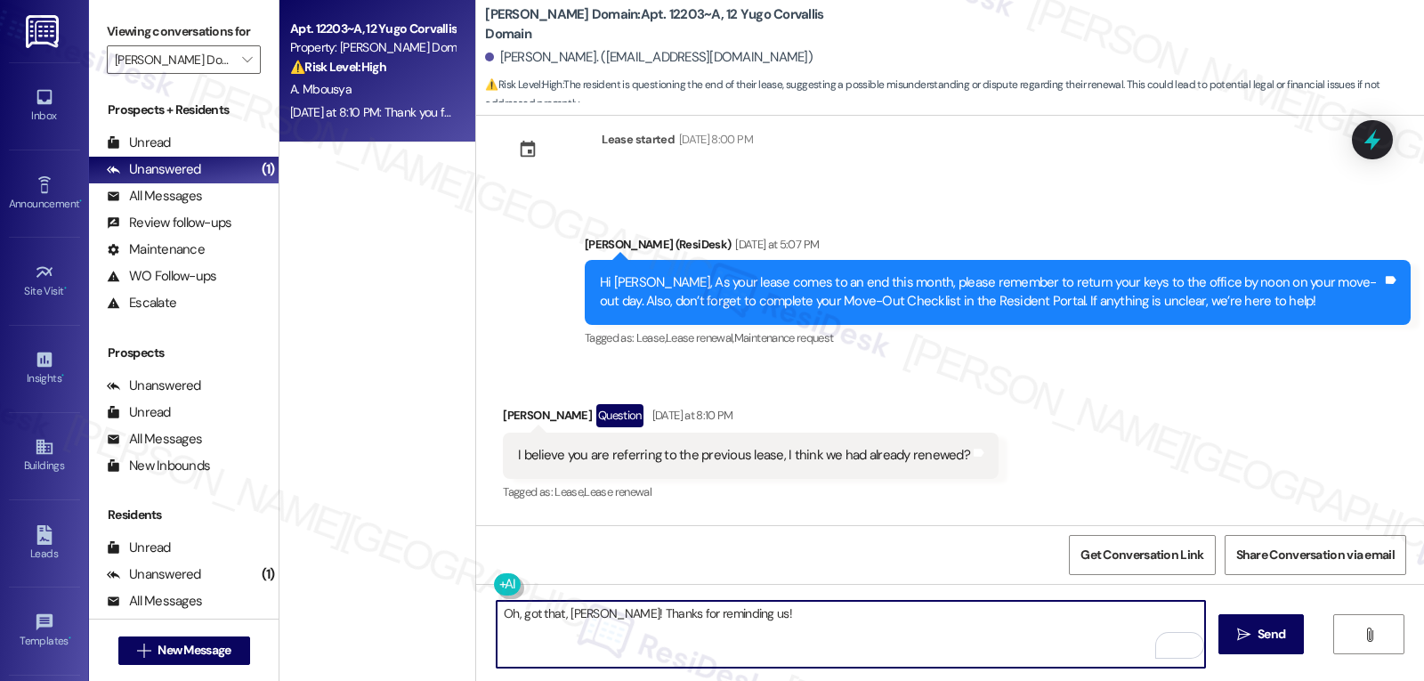
click at [985, 605] on textarea "Oh, got that, [PERSON_NAME]! Thanks for reminding us!" at bounding box center [851, 634] width 709 height 67
paste textarea "Please disregard the earlier move-out reminder, and thanks again for staying wi…"
click at [911, 642] on textarea "Oh, got that, [PERSON_NAME]! Thanks for reminding us! Please disregard the earl…" at bounding box center [851, 634] width 709 height 67
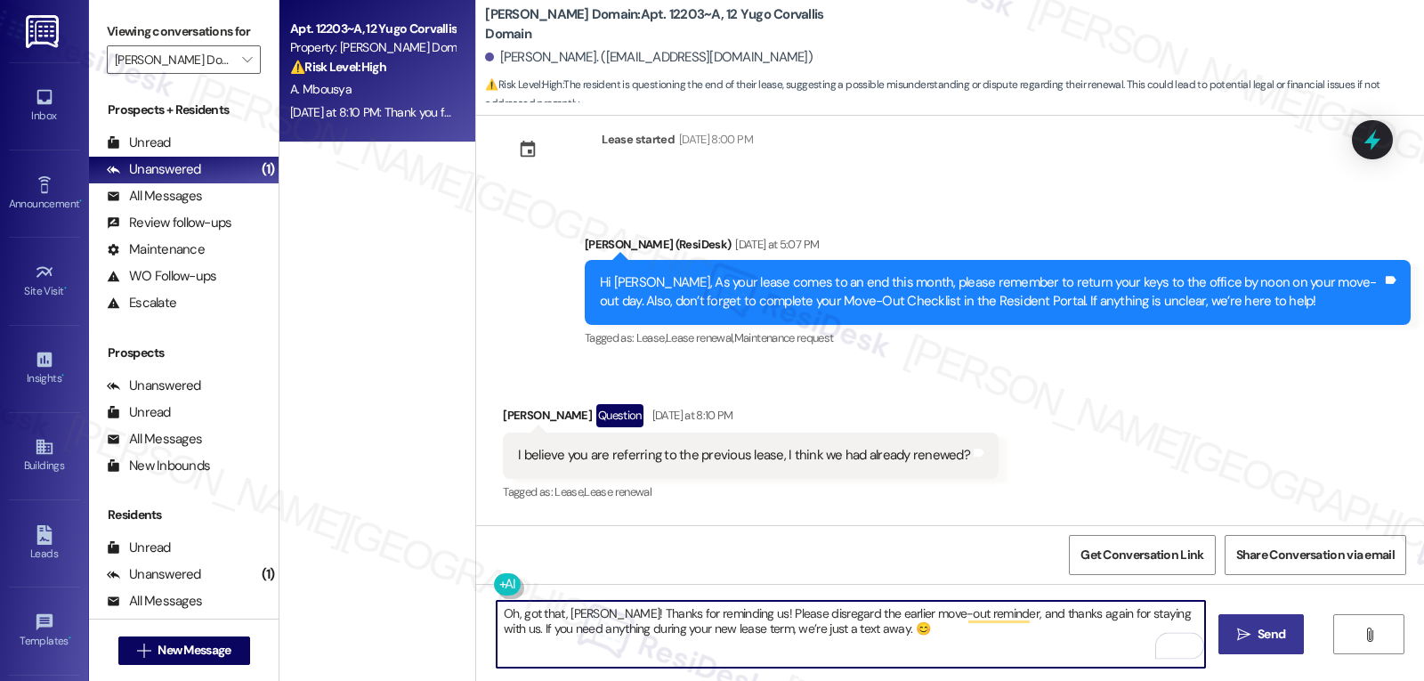
type textarea "Oh, got that, [PERSON_NAME]! Thanks for reminding us! Please disregard the earl…"
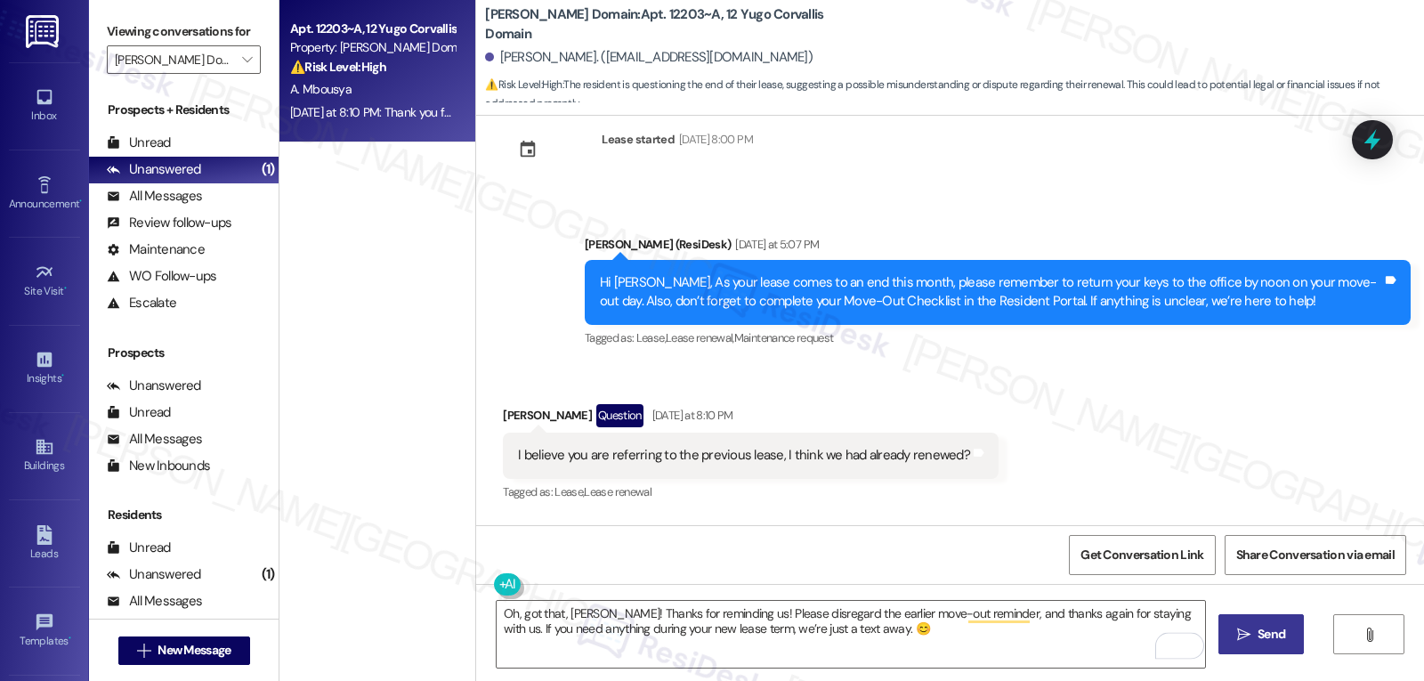
click at [1266, 648] on button " Send" at bounding box center [1262, 634] width 86 height 40
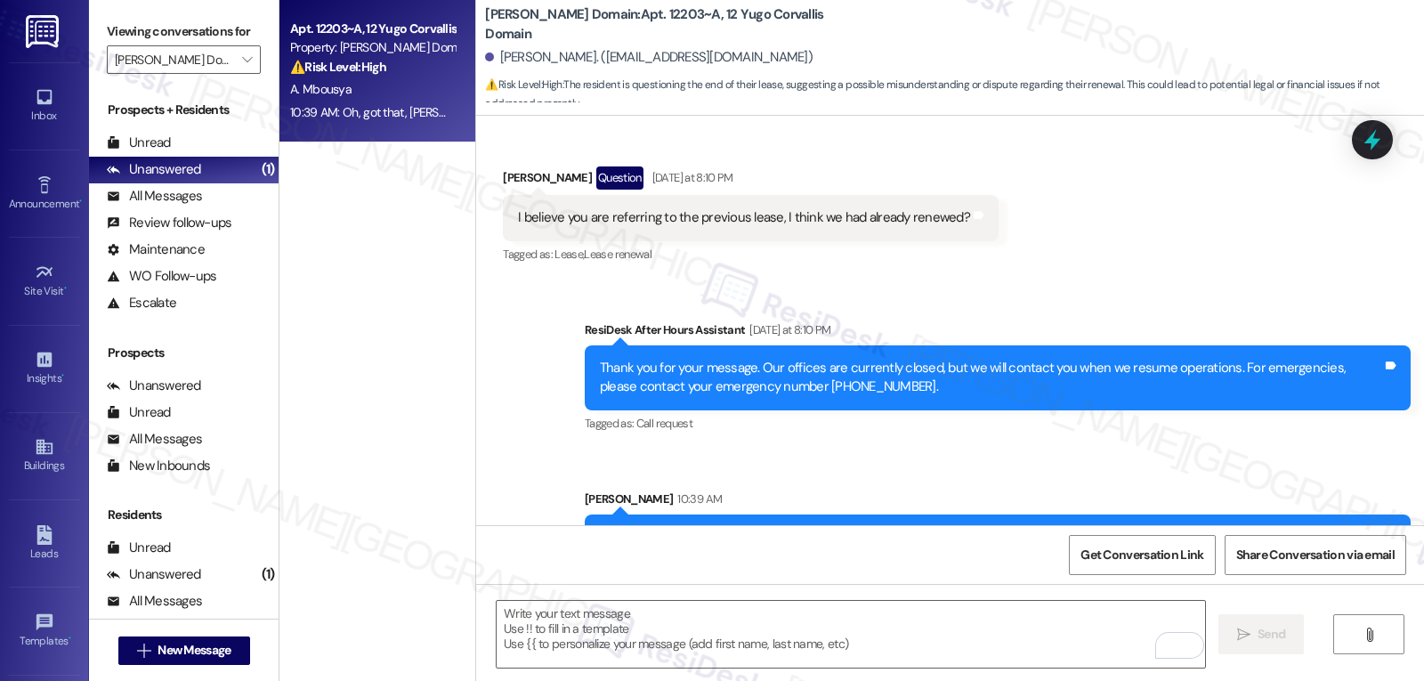
scroll to position [835, 0]
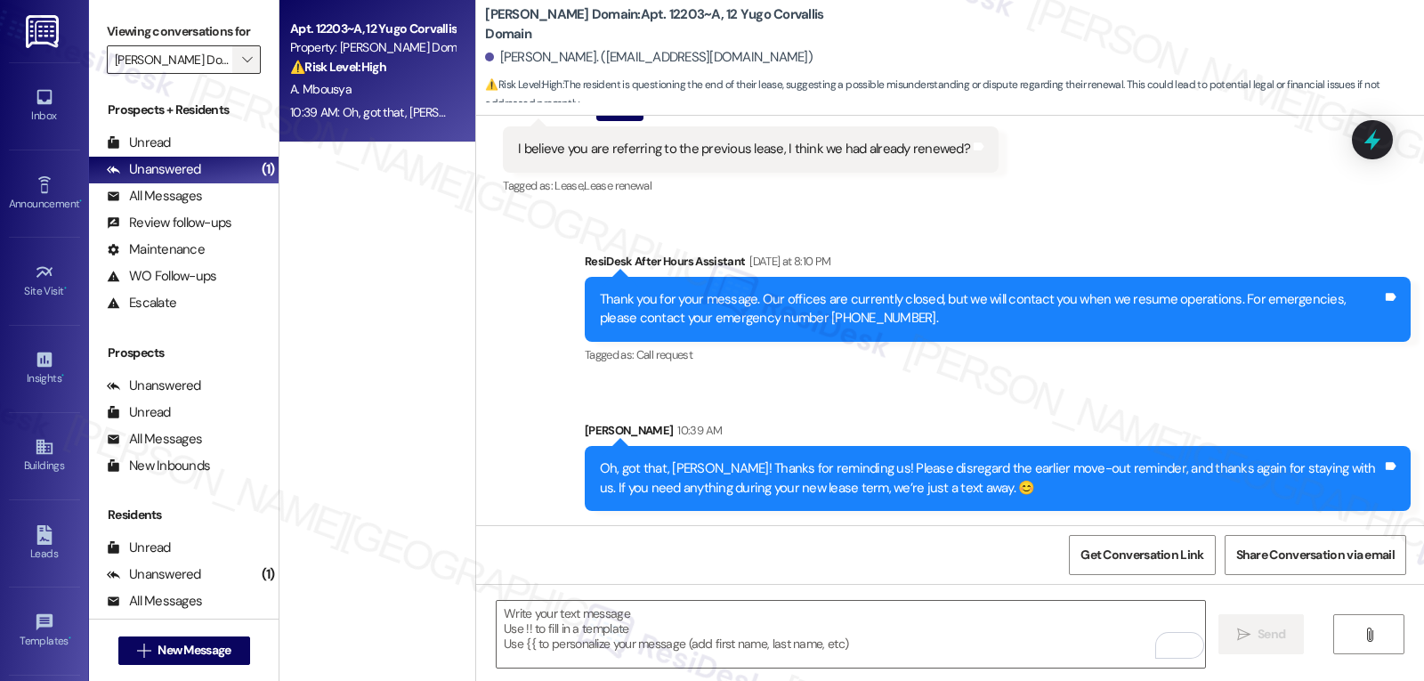
drag, startPoint x: 236, startPoint y: 90, endPoint x: 226, endPoint y: 87, distance: 10.1
click at [239, 74] on span "" at bounding box center [247, 59] width 17 height 28
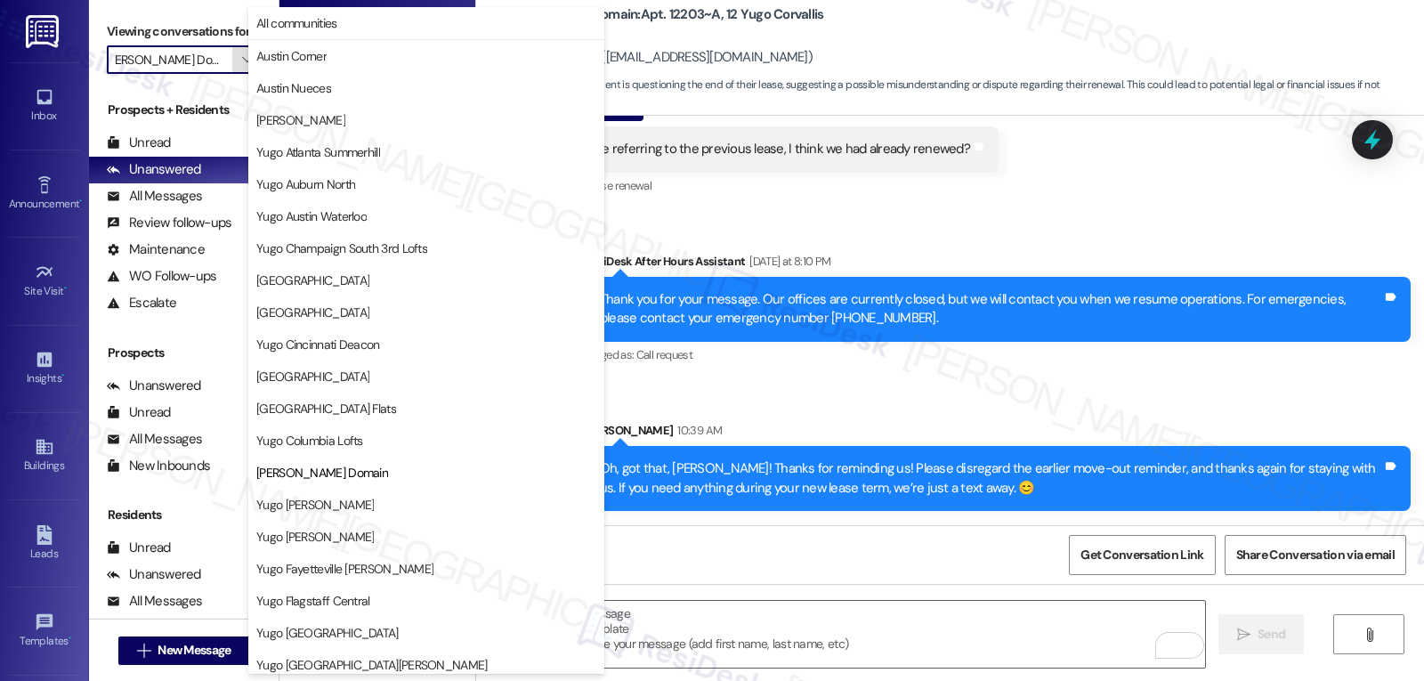
scroll to position [289, 0]
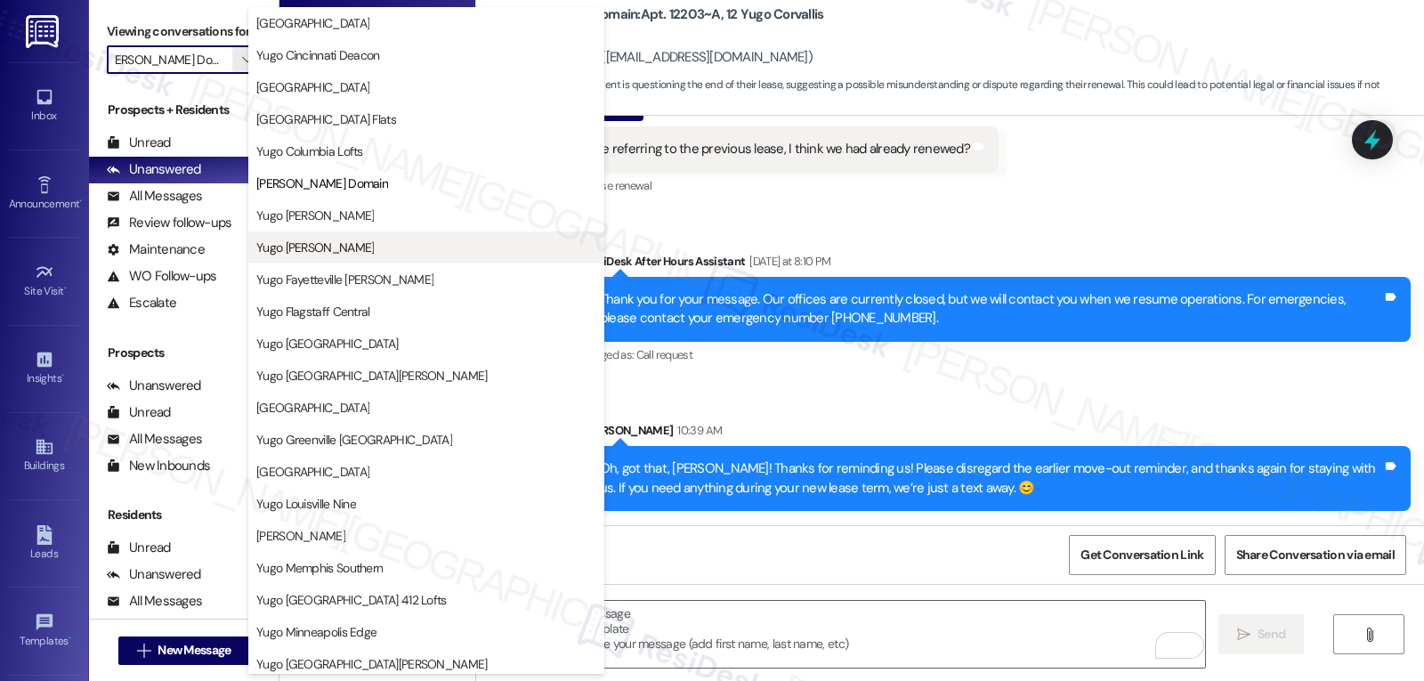
click at [329, 251] on span "Yugo [PERSON_NAME]" at bounding box center [314, 248] width 117 height 18
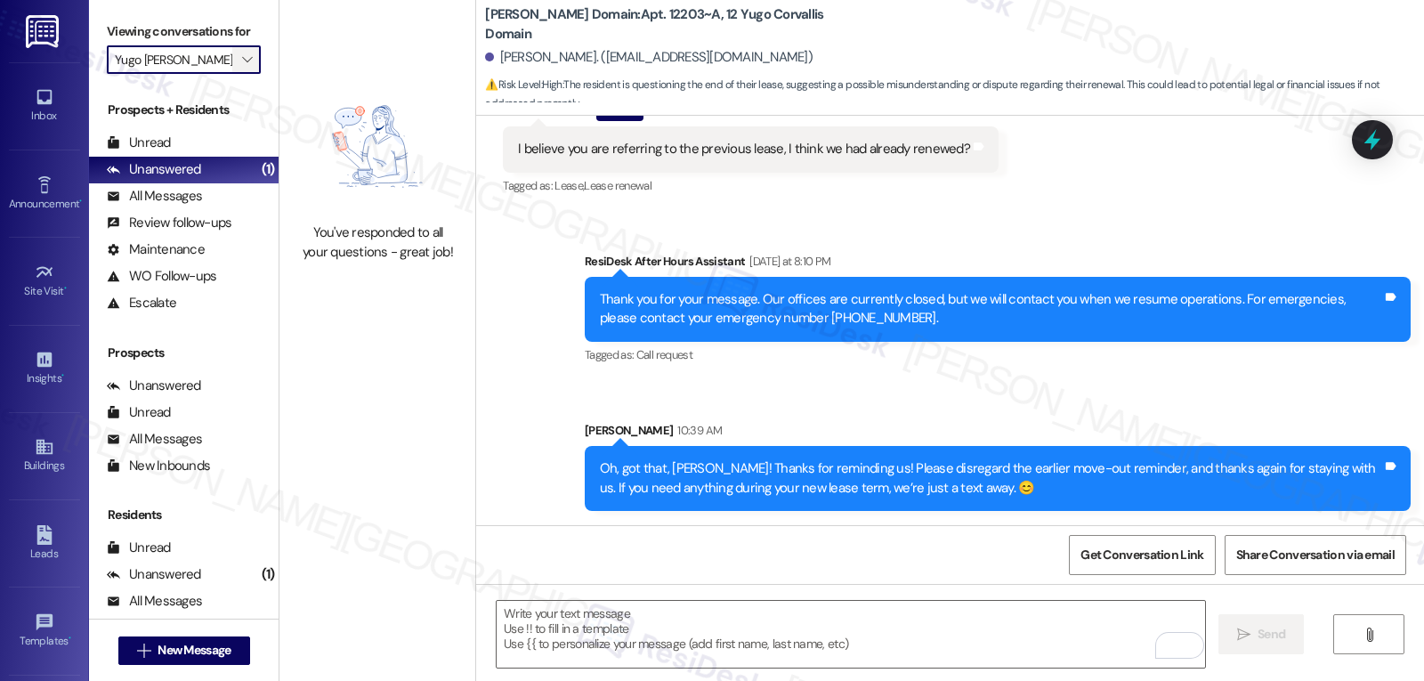
click at [242, 67] on icon "" at bounding box center [247, 60] width 10 height 14
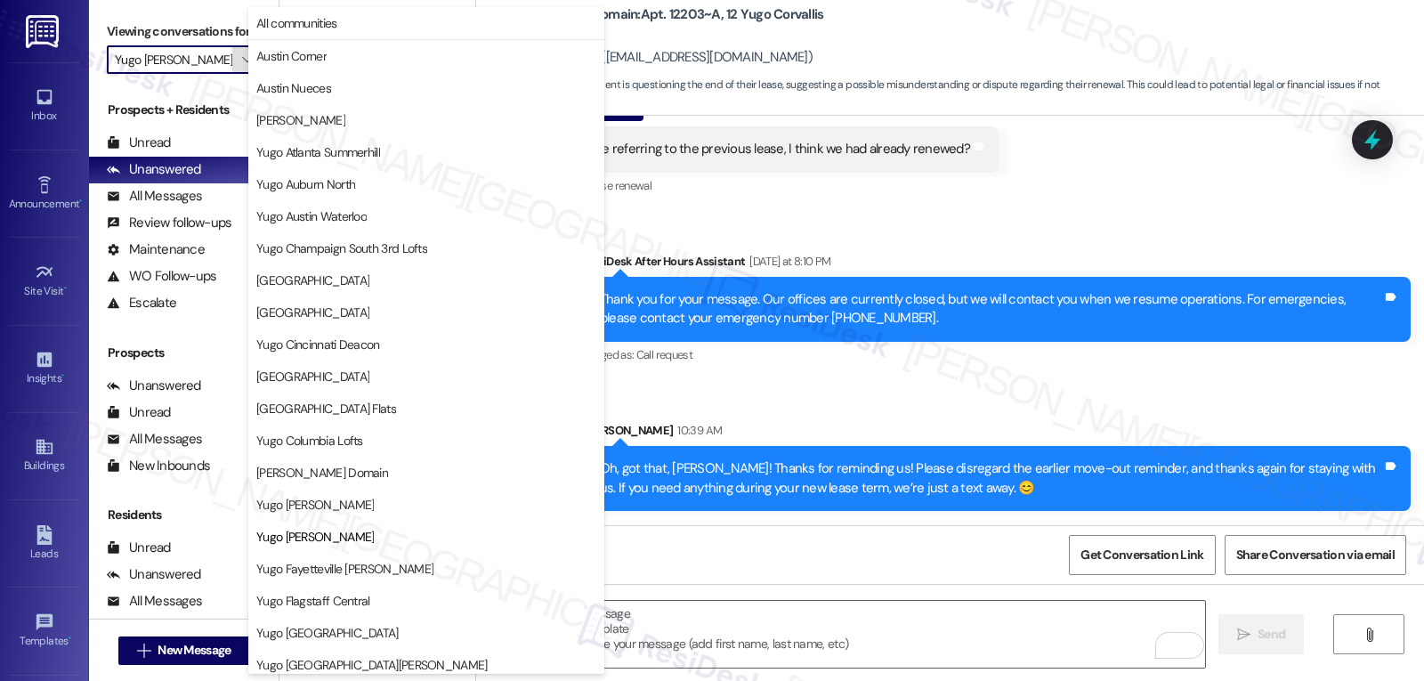
scroll to position [289, 0]
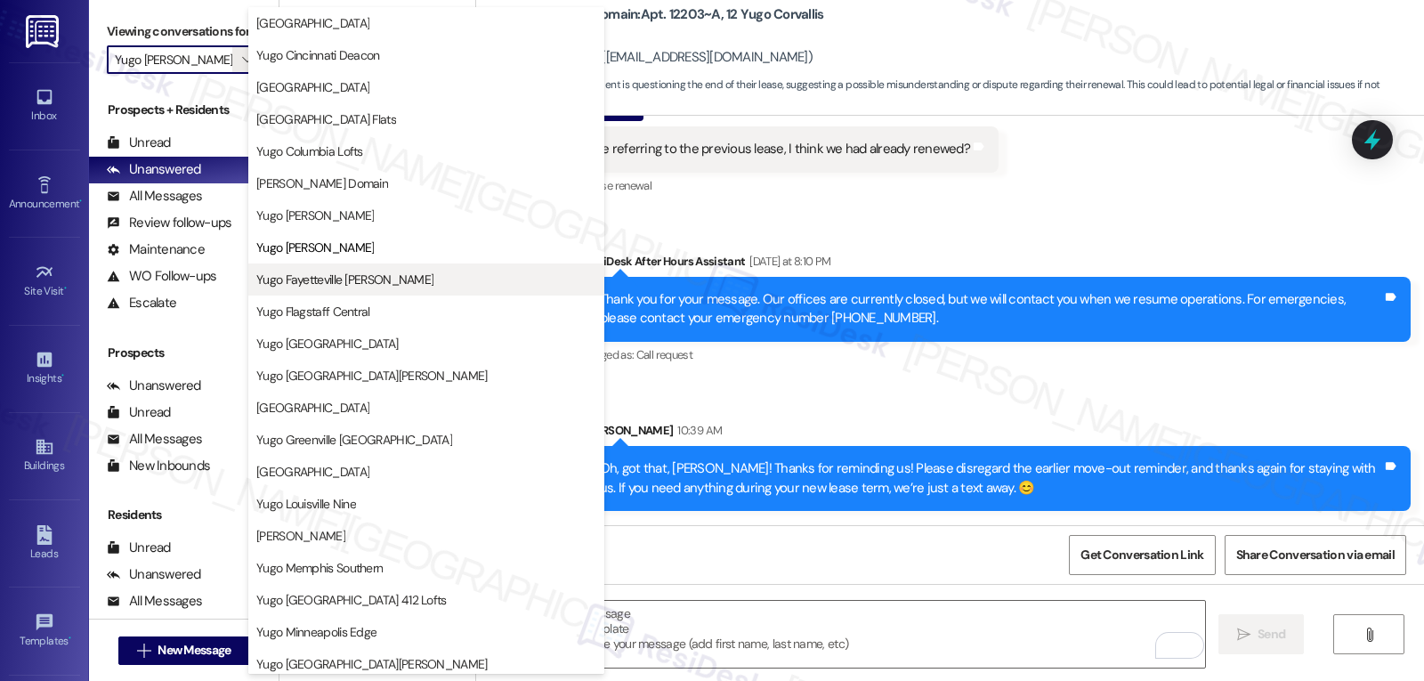
click at [321, 283] on span "Yugo Fayetteville [PERSON_NAME]" at bounding box center [344, 280] width 177 height 18
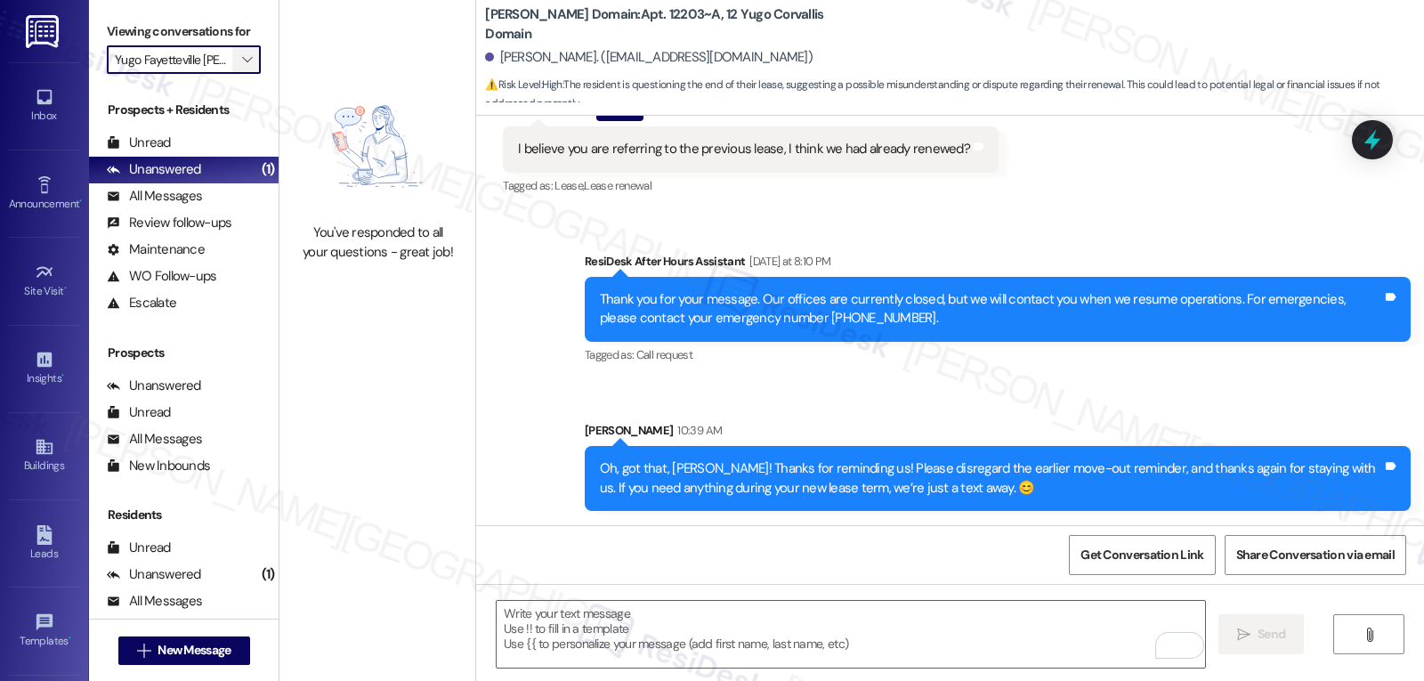
click at [242, 67] on icon "" at bounding box center [247, 60] width 10 height 14
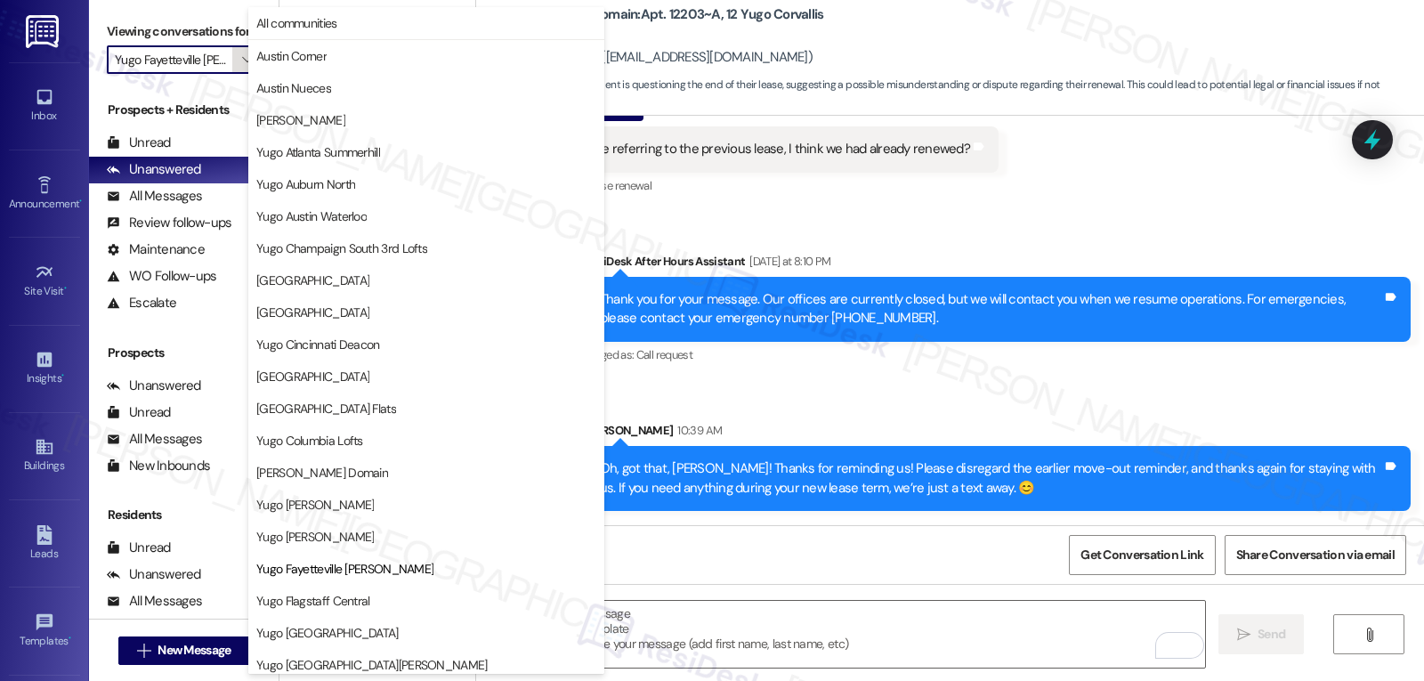
scroll to position [289, 0]
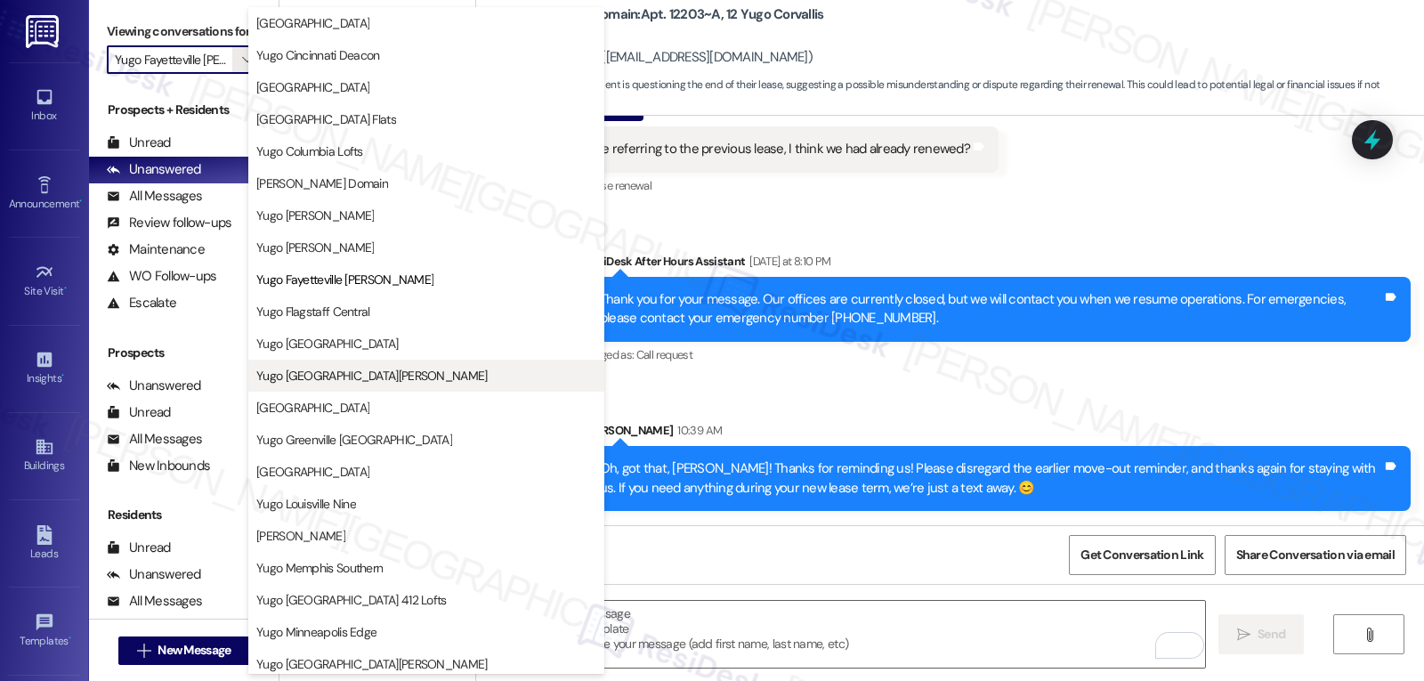
click at [352, 384] on span "Yugo [GEOGRAPHIC_DATA][PERSON_NAME]" at bounding box center [371, 376] width 231 height 18
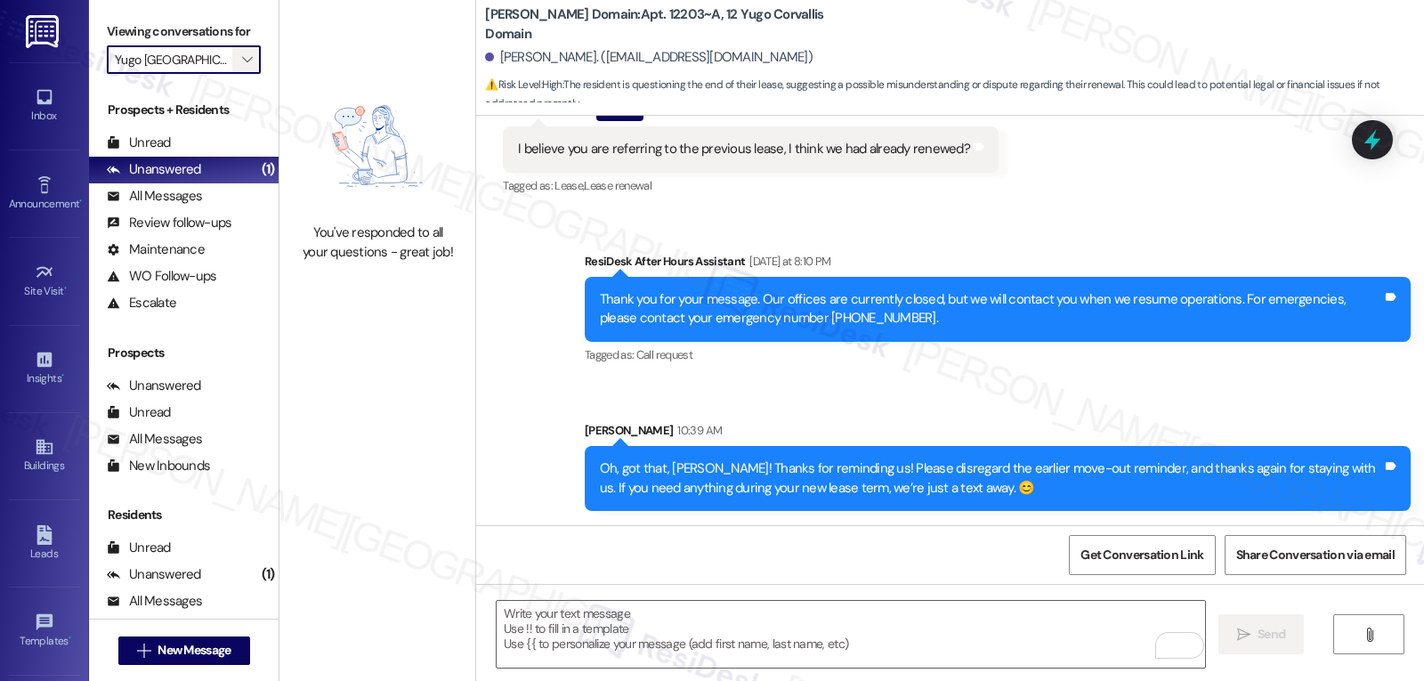
click at [242, 67] on icon "" at bounding box center [247, 60] width 10 height 14
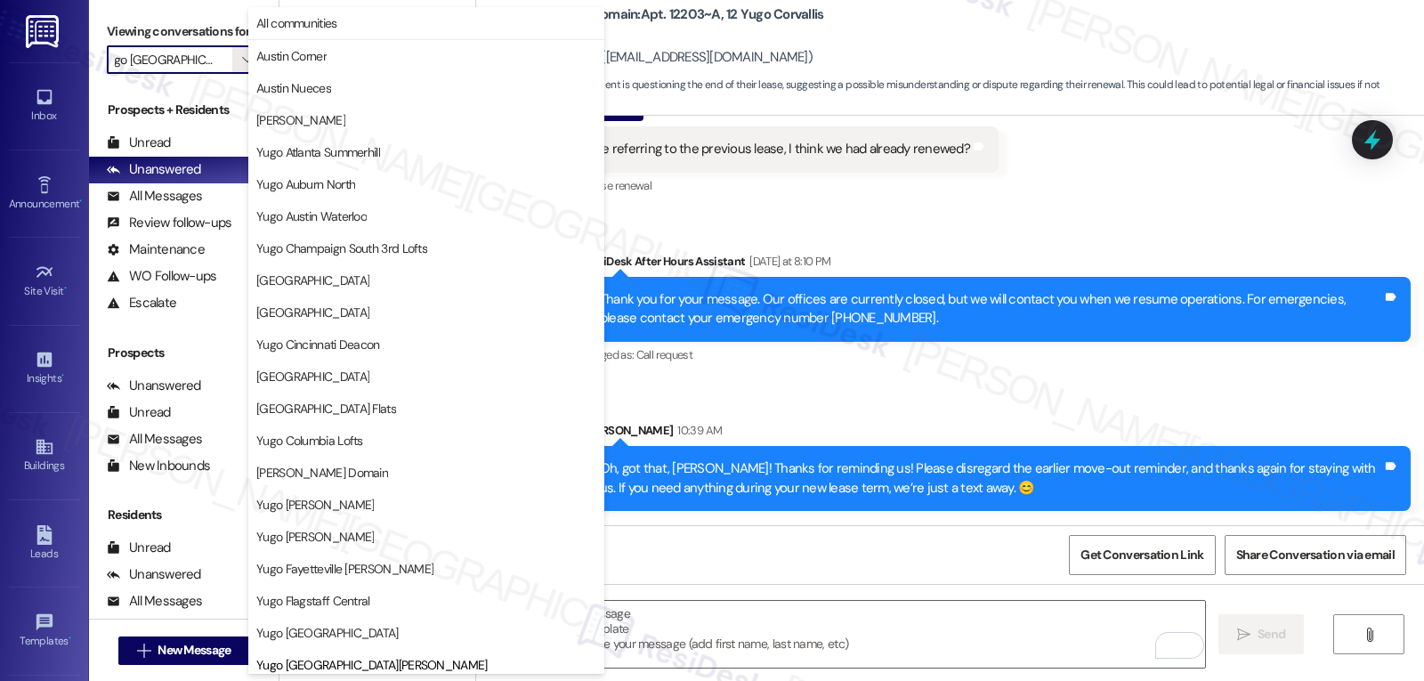
scroll to position [610, 0]
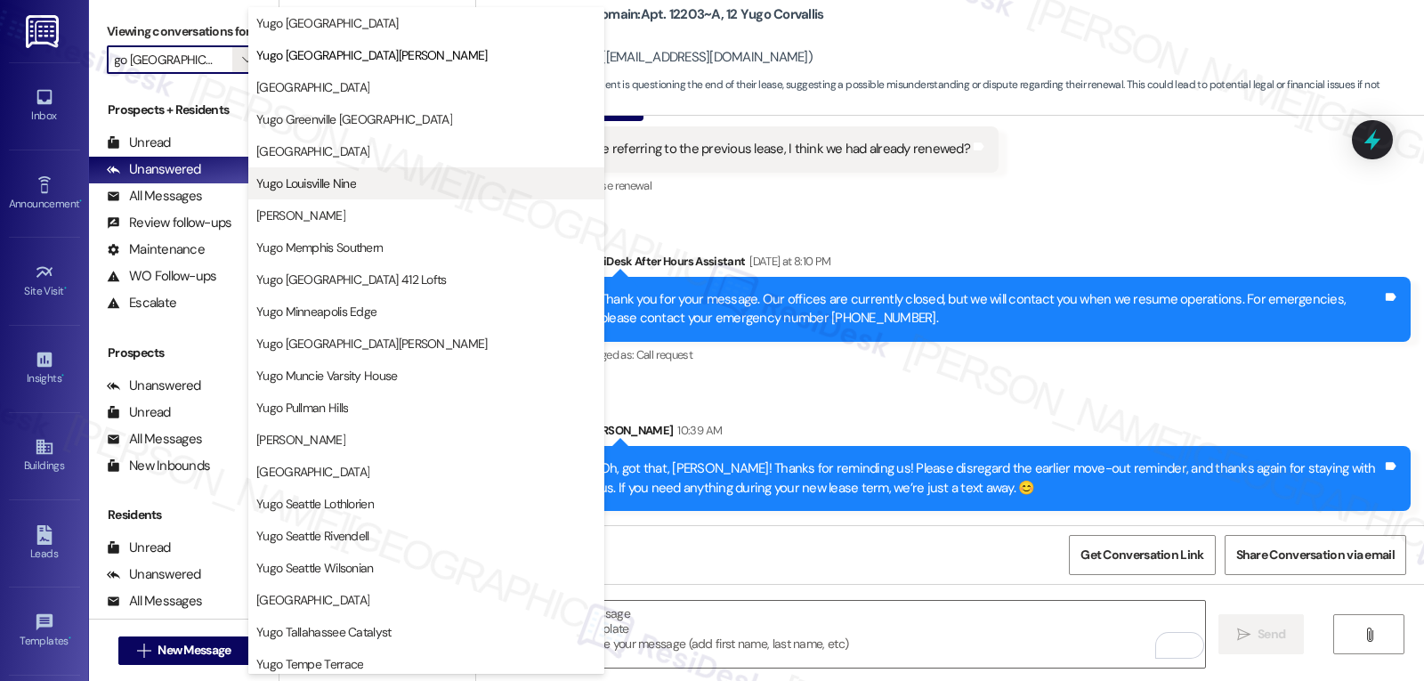
click at [353, 192] on button "Yugo Louisville Nine" at bounding box center [426, 183] width 356 height 32
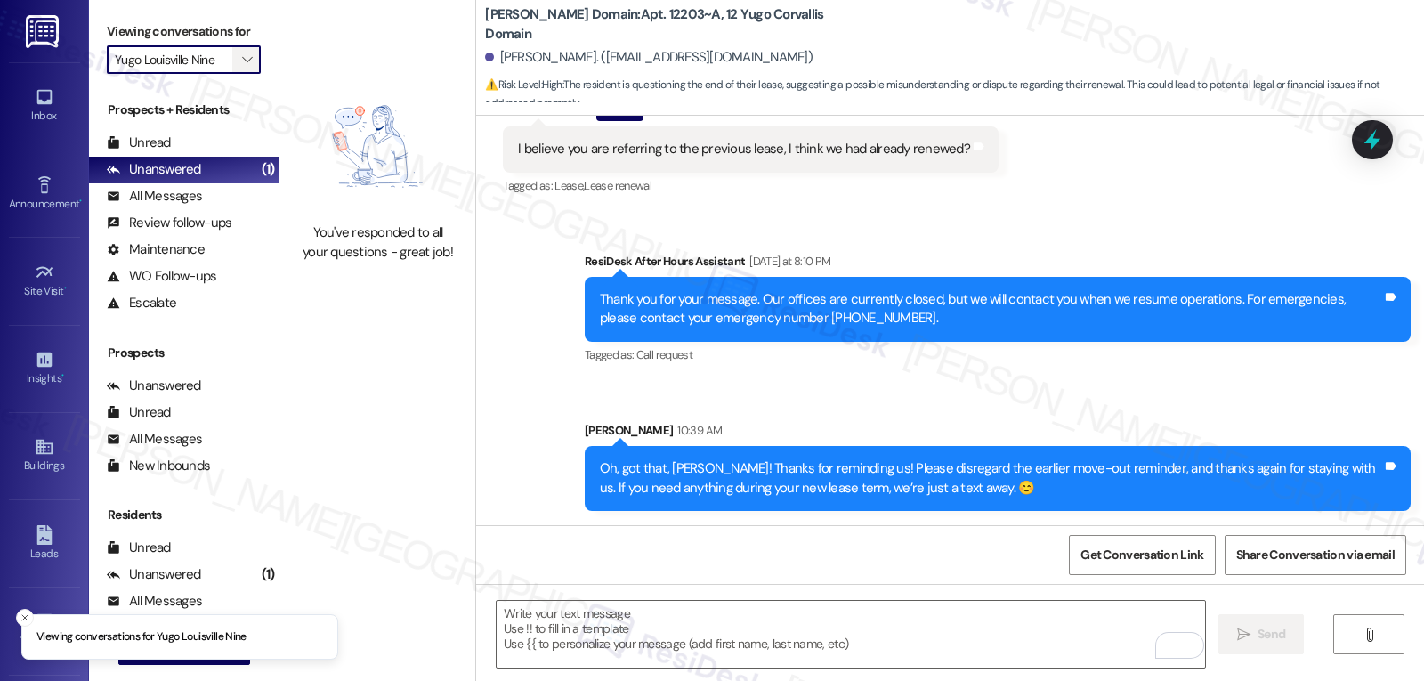
click at [241, 74] on span "" at bounding box center [247, 59] width 17 height 28
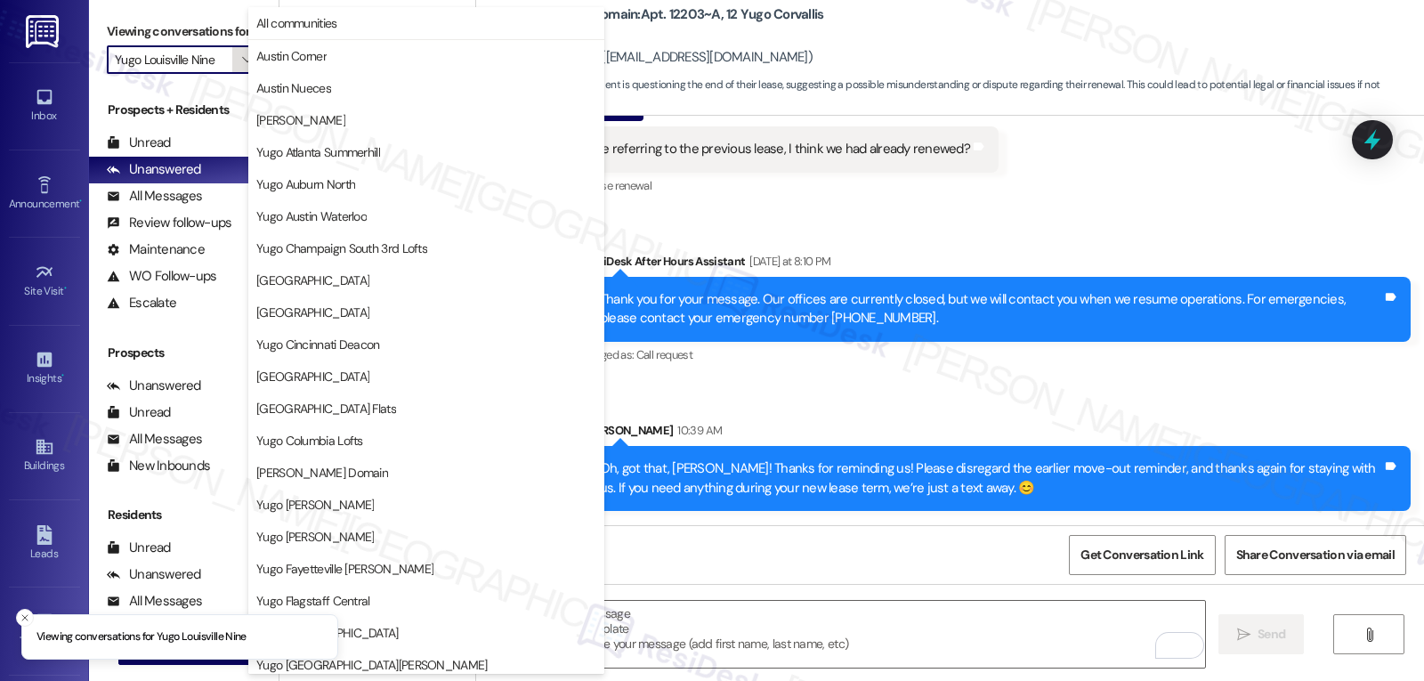
scroll to position [610, 0]
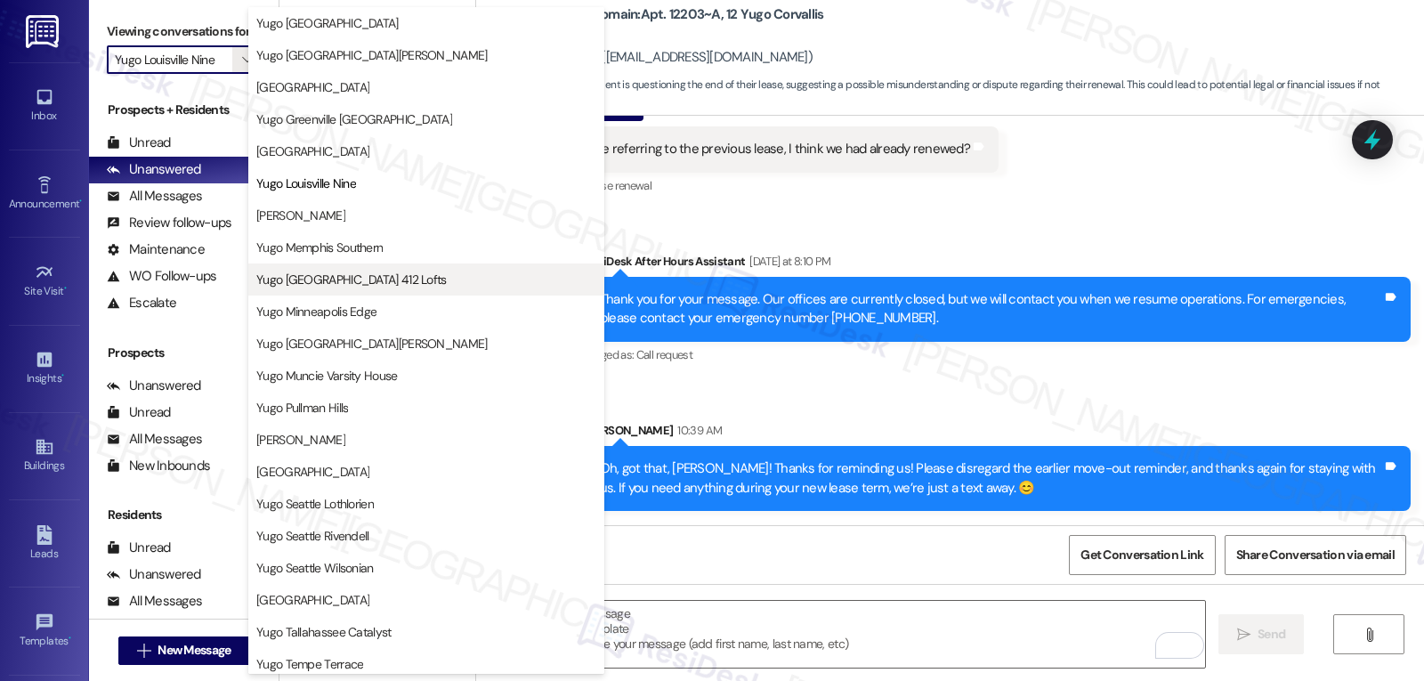
click at [363, 276] on span "Yugo [GEOGRAPHIC_DATA] 412 Lofts" at bounding box center [351, 280] width 190 height 18
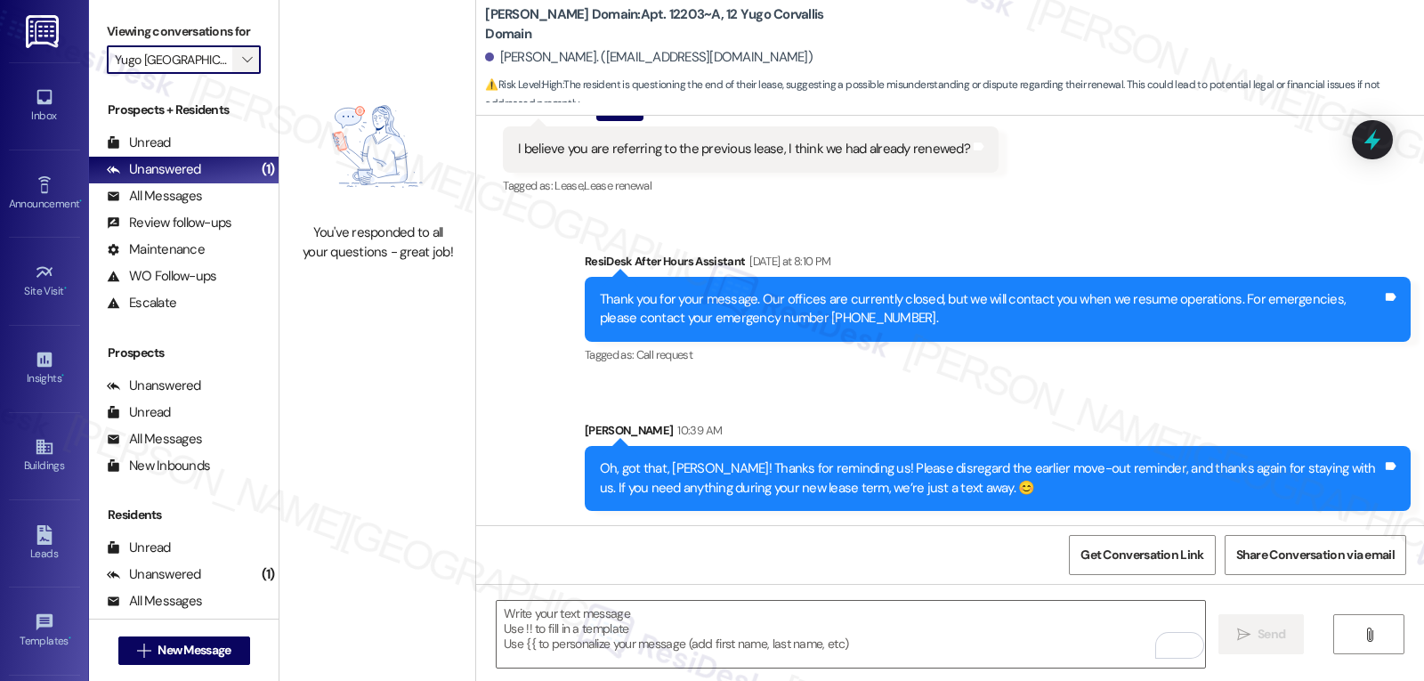
click at [239, 74] on span "" at bounding box center [247, 59] width 17 height 28
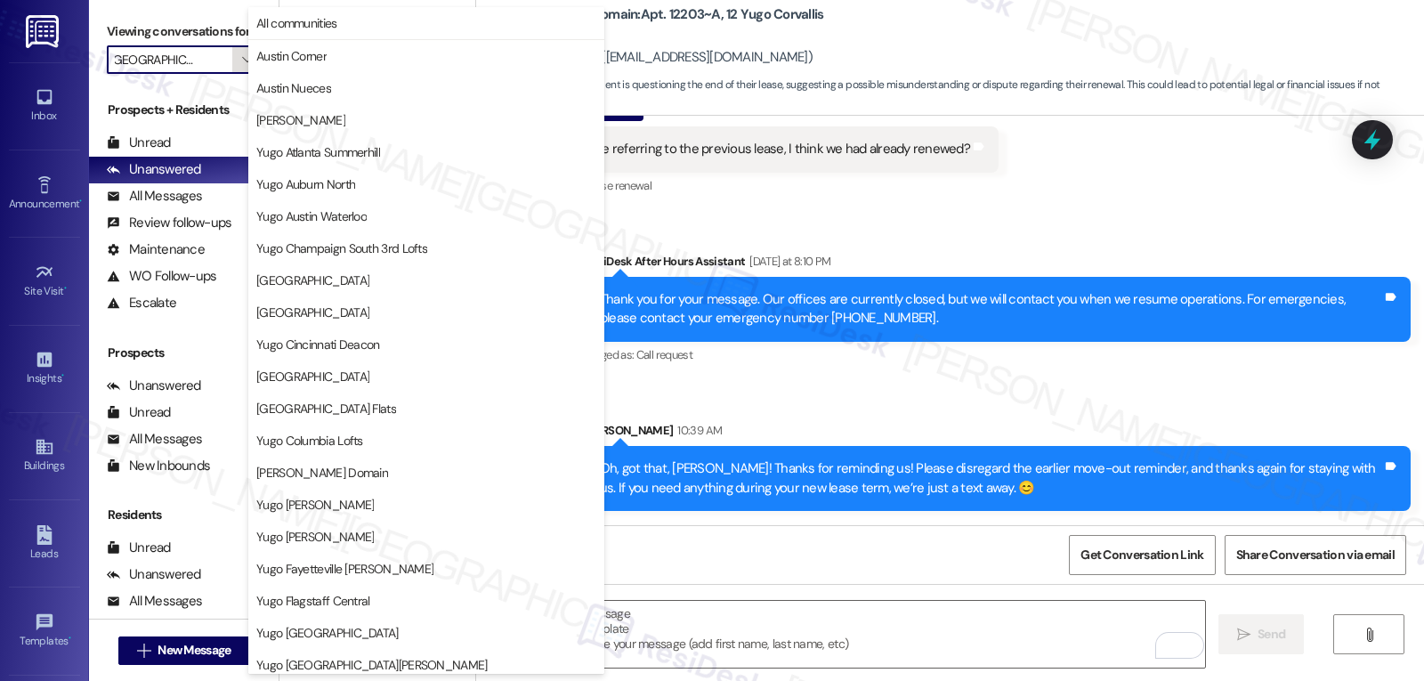
scroll to position [610, 0]
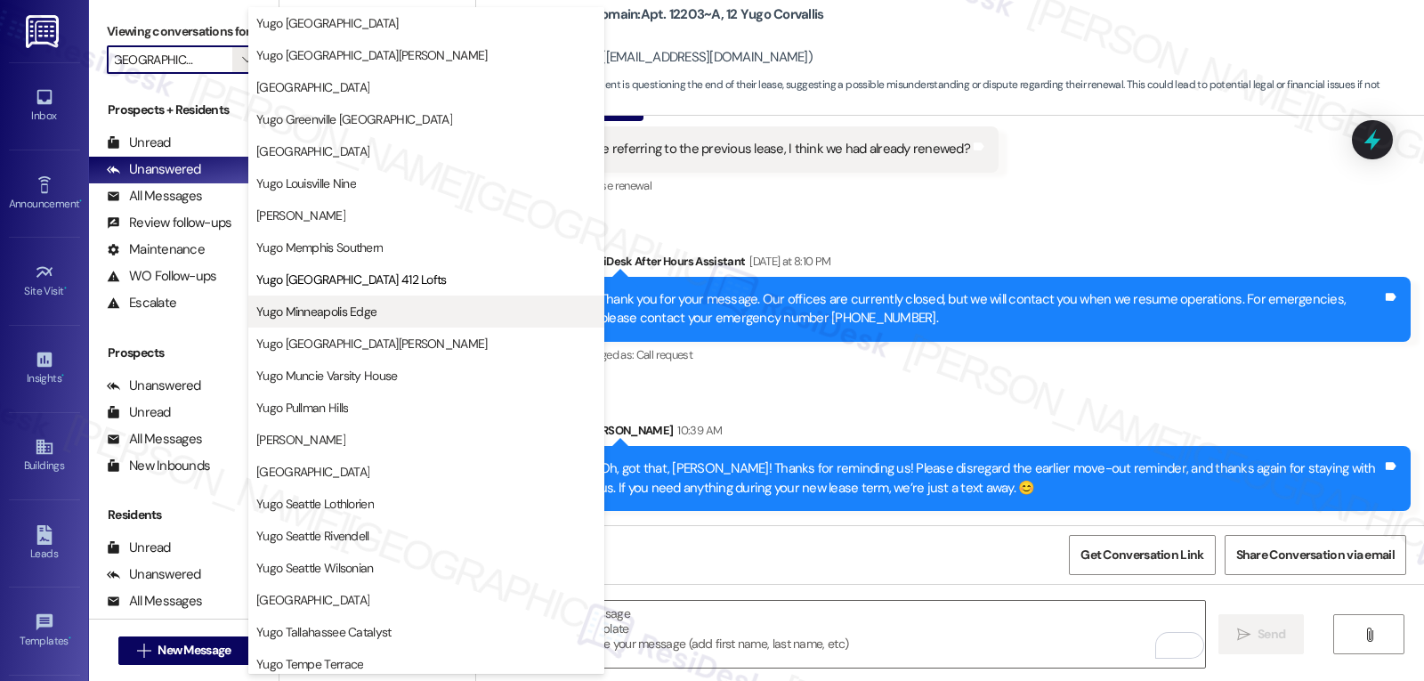
click at [392, 304] on span "Yugo Minneapolis Edge" at bounding box center [426, 312] width 340 height 18
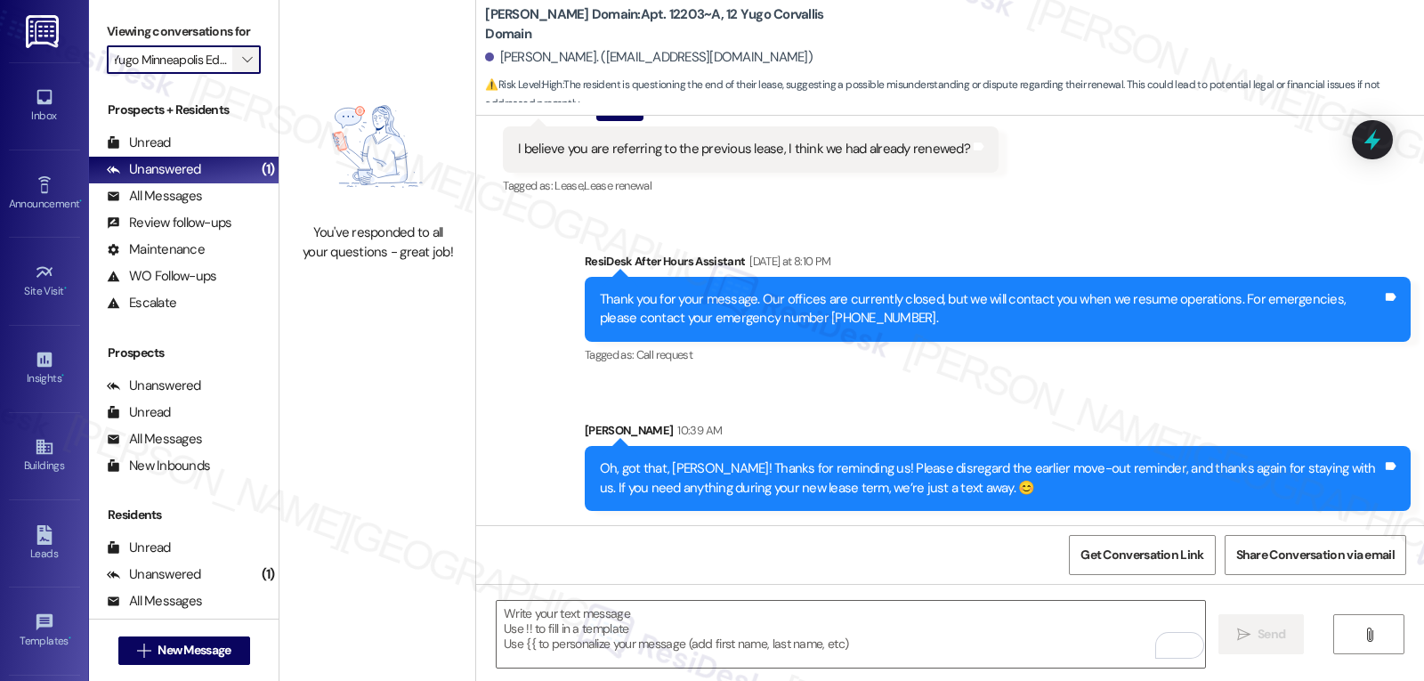
click at [241, 74] on span "" at bounding box center [247, 59] width 17 height 28
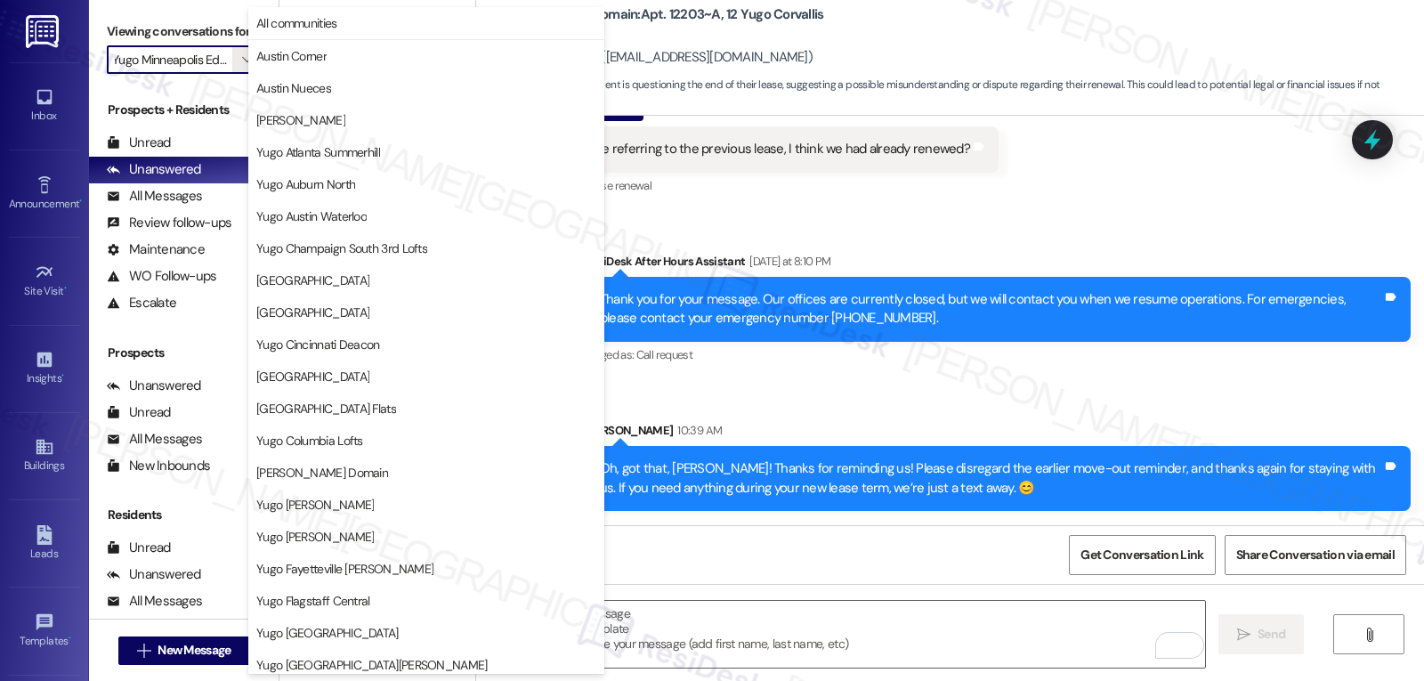
scroll to position [610, 0]
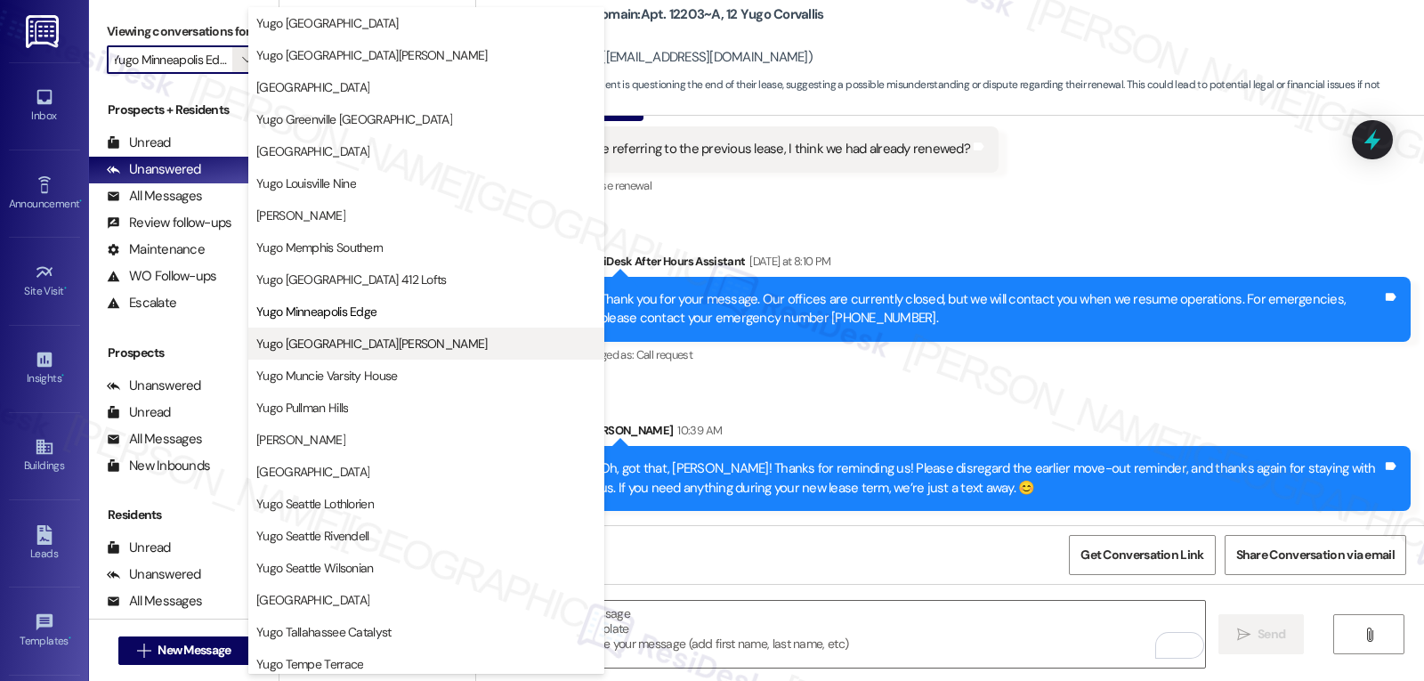
click at [382, 348] on span "Yugo [GEOGRAPHIC_DATA][PERSON_NAME]" at bounding box center [371, 344] width 231 height 18
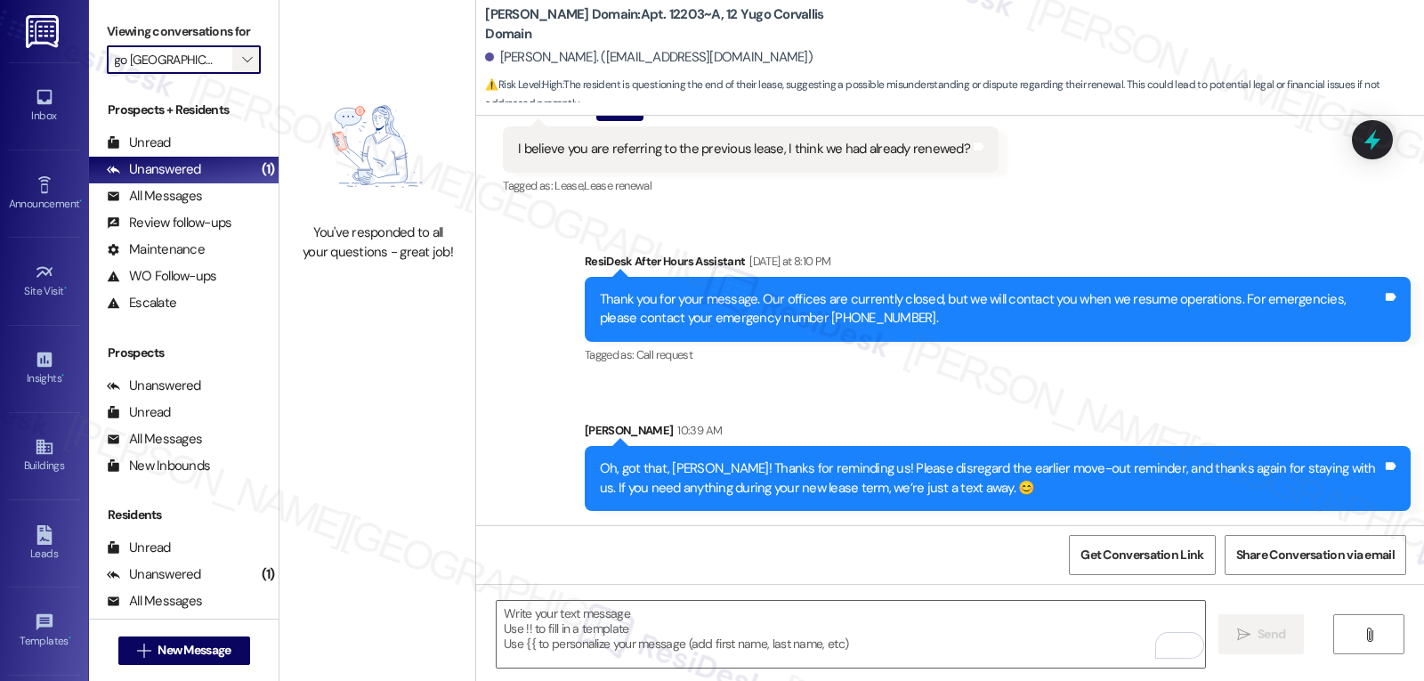
click at [239, 74] on span "" at bounding box center [247, 59] width 17 height 28
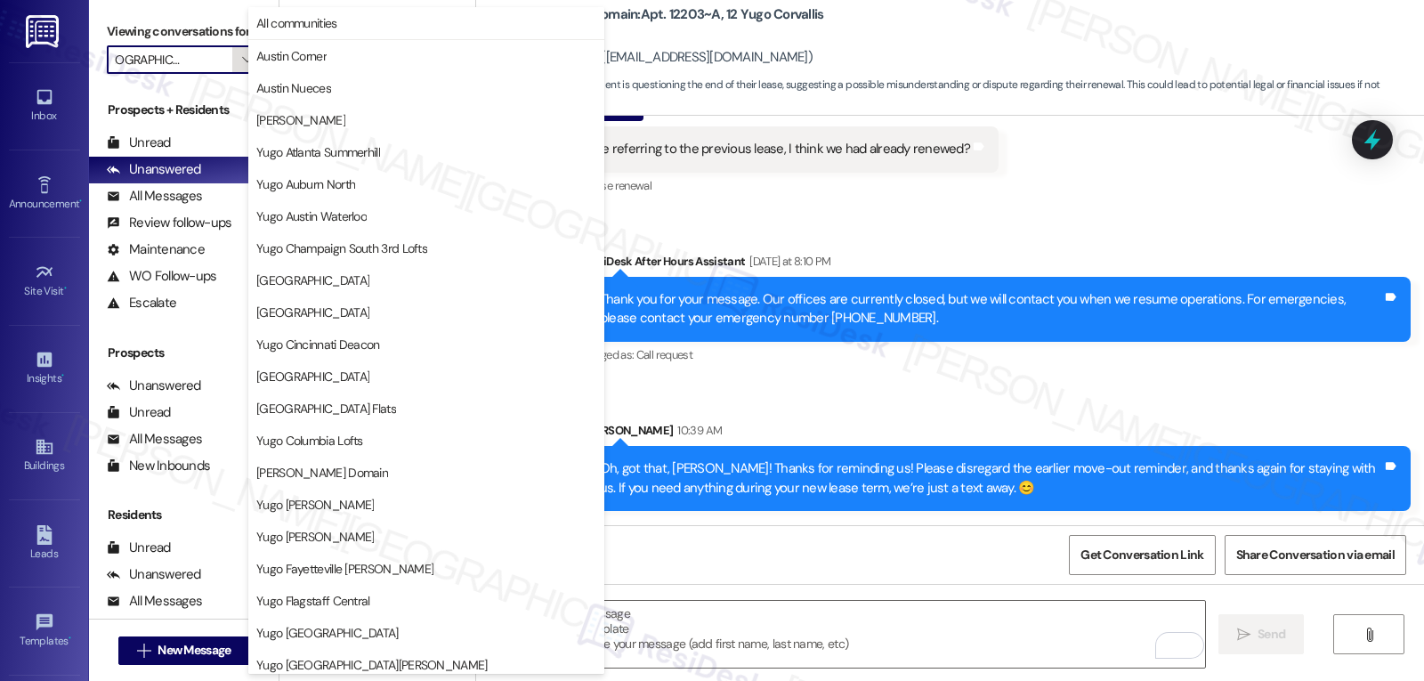
scroll to position [744, 0]
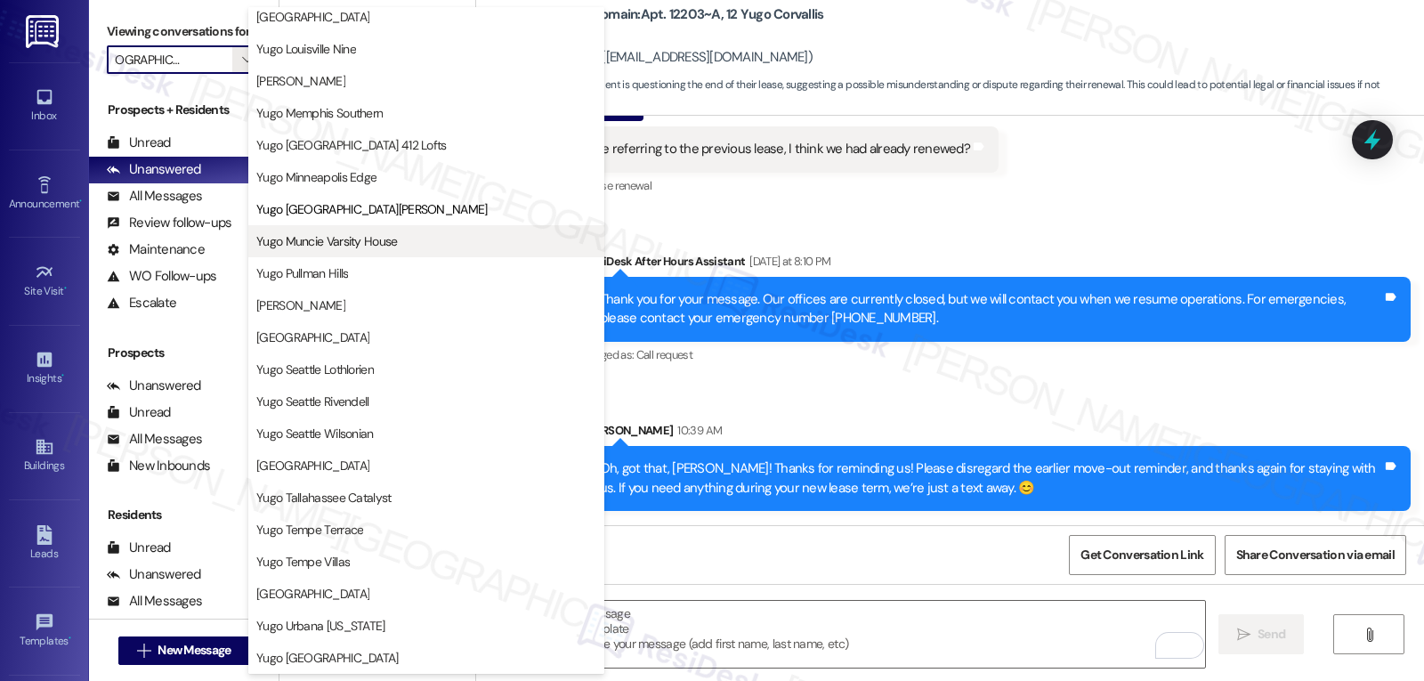
click at [379, 243] on span "Yugo Muncie Varsity House" at bounding box center [327, 241] width 142 height 18
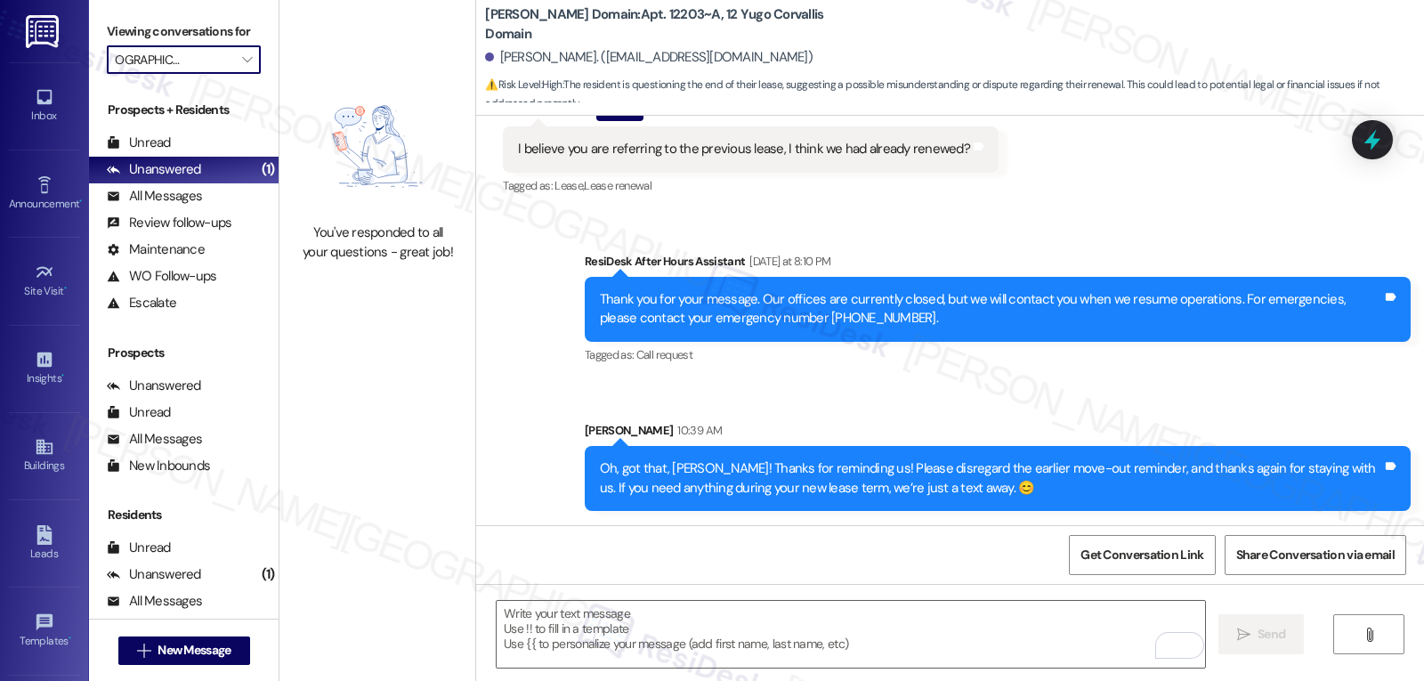
type input "Yugo Muncie Varsity House"
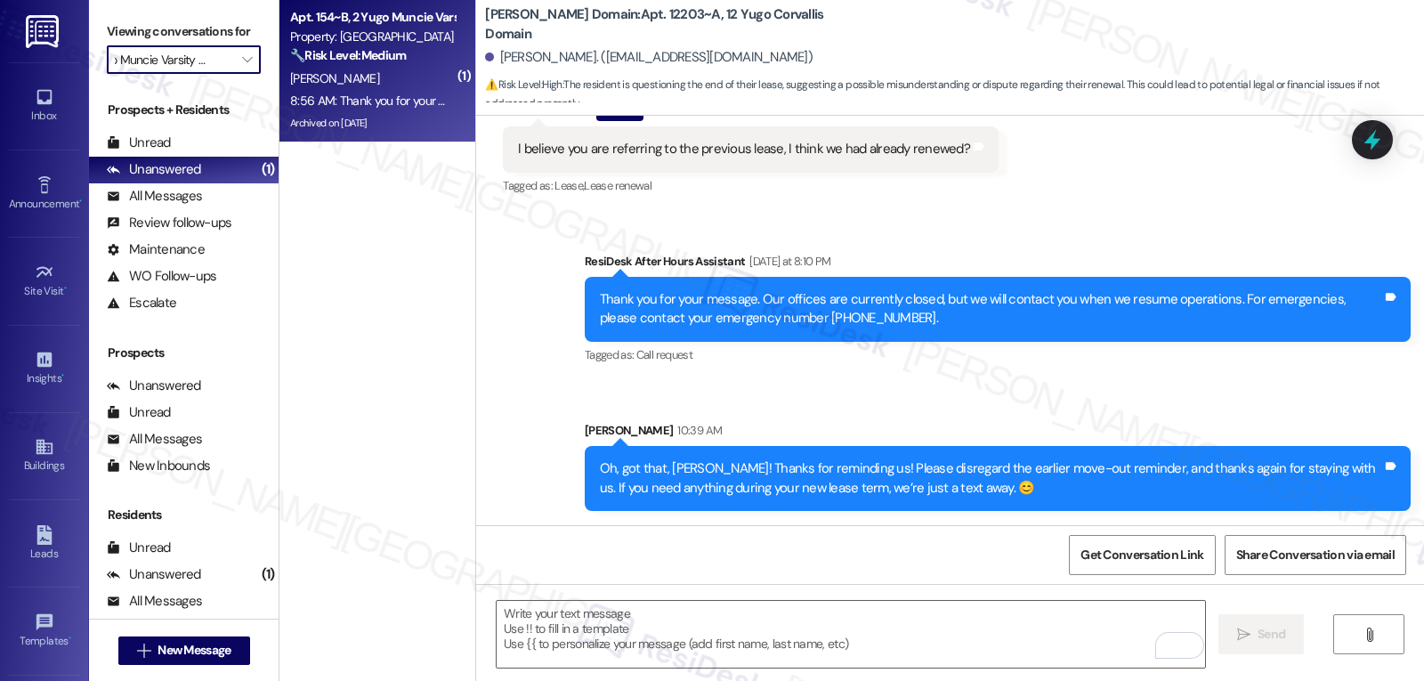
click at [375, 63] on strong "🔧 Risk Level: Medium" at bounding box center [348, 55] width 116 height 16
type textarea "Fetching suggested responses. Please feel free to read through the conversation…"
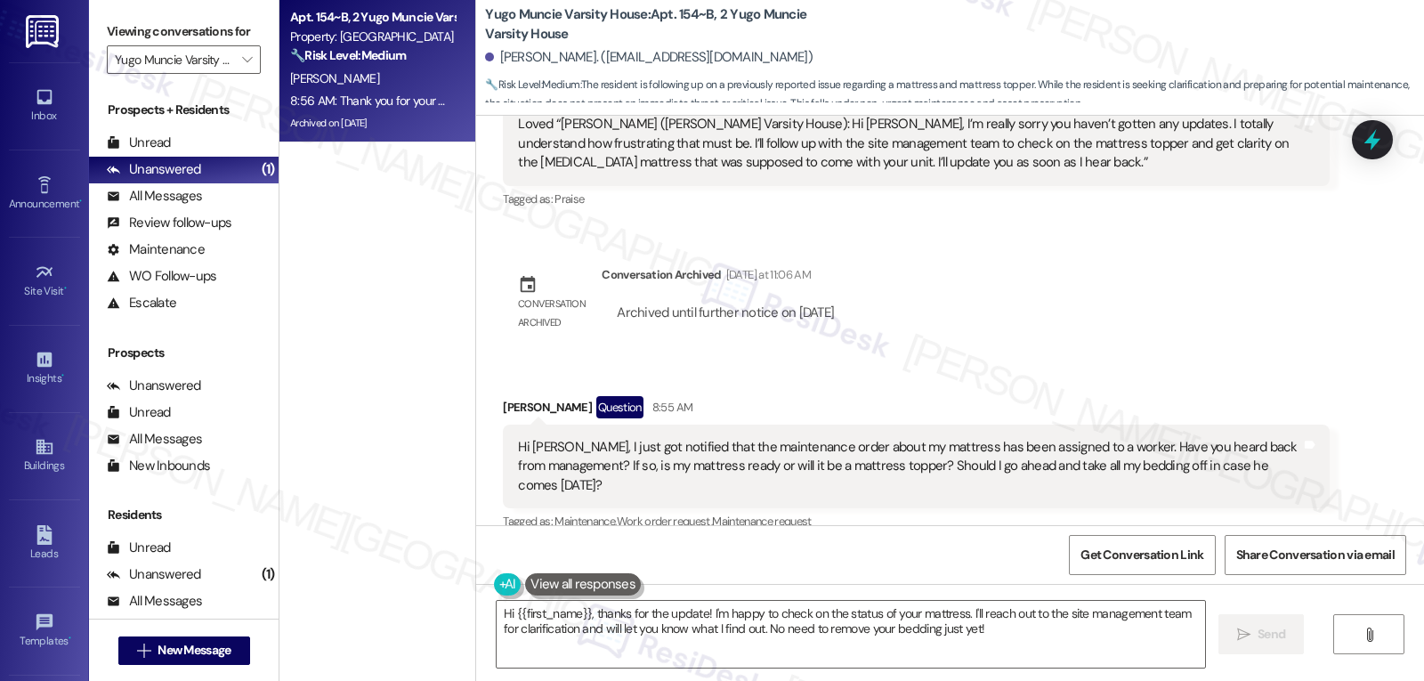
scroll to position [2164, 0]
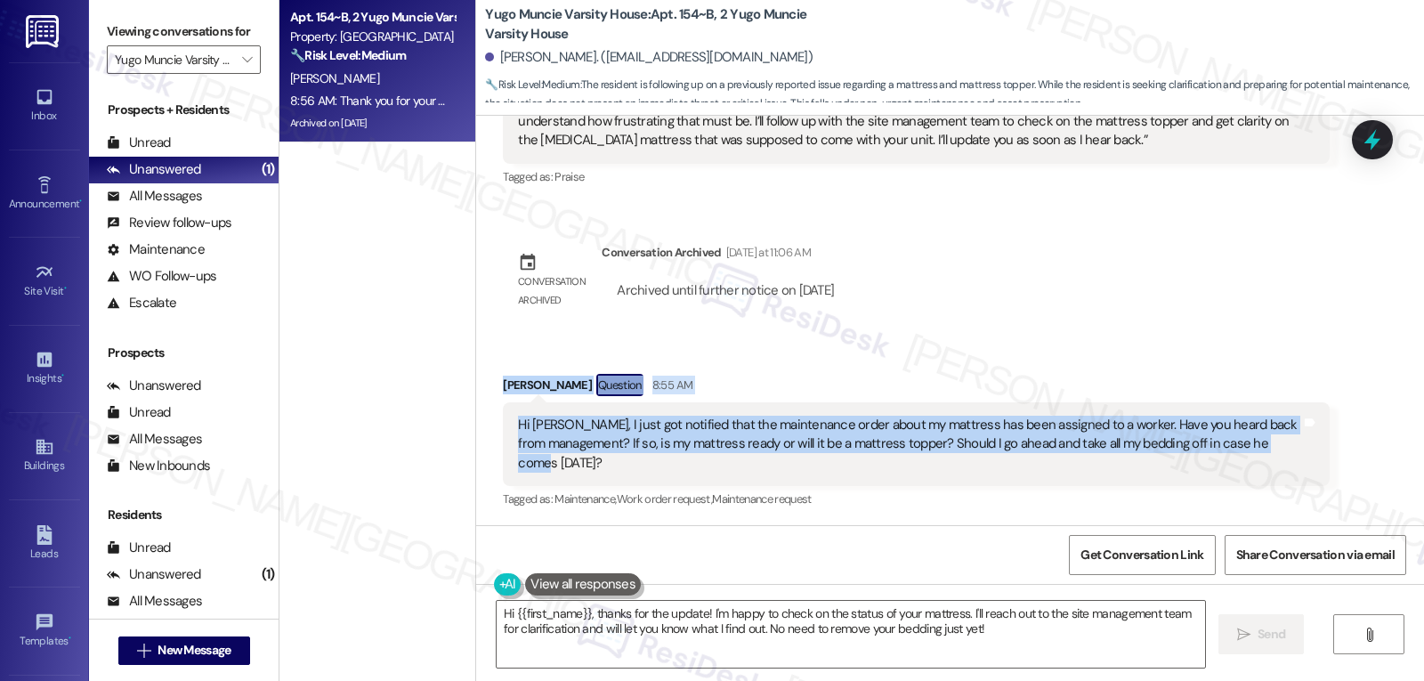
drag, startPoint x: 487, startPoint y: 384, endPoint x: 948, endPoint y: 470, distance: 469.1
click at [948, 470] on div "Received via SMS [PERSON_NAME] Question 8:55 AM Hi [PERSON_NAME], I just got no…" at bounding box center [916, 444] width 853 height 166
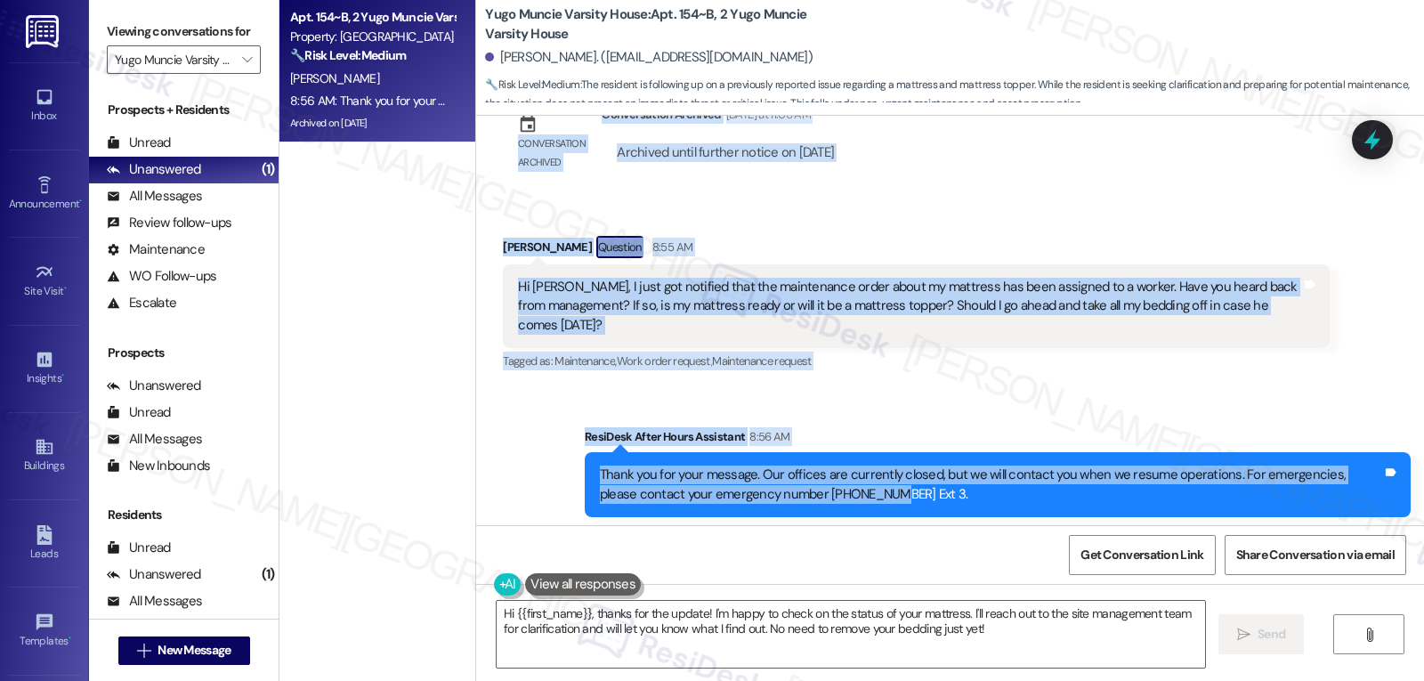
scroll to position [2335, 0]
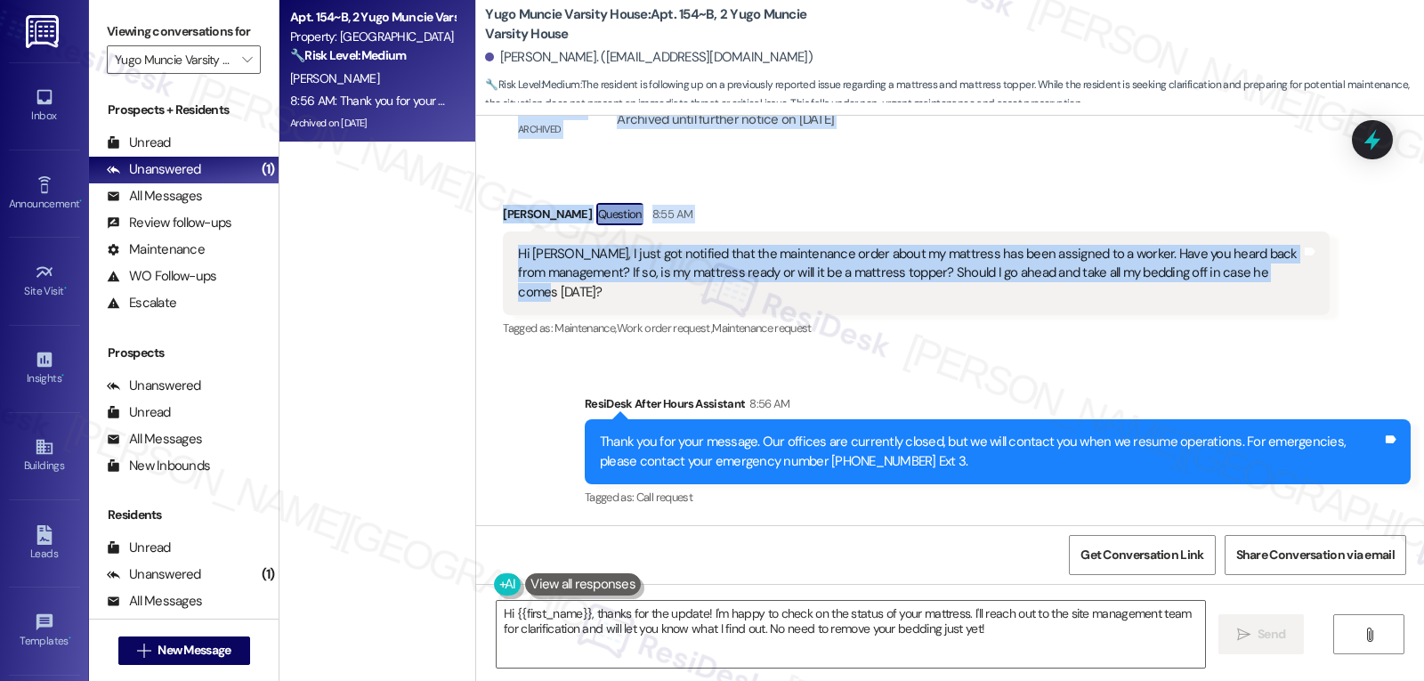
drag, startPoint x: 487, startPoint y: 425, endPoint x: 1049, endPoint y: 307, distance: 573.8
click at [1049, 307] on div "WO Lease started [DATE] 8:00 PM Show details Survey, sent via SMS Residesk Auto…" at bounding box center [950, 320] width 948 height 409
copy div "[PERSON_NAME] Question [DATE] 10:35 PM I also have several other maintenance re…"
click at [782, 648] on textarea "Hi {{first_name}}, thanks for the update! I'm happy to check on the status of y…" at bounding box center [851, 634] width 709 height 67
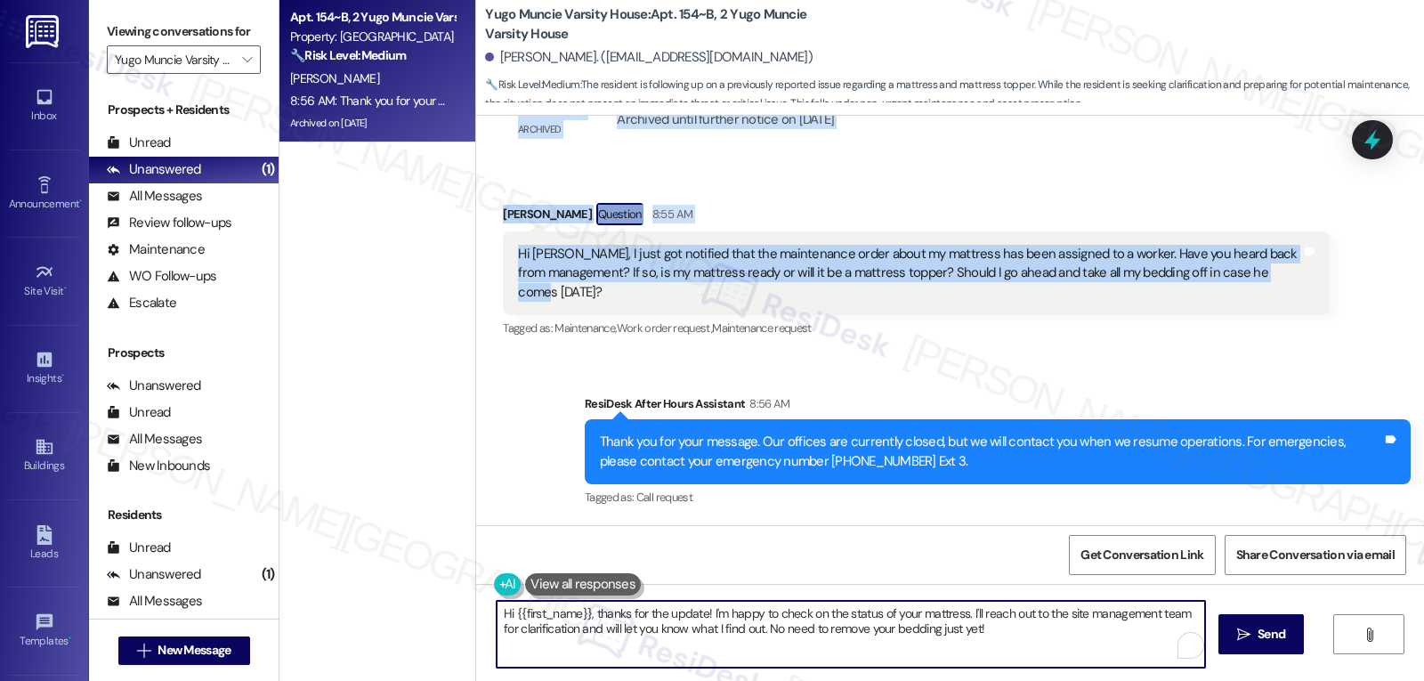
paste textarea "[PERSON_NAME], thanks for checking in—I know you’ve been waiting on an update. …"
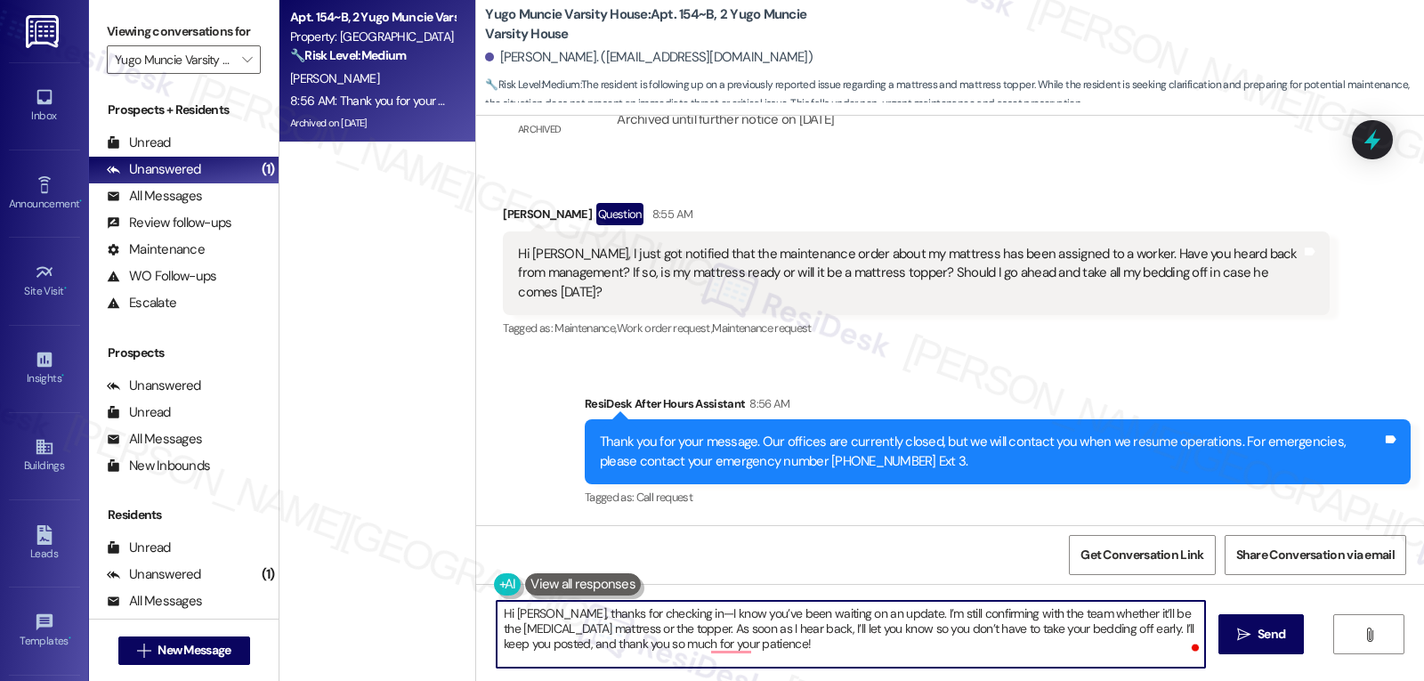
click at [675, 614] on textarea "Hi [PERSON_NAME], thanks for checking in—I know you’ve been waiting on an updat…" at bounding box center [851, 634] width 709 height 67
click at [824, 652] on textarea "Hi [PERSON_NAME], thanks for checking in. I know you’ve been waiting for an upd…" at bounding box center [851, 634] width 709 height 67
type textarea "Hi [PERSON_NAME], thanks for checking in. I know you’ve been waiting for an upd…"
click at [1275, 635] on span "Send" at bounding box center [1272, 634] width 28 height 19
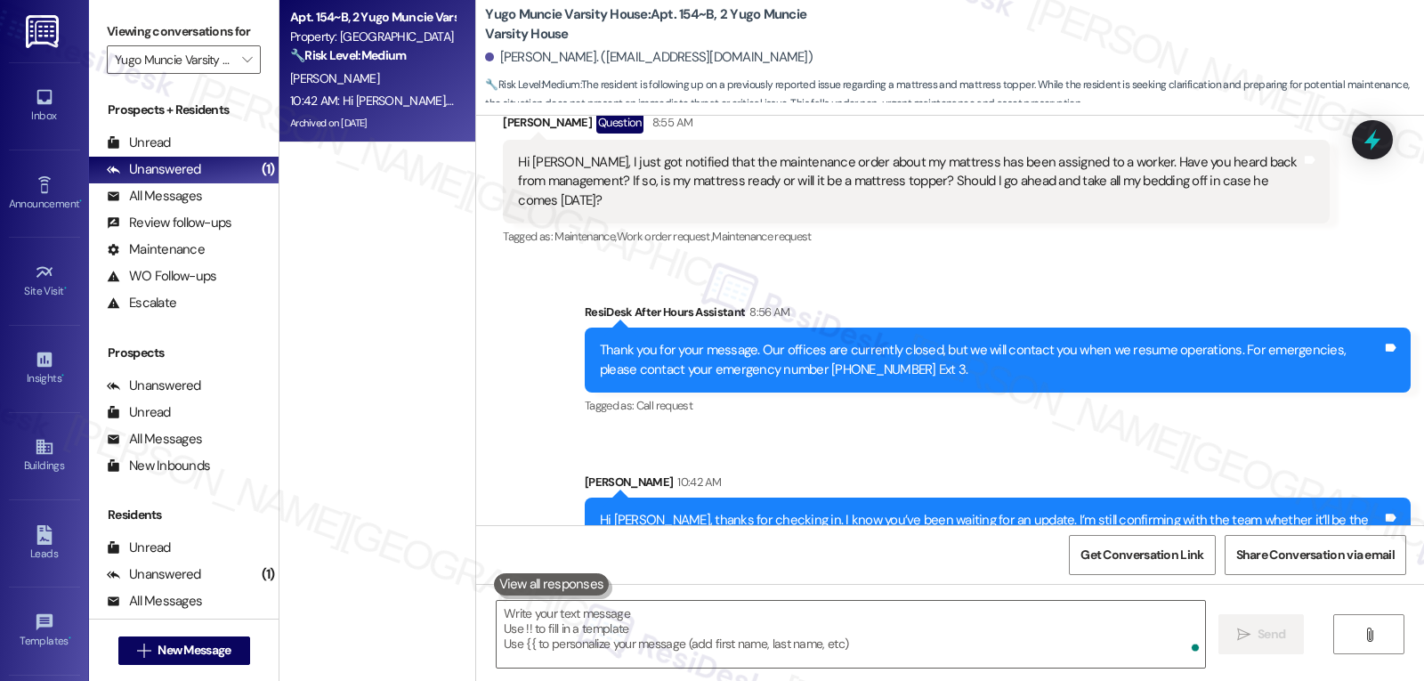
scroll to position [2497, 0]
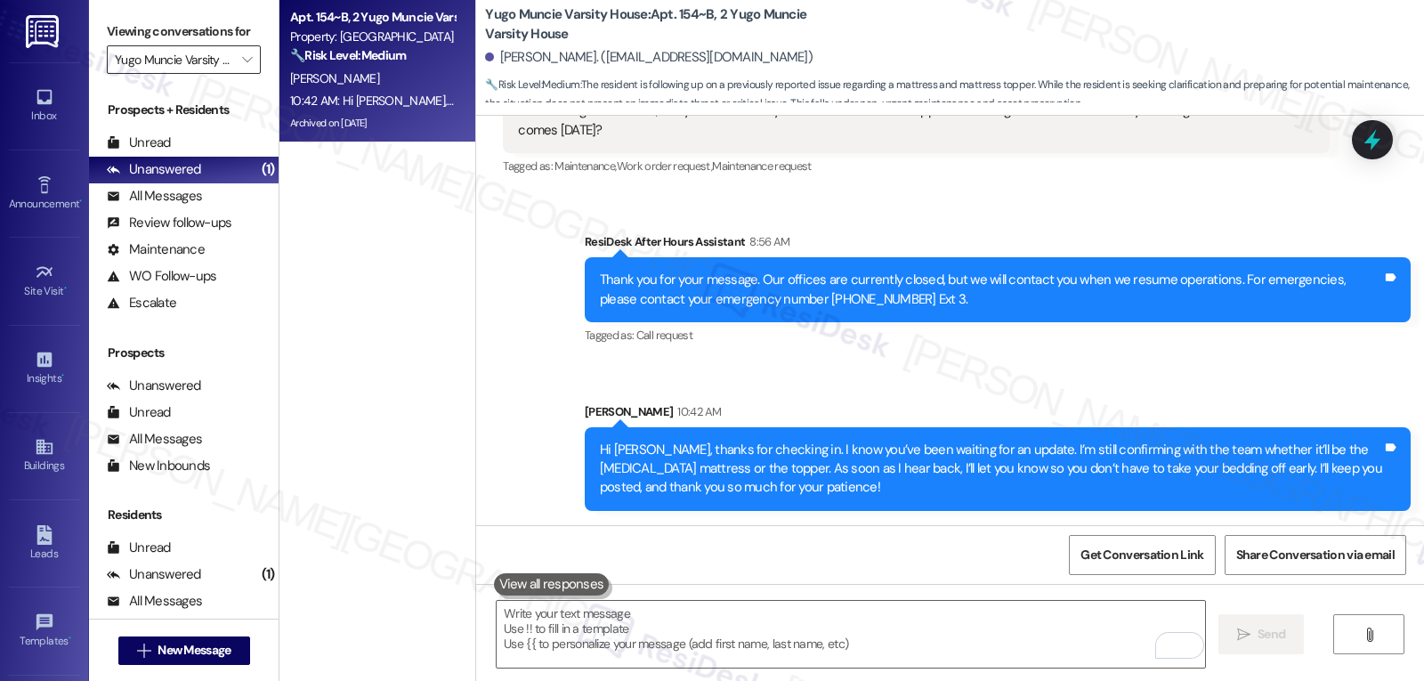
click at [212, 72] on input "Yugo Muncie Varsity House" at bounding box center [173, 59] width 117 height 28
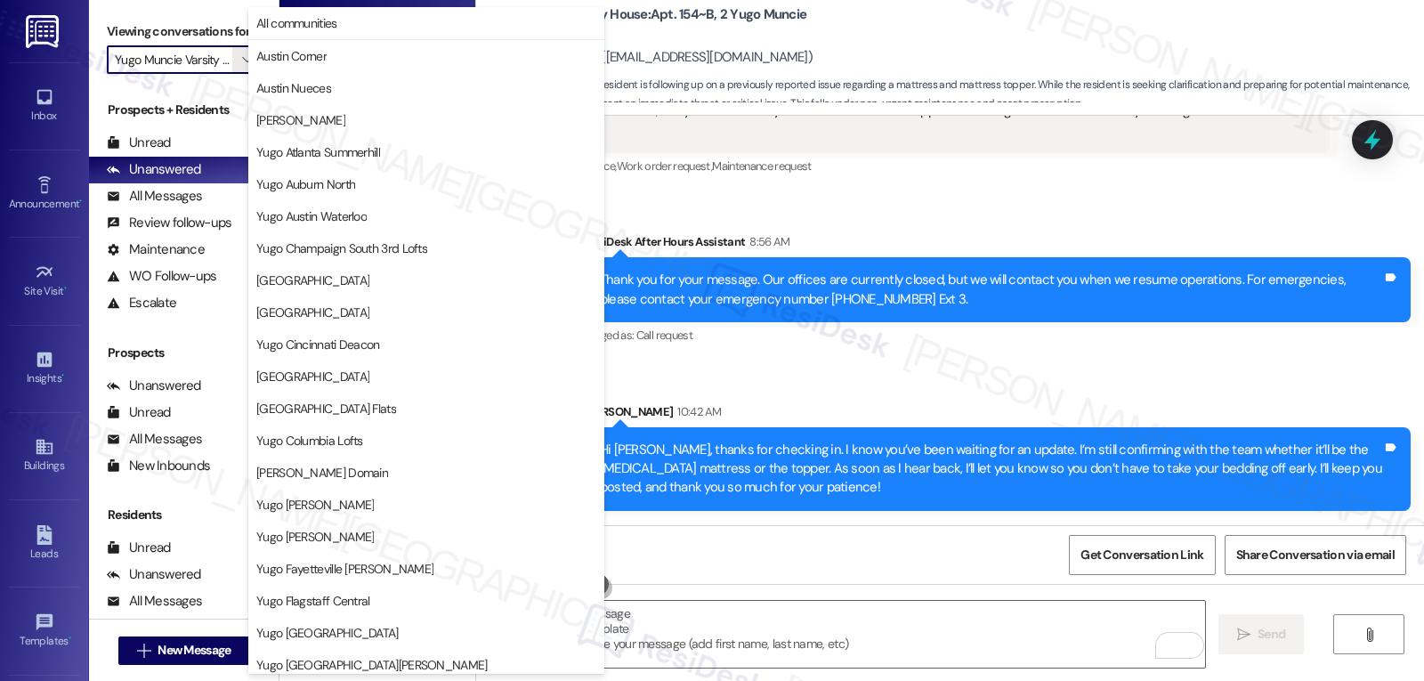
scroll to position [744, 0]
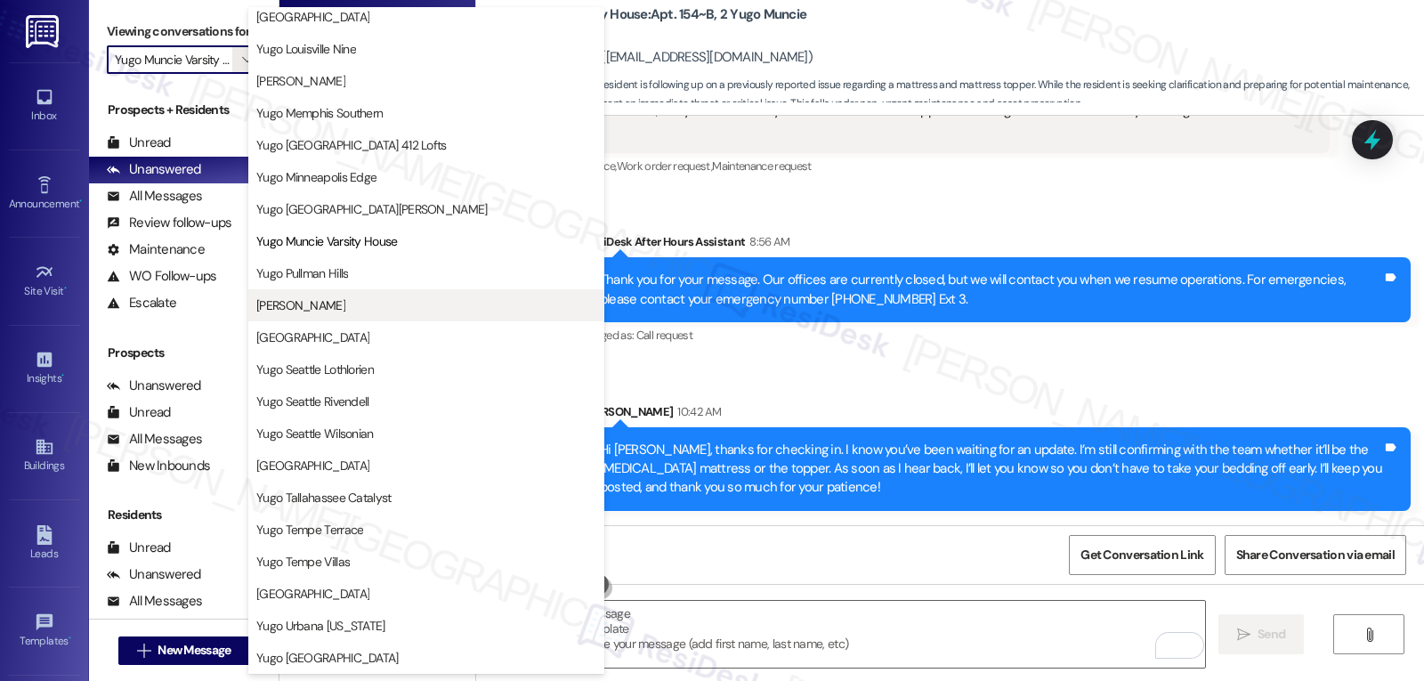
click at [370, 294] on button "[PERSON_NAME]" at bounding box center [426, 305] width 356 height 32
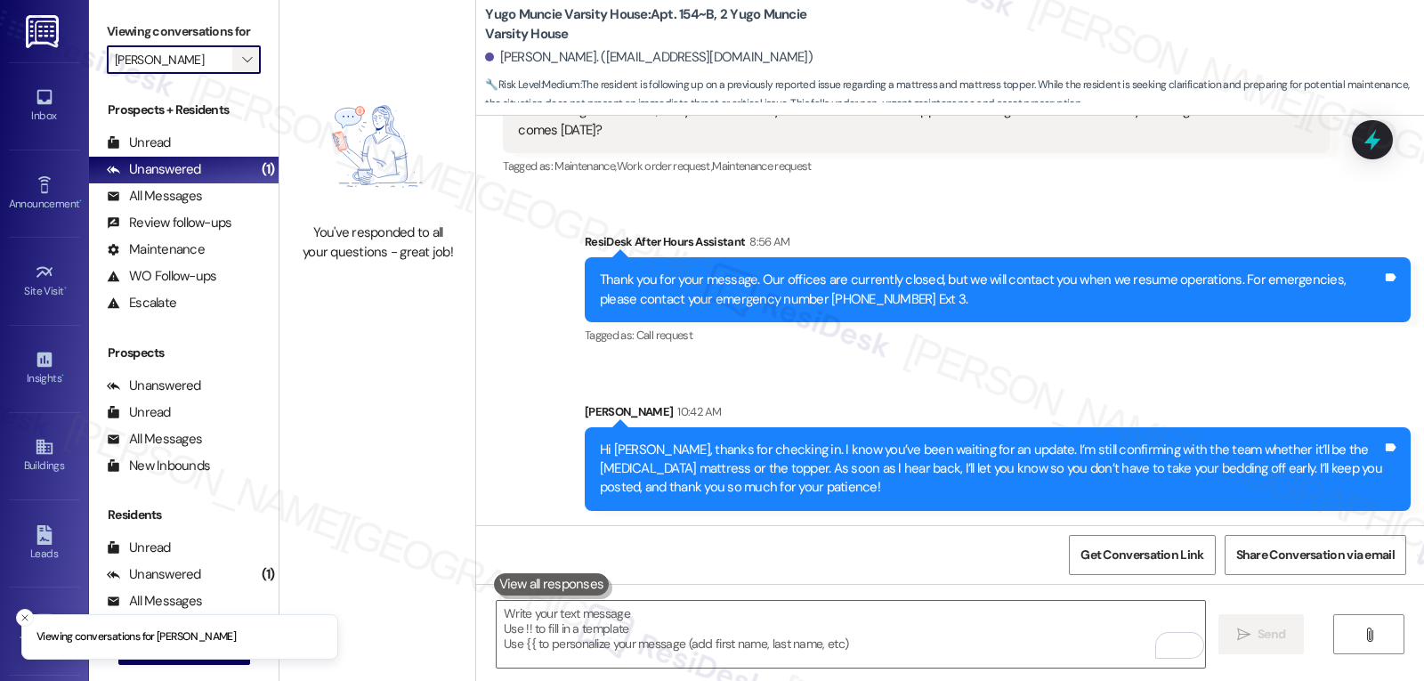
click at [242, 67] on icon "" at bounding box center [247, 60] width 10 height 14
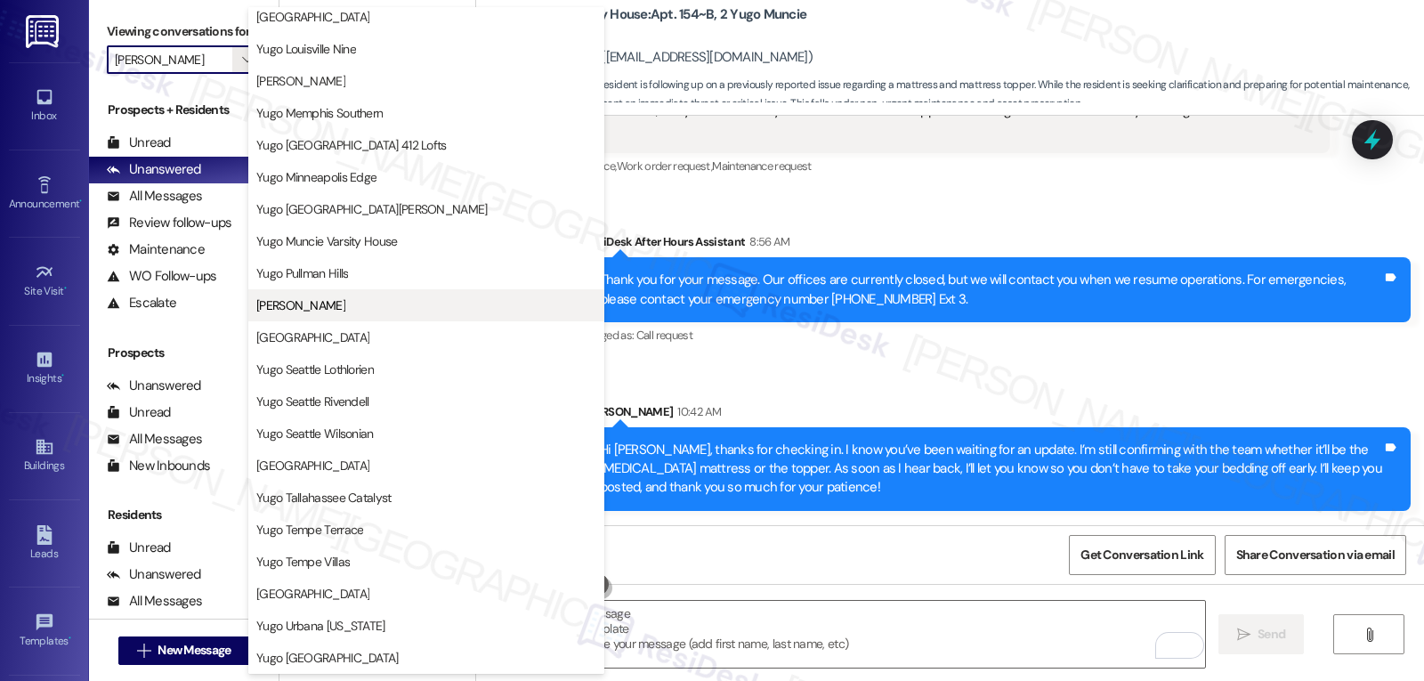
scroll to position [744, 0]
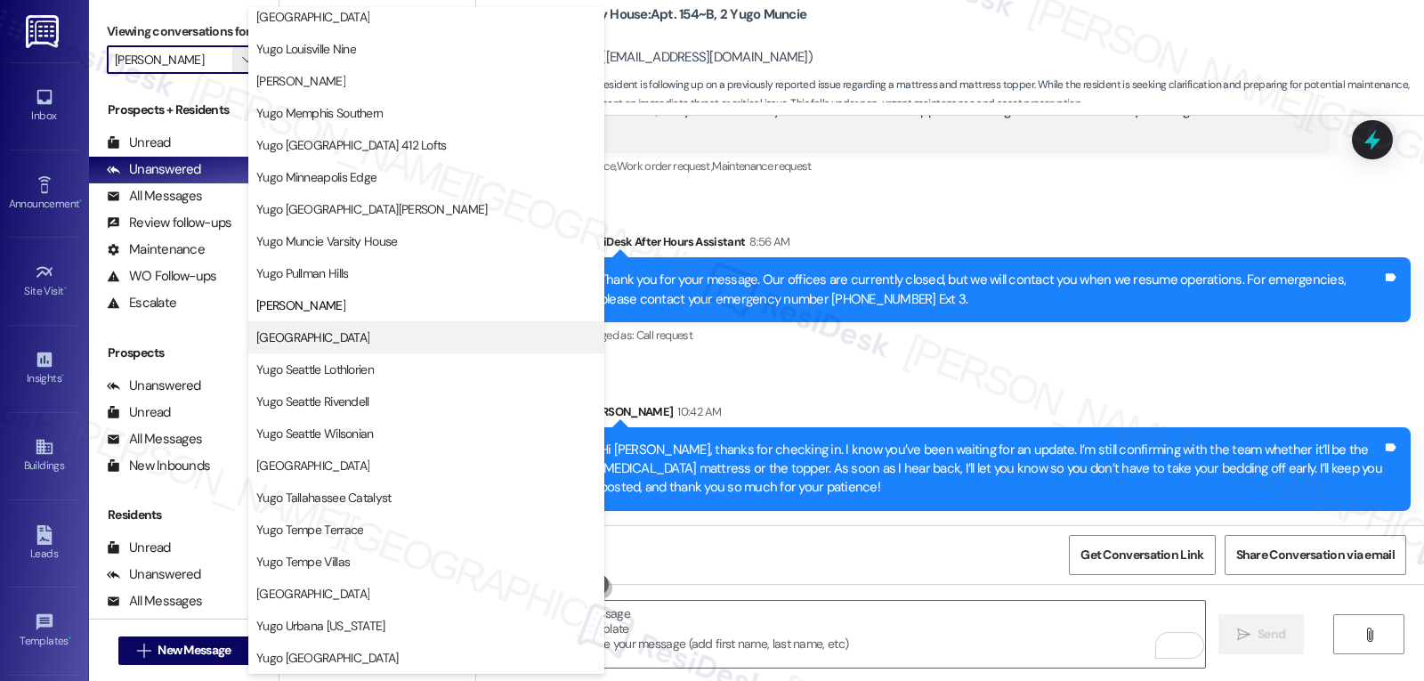
click at [369, 340] on span "[GEOGRAPHIC_DATA]" at bounding box center [312, 337] width 113 height 18
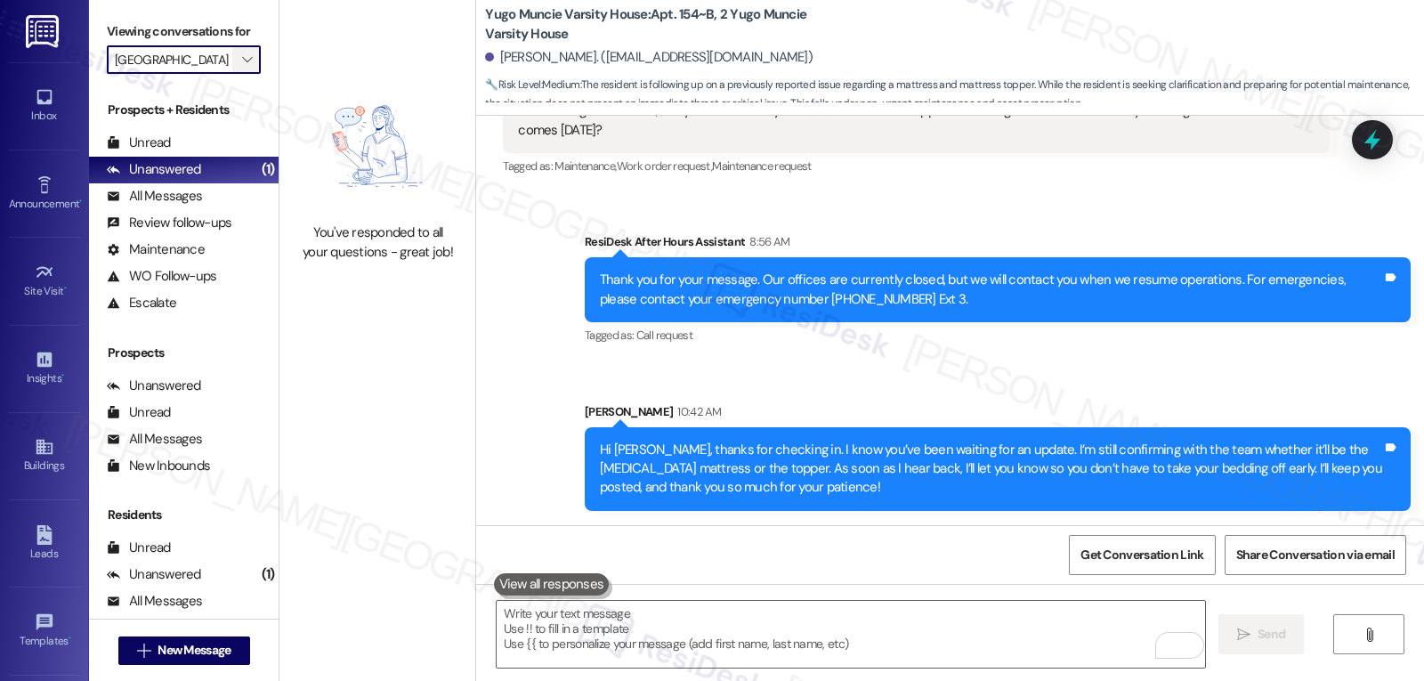
click at [239, 74] on span "" at bounding box center [247, 59] width 17 height 28
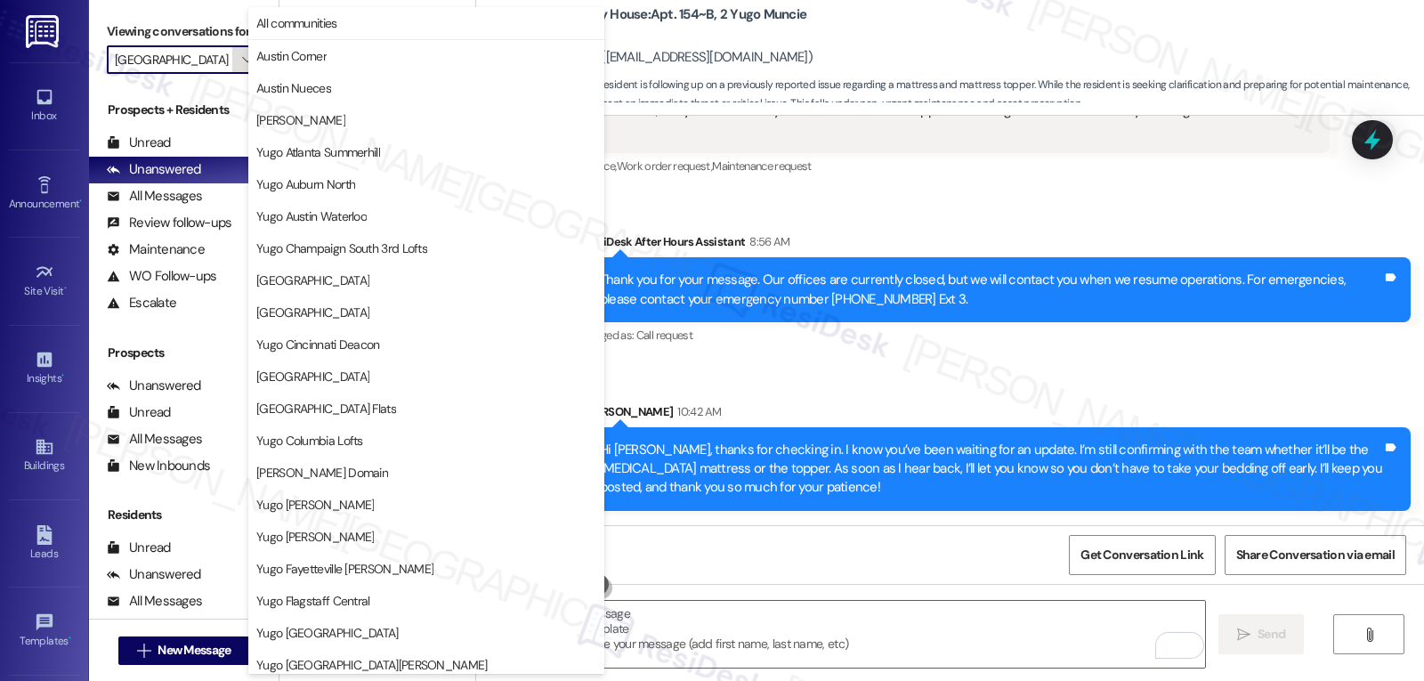
scroll to position [744, 0]
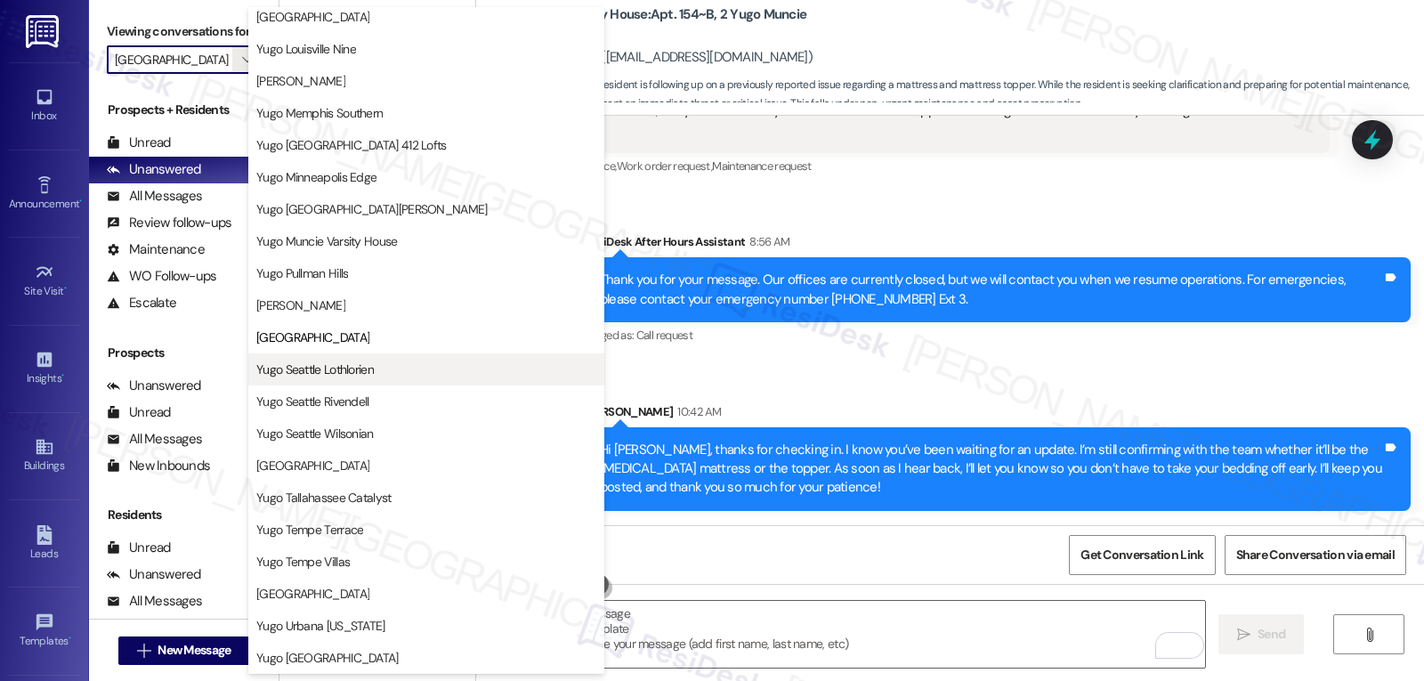
click at [368, 372] on span "Yugo Seattle Lothlorien" at bounding box center [314, 370] width 117 height 18
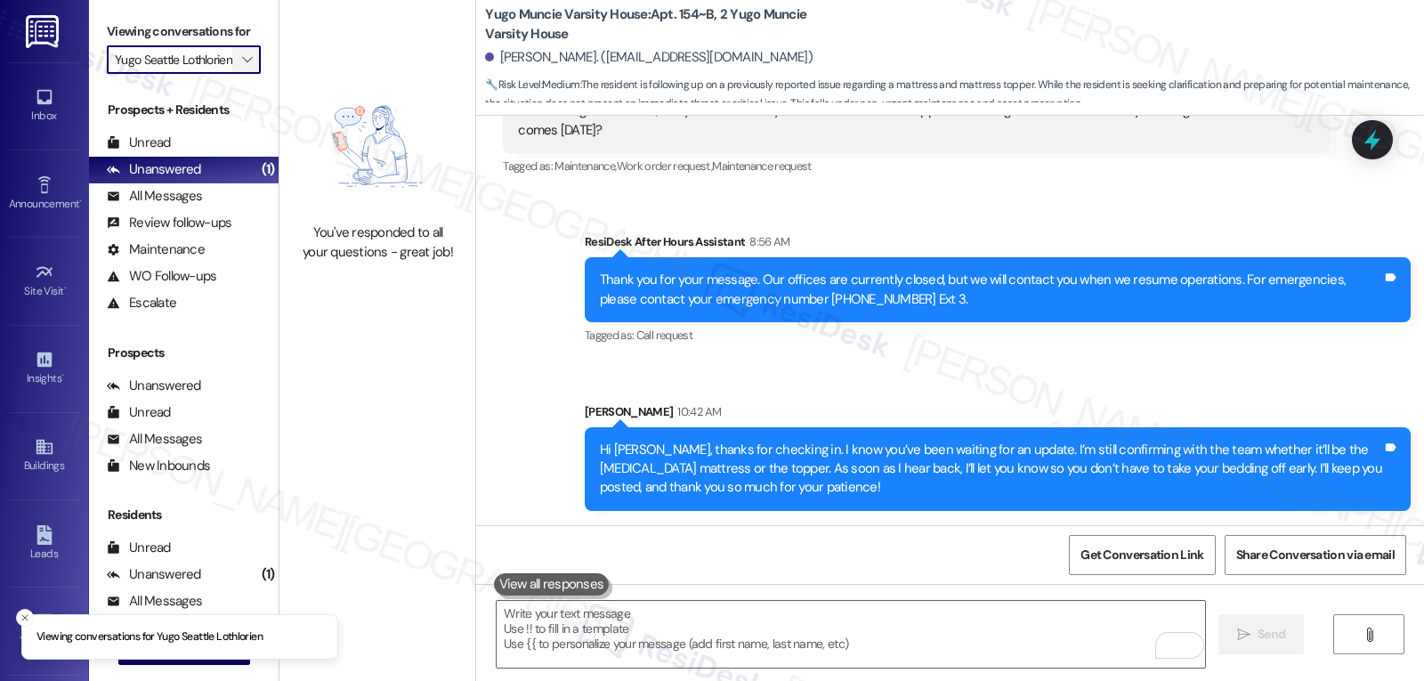
click at [242, 67] on icon "" at bounding box center [247, 60] width 10 height 14
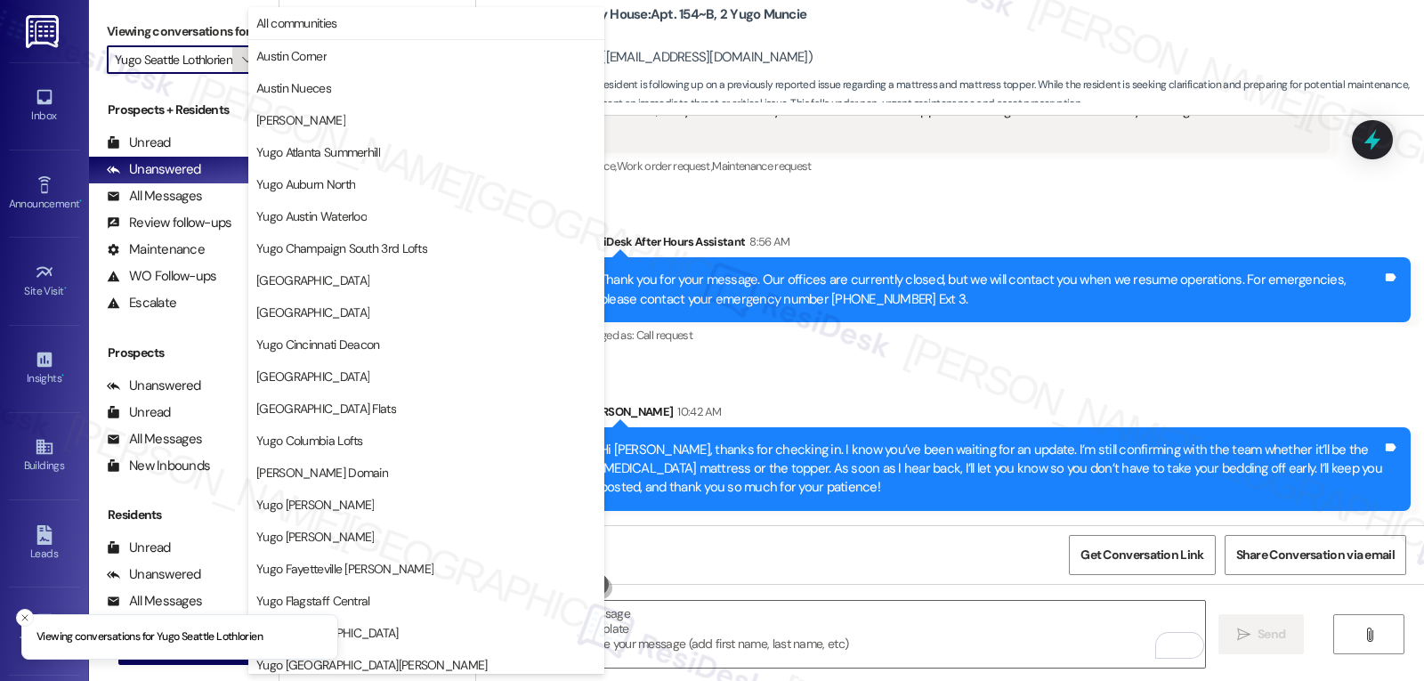
scroll to position [744, 0]
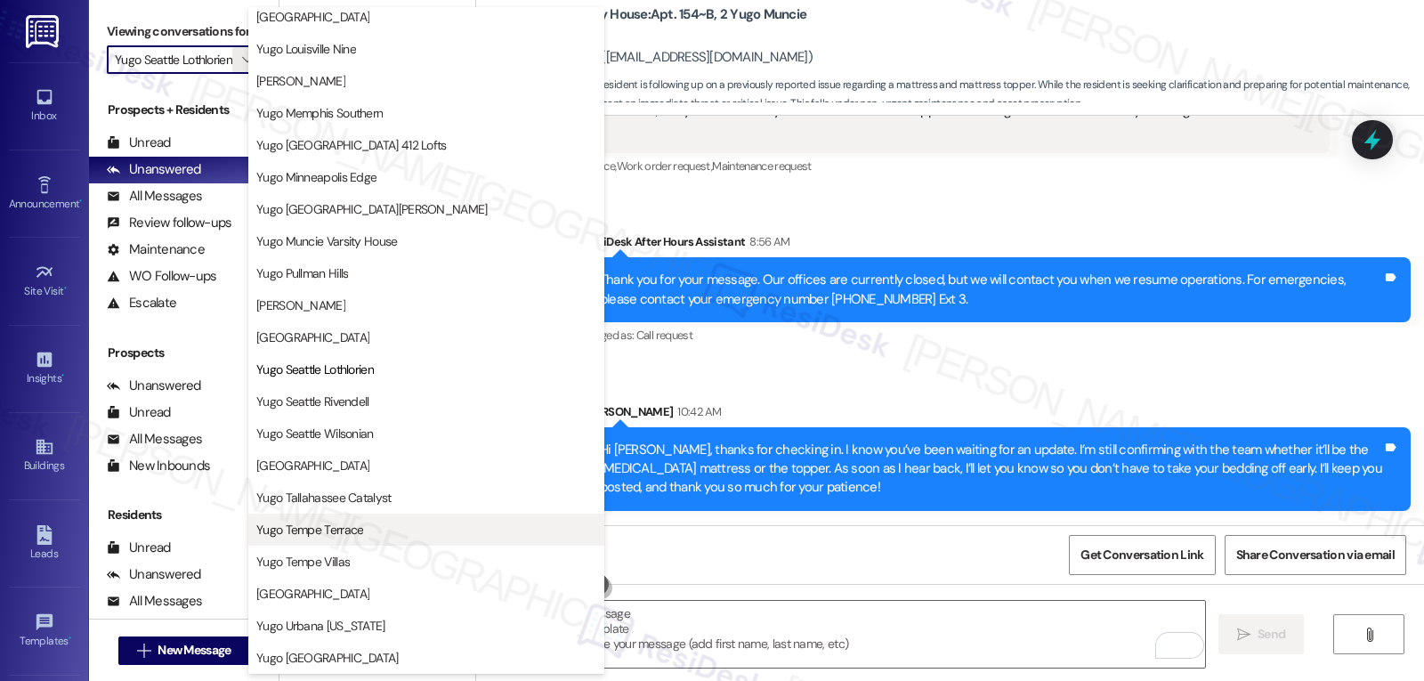
click at [351, 518] on button "Yugo Tempe Terrace" at bounding box center [426, 530] width 356 height 32
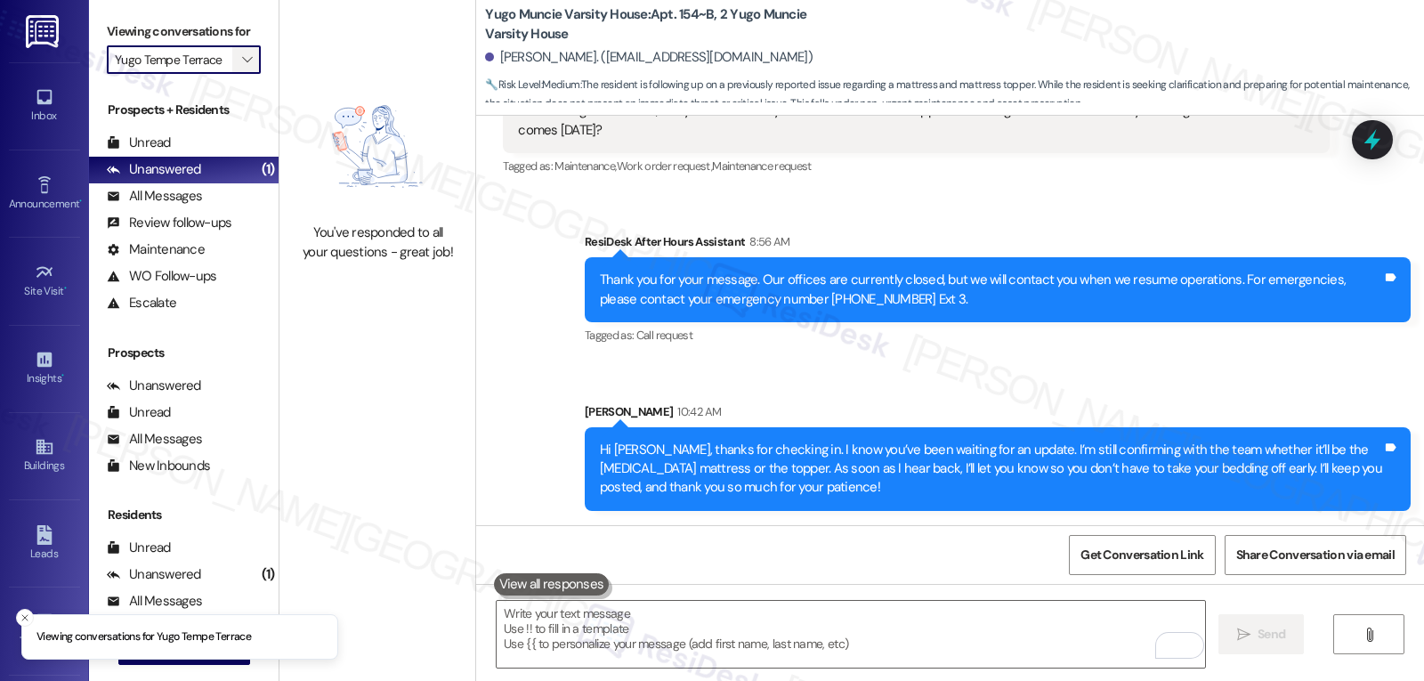
click at [242, 67] on icon "" at bounding box center [247, 60] width 10 height 14
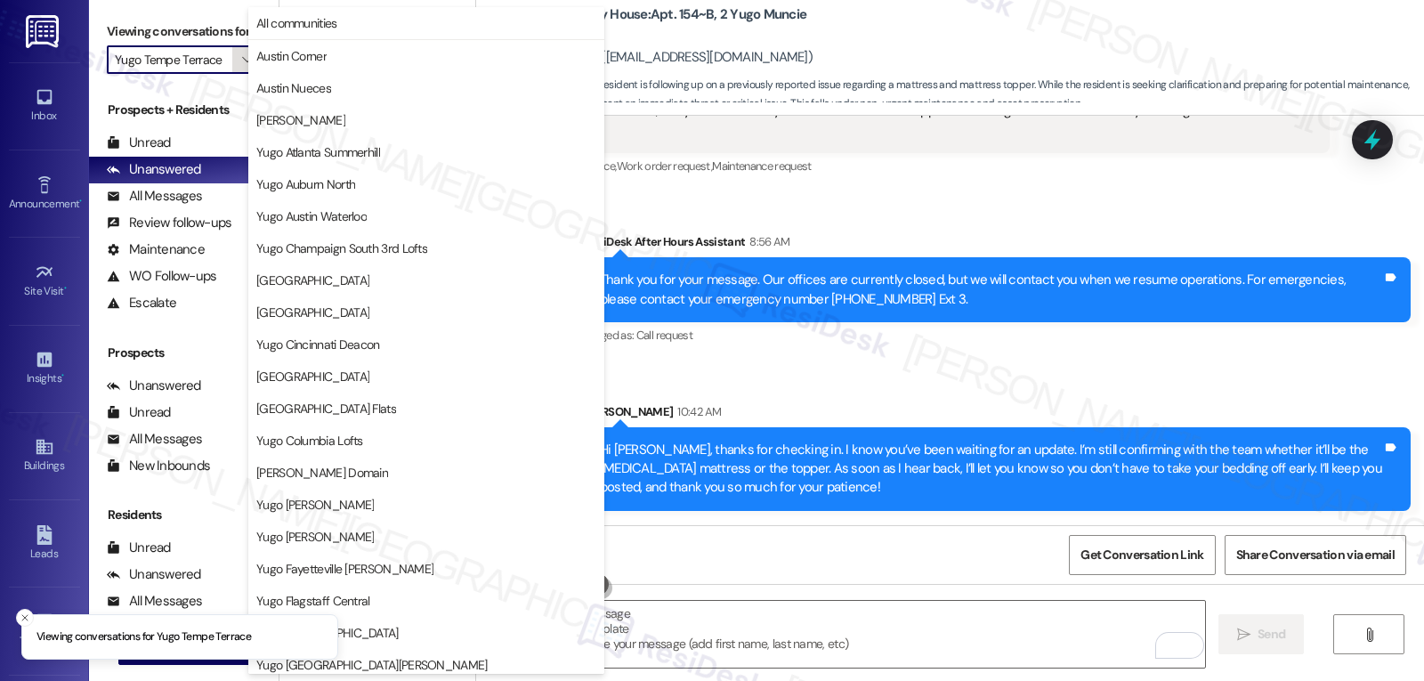
scroll to position [744, 0]
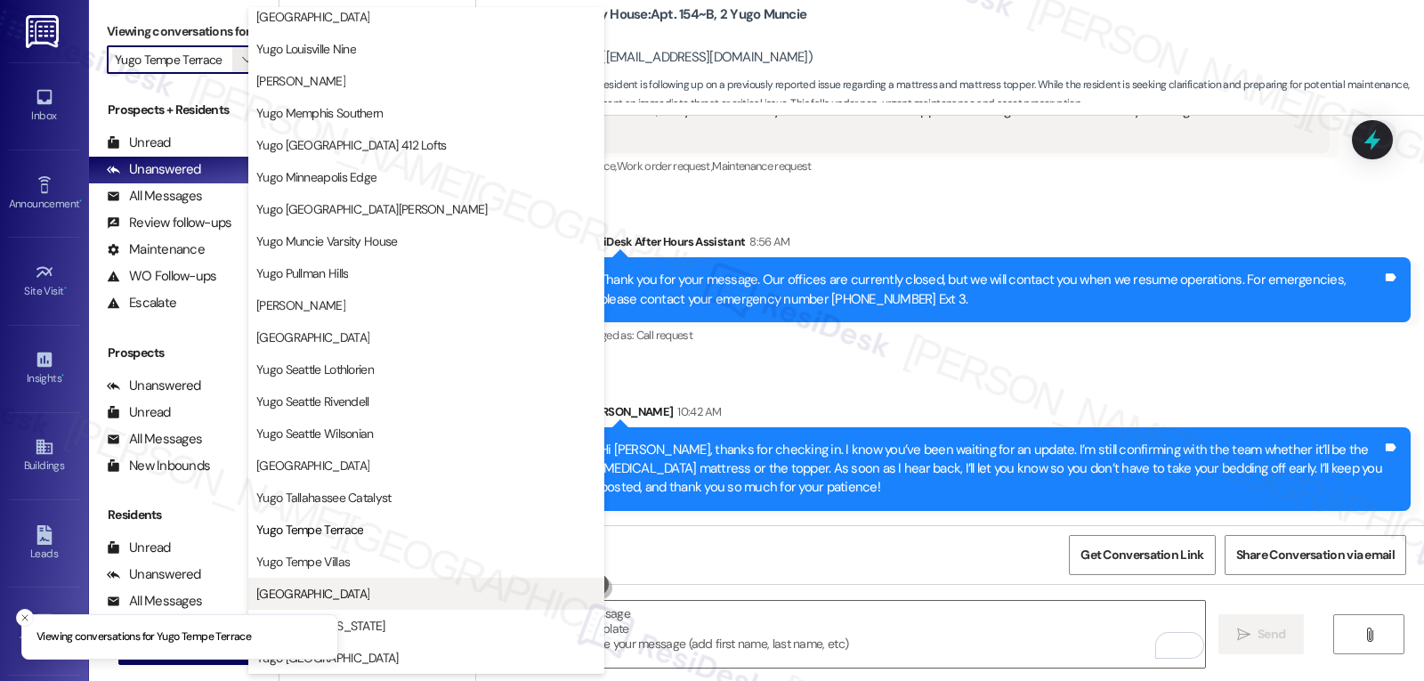
click at [324, 585] on span "[GEOGRAPHIC_DATA]" at bounding box center [312, 594] width 113 height 18
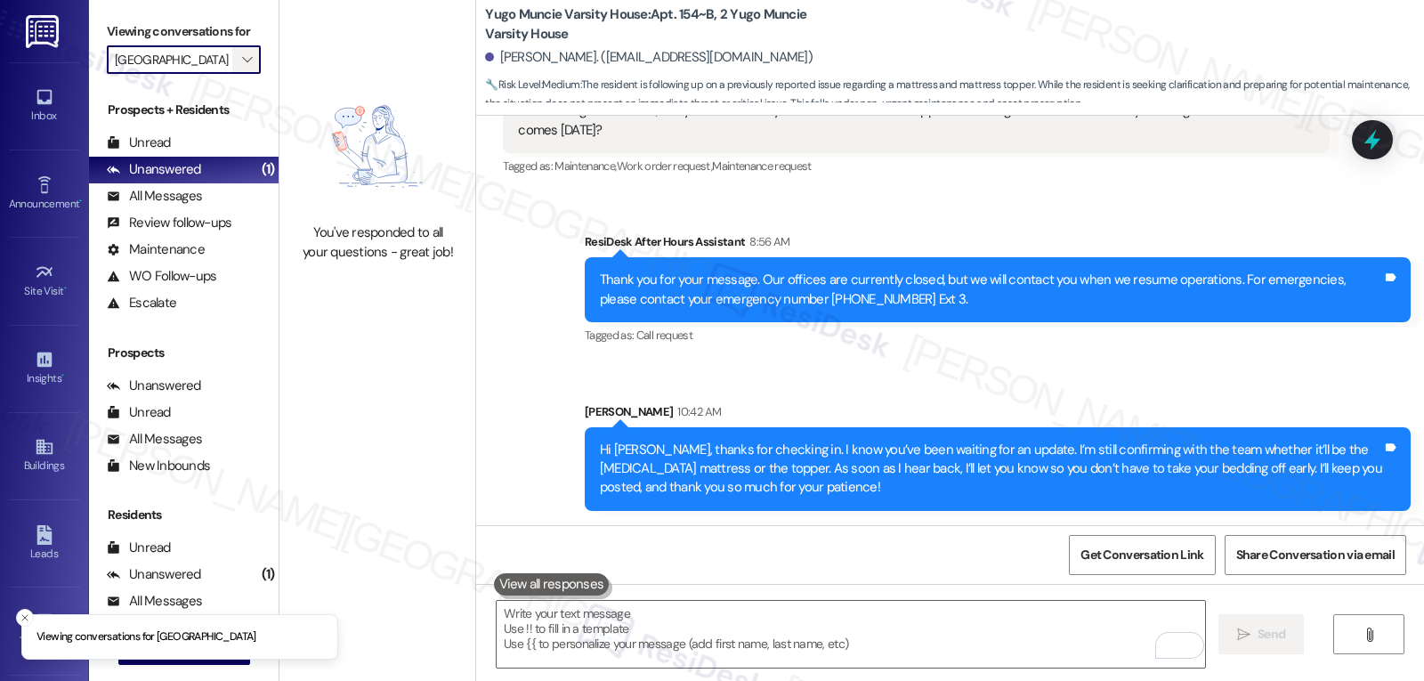
click at [242, 67] on icon "" at bounding box center [247, 60] width 10 height 14
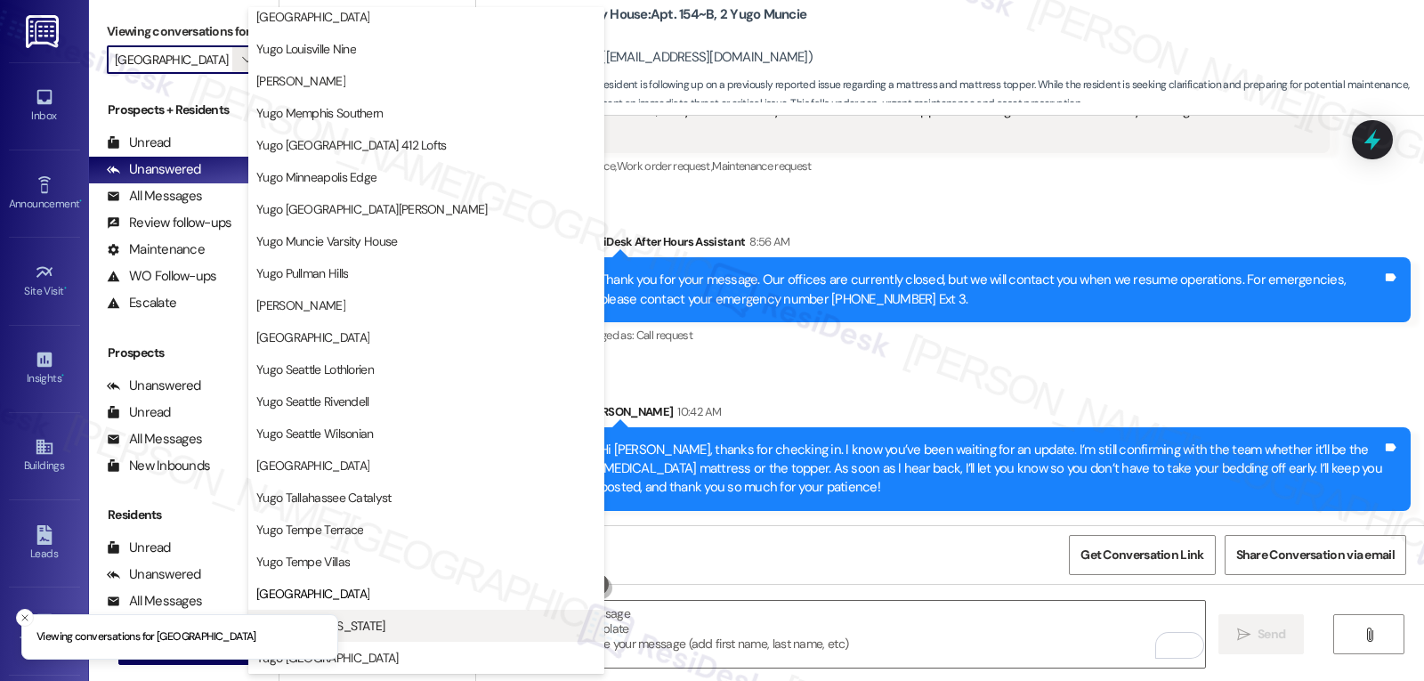
click at [395, 616] on button "Yugo Urbana [US_STATE]" at bounding box center [426, 626] width 356 height 32
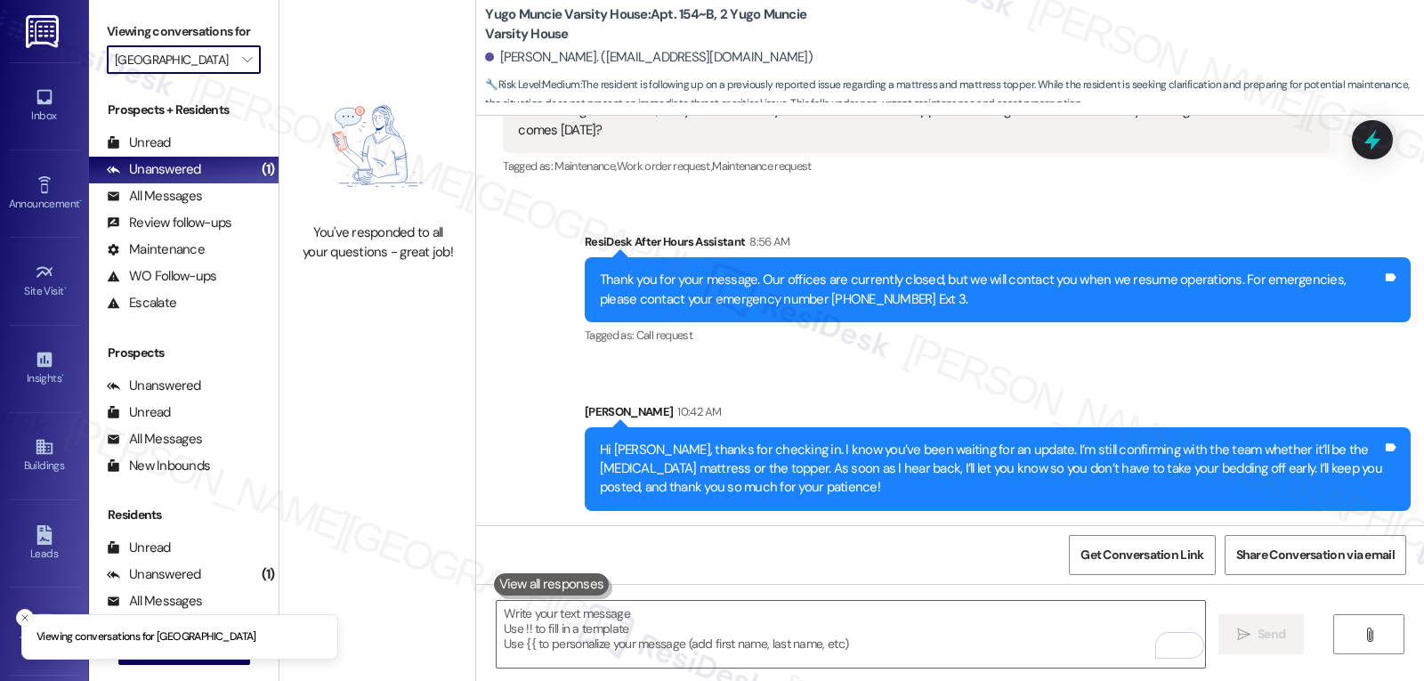
type input "Yugo Urbana [US_STATE]"
click at [242, 67] on icon "" at bounding box center [247, 60] width 10 height 14
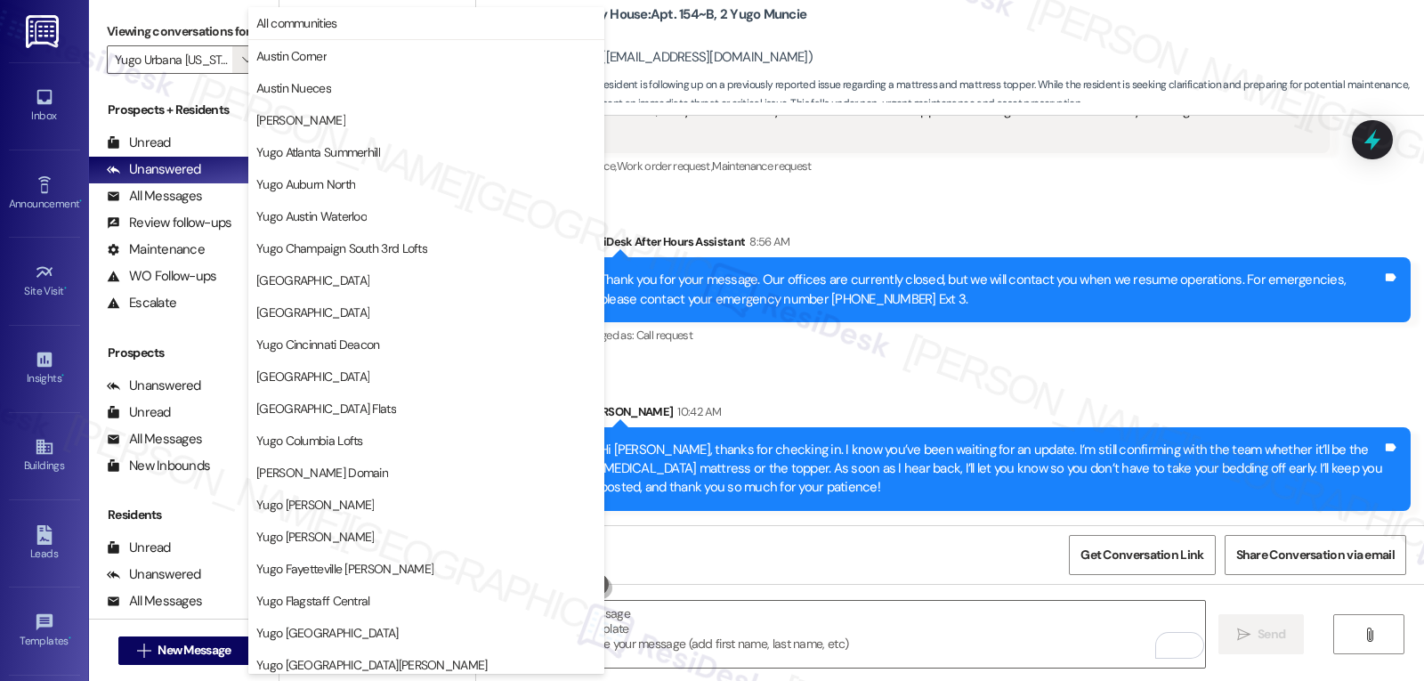
click at [902, 581] on div "Get Conversation Link Share Conversation via email" at bounding box center [950, 554] width 948 height 59
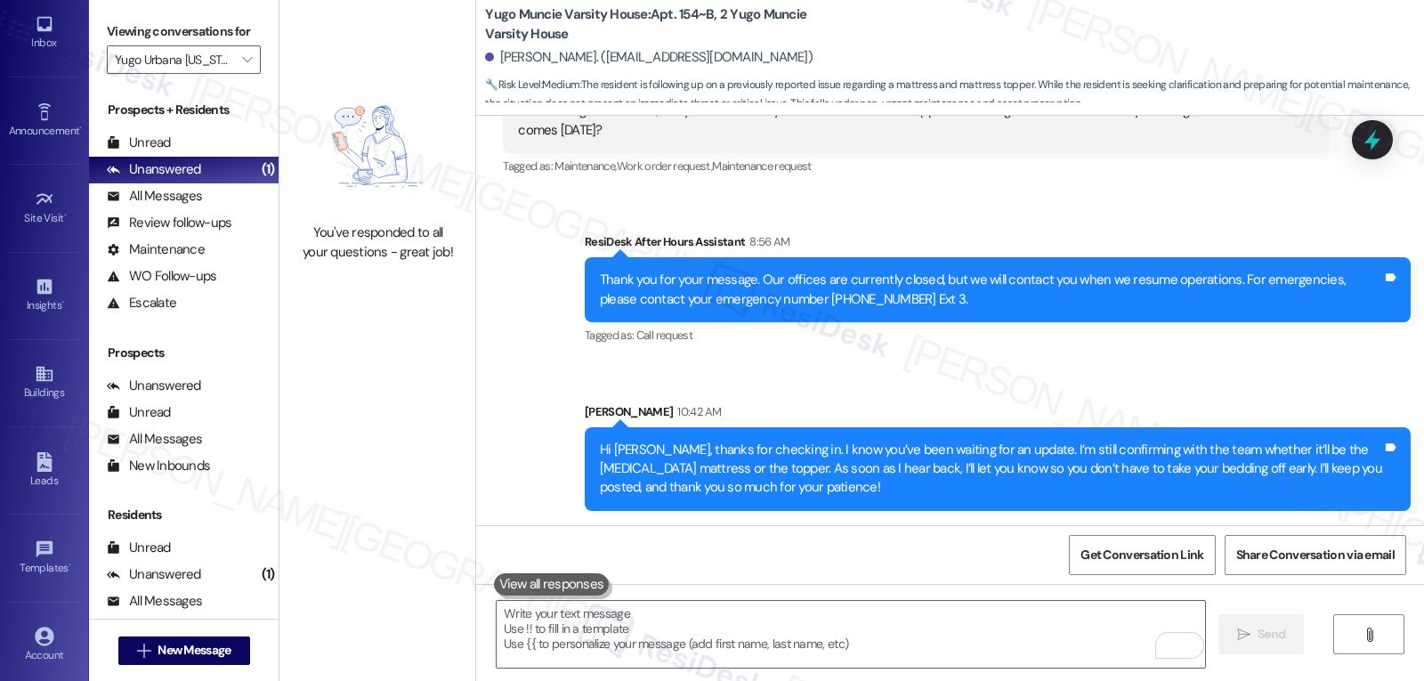
scroll to position [168, 0]
click at [44, 551] on div "Account" at bounding box center [44, 560] width 89 height 18
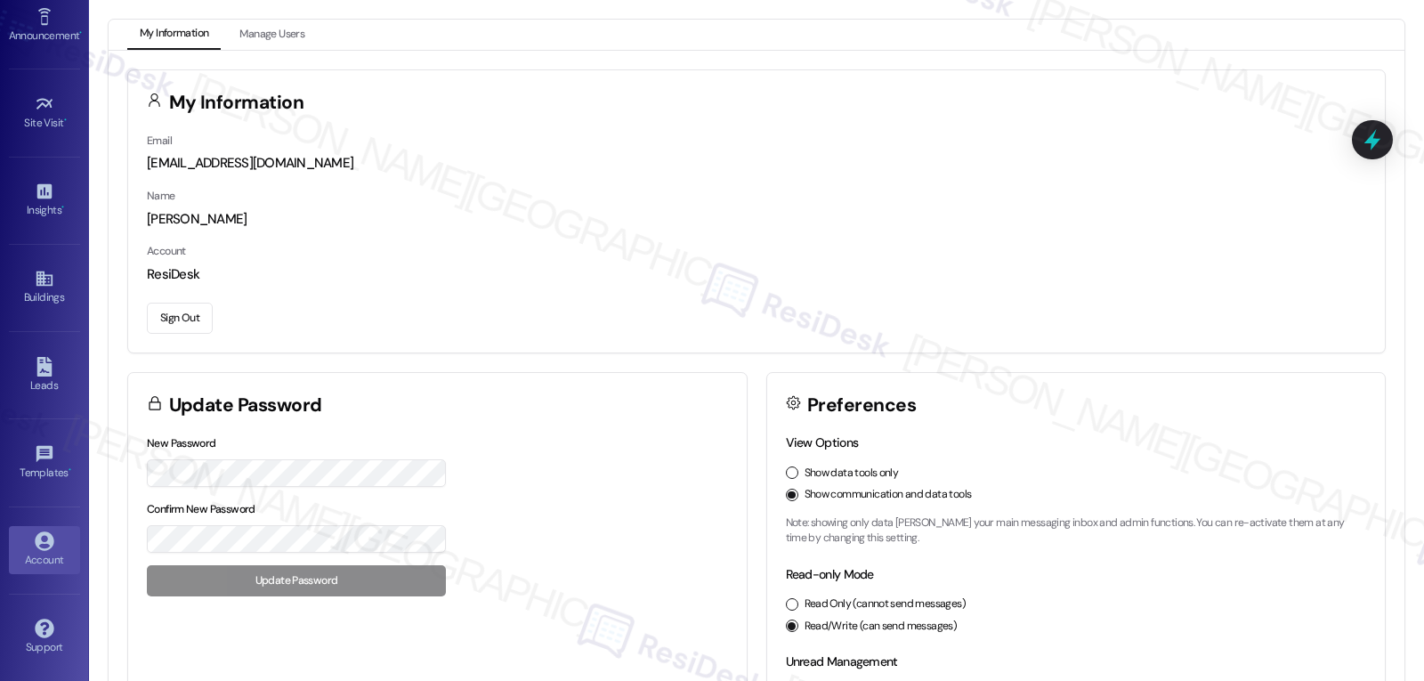
click at [194, 318] on button "Sign Out" at bounding box center [180, 318] width 66 height 31
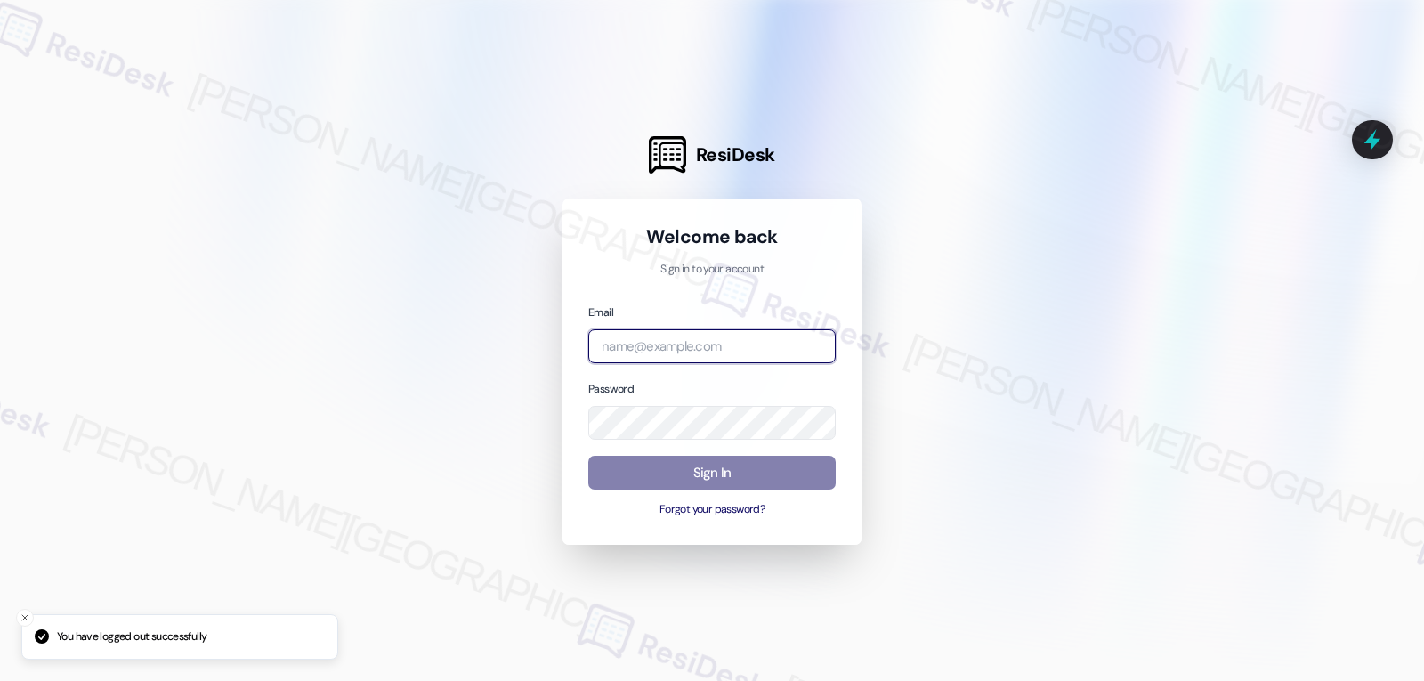
click at [741, 350] on input "email" at bounding box center [711, 346] width 247 height 35
click at [735, 344] on input "email" at bounding box center [711, 346] width 247 height 35
paste input "automated-surveys-birchstone_residential-jomar.punay@birchstone_[DOMAIN_NAME]"
type input "automated-surveys-birchstone_residential-jomar.punay@birchstone_[DOMAIN_NAME]"
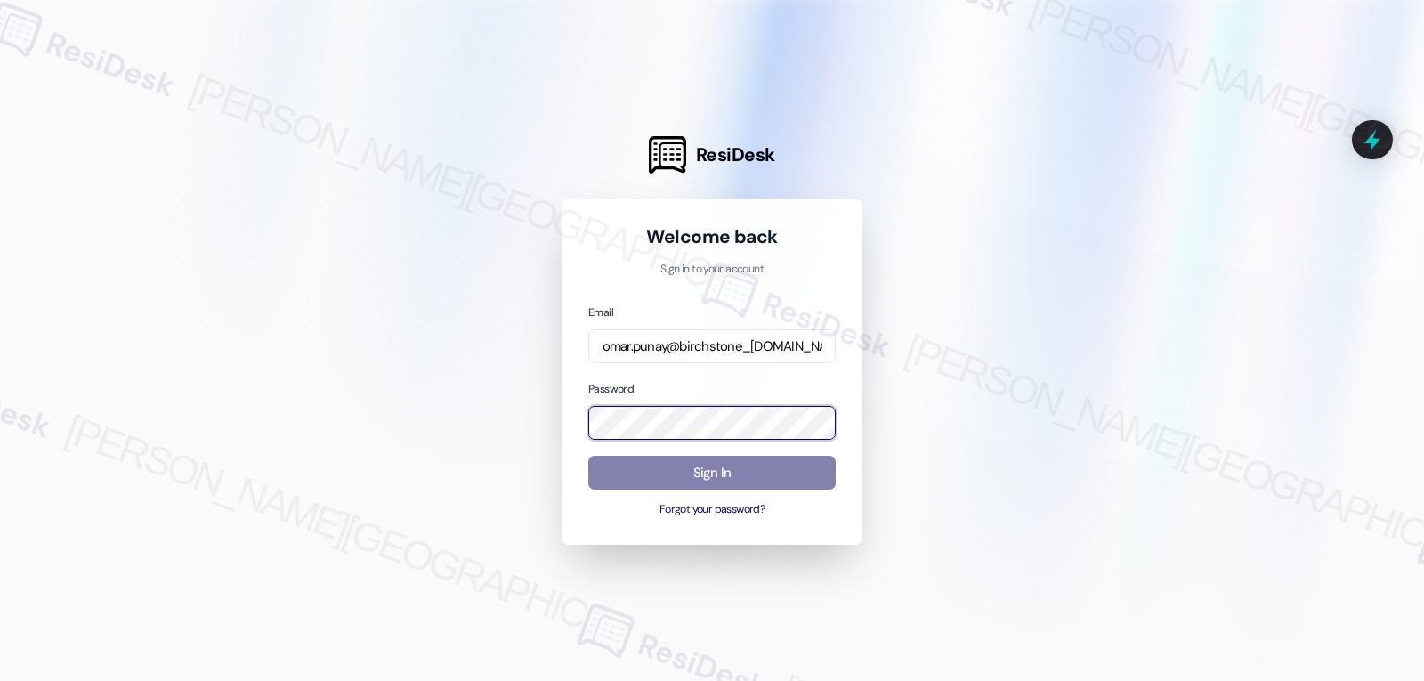
scroll to position [0, 0]
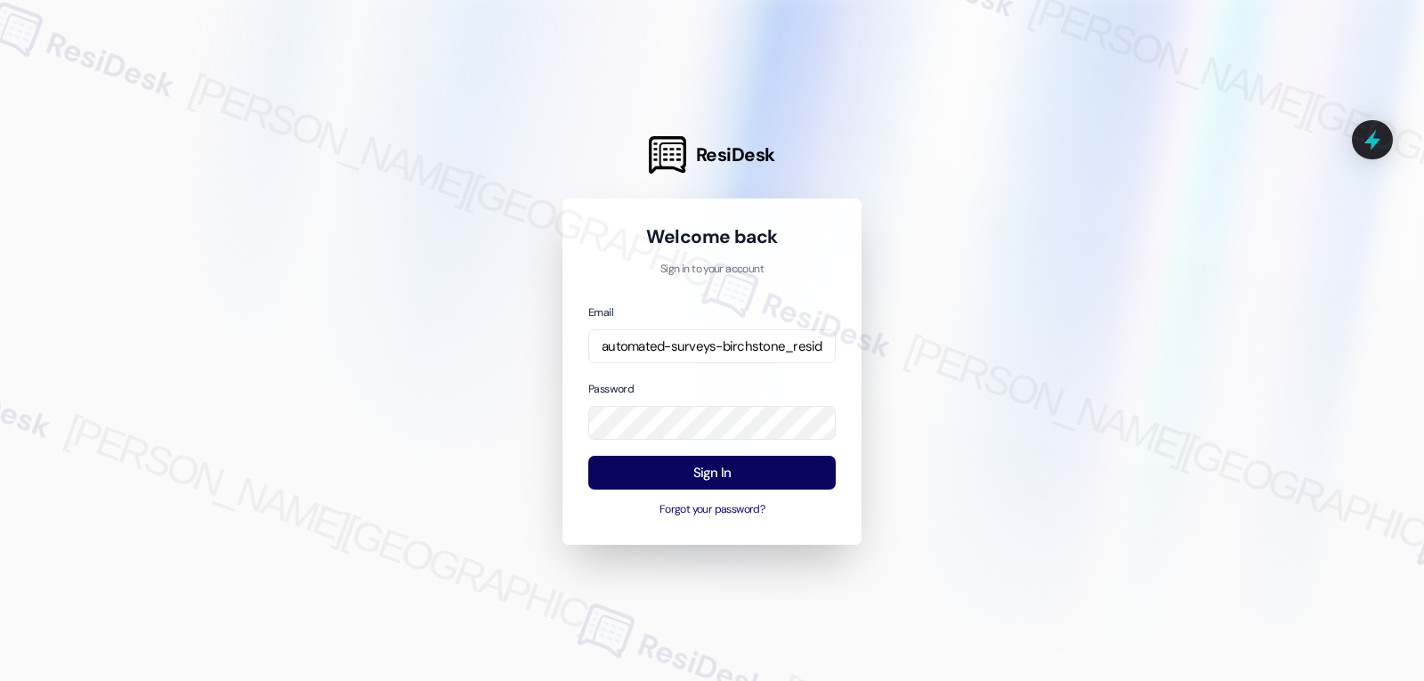
click at [1125, 285] on div at bounding box center [712, 340] width 1424 height 681
click at [761, 475] on button "Sign In" at bounding box center [711, 473] width 247 height 35
